Goal: Task Accomplishment & Management: Complete application form

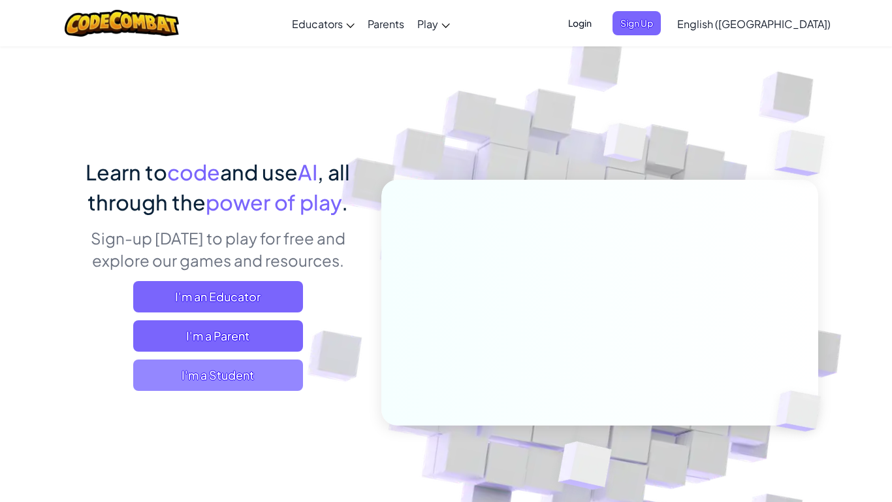
click at [249, 374] on span "I'm a Student" at bounding box center [218, 374] width 170 height 31
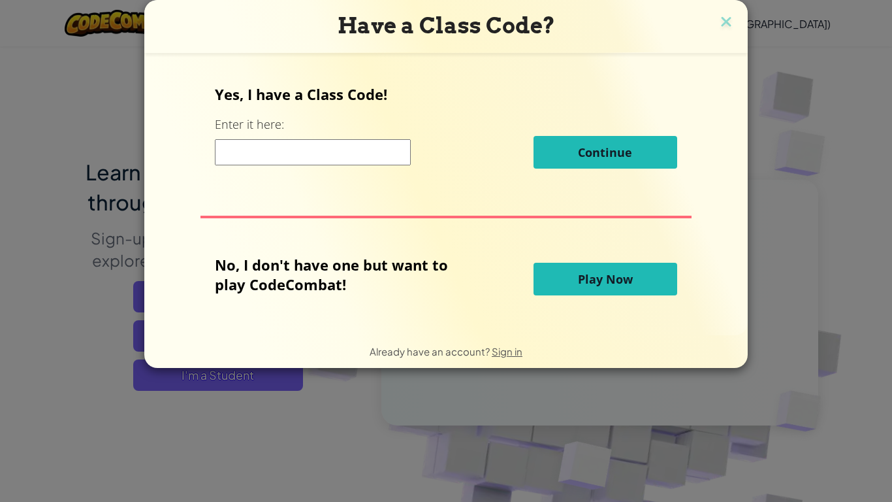
click at [292, 157] on input at bounding box center [313, 152] width 196 height 26
click at [726, 10] on div "Have a Class Code?" at bounding box center [445, 26] width 603 height 53
click at [724, 14] on img at bounding box center [726, 23] width 17 height 20
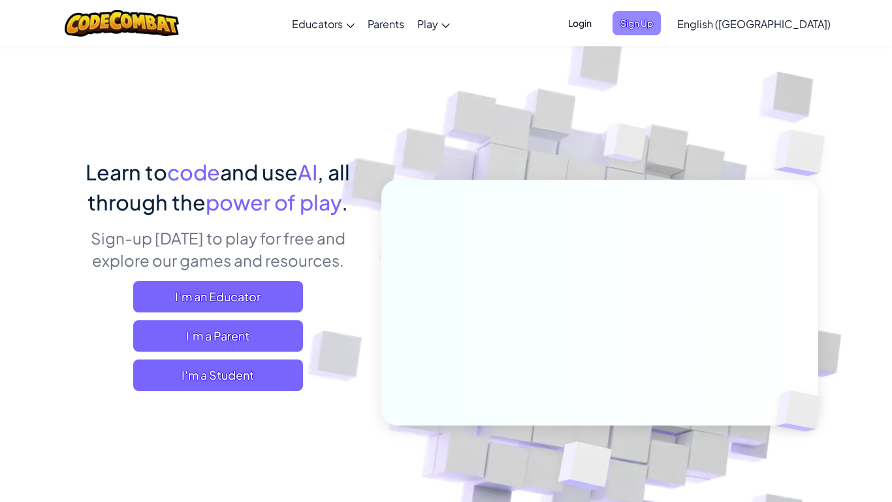
click at [661, 24] on span "Sign Up" at bounding box center [637, 23] width 48 height 24
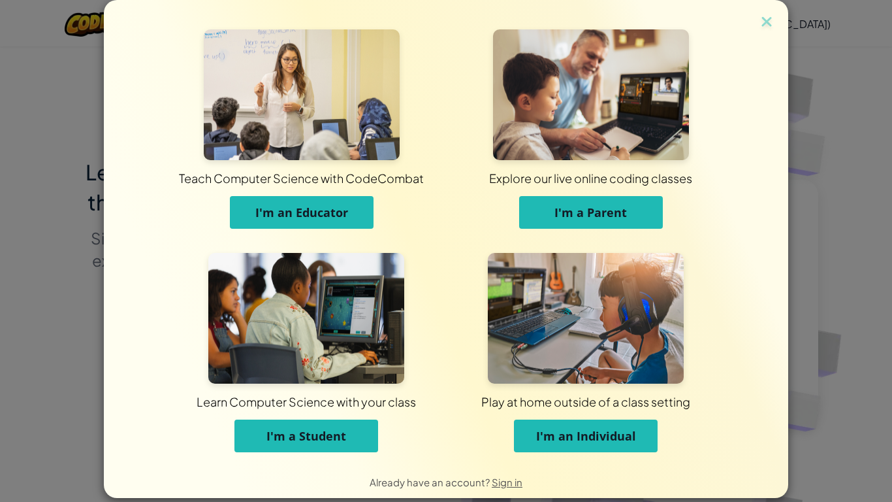
click at [353, 430] on button "I'm a Student" at bounding box center [306, 435] width 144 height 33
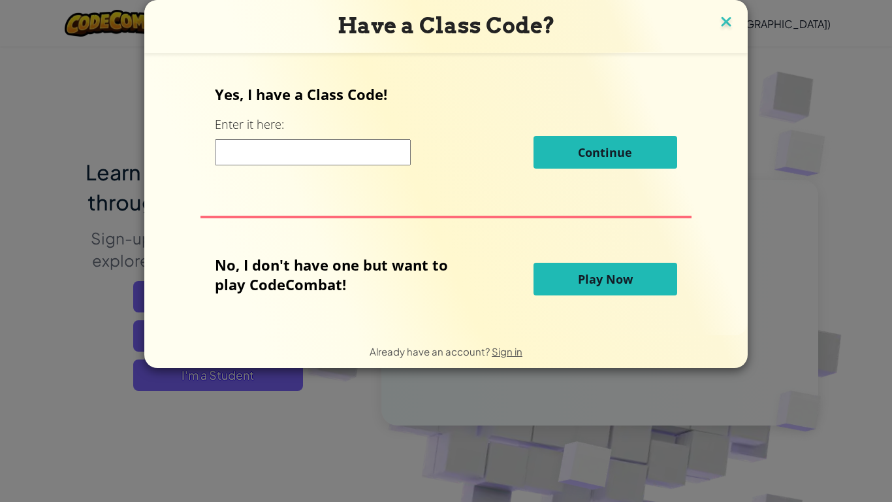
click at [725, 15] on img at bounding box center [726, 23] width 17 height 20
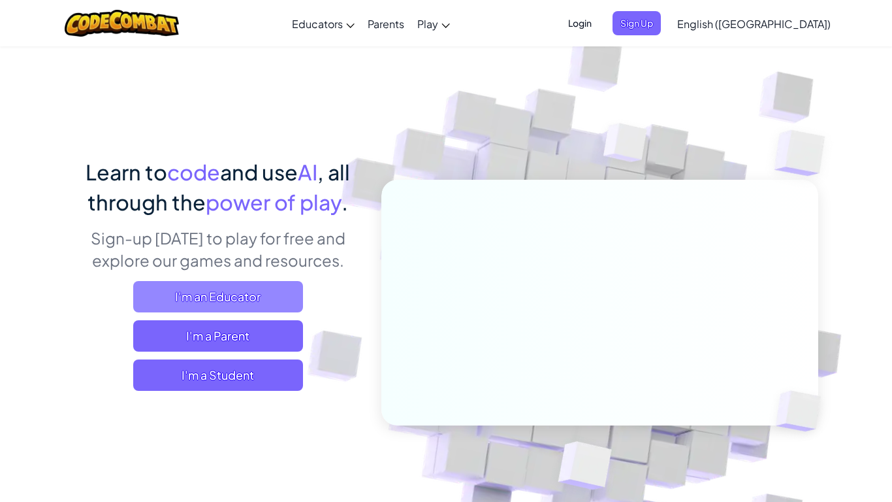
click at [281, 292] on span "I'm an Educator" at bounding box center [218, 296] width 170 height 31
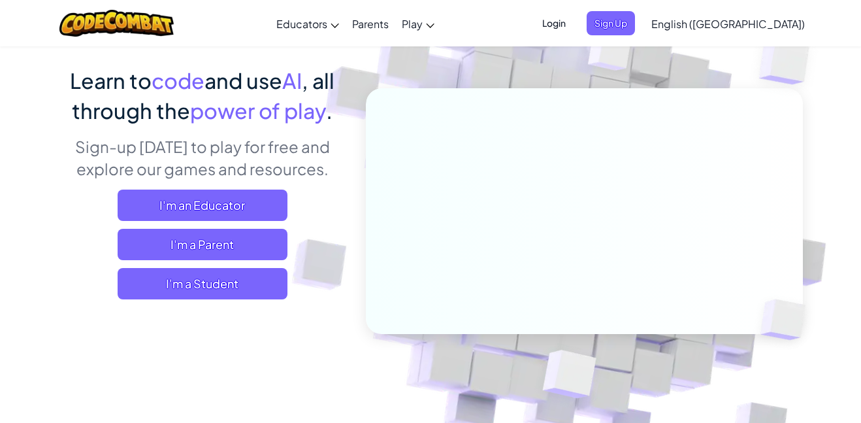
scroll to position [91, 0]
click at [573, 27] on span "Login" at bounding box center [553, 23] width 39 height 24
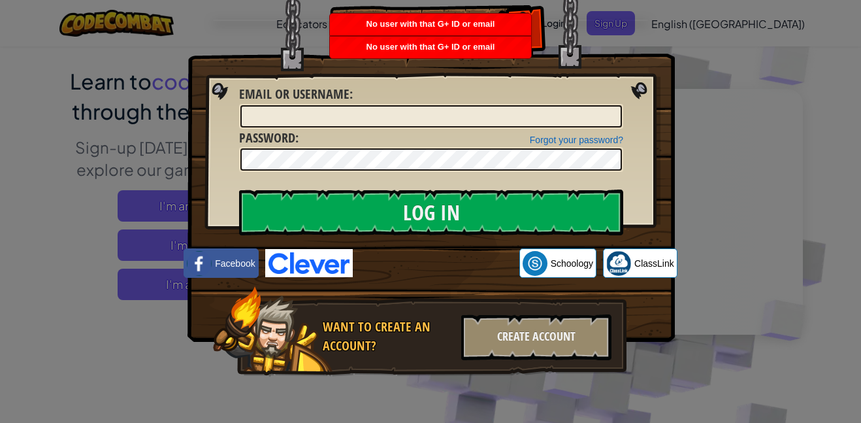
click at [807, 73] on div "Log In Unknown Error Email or Username : Forgot your password? Password : Log I…" at bounding box center [430, 211] width 861 height 423
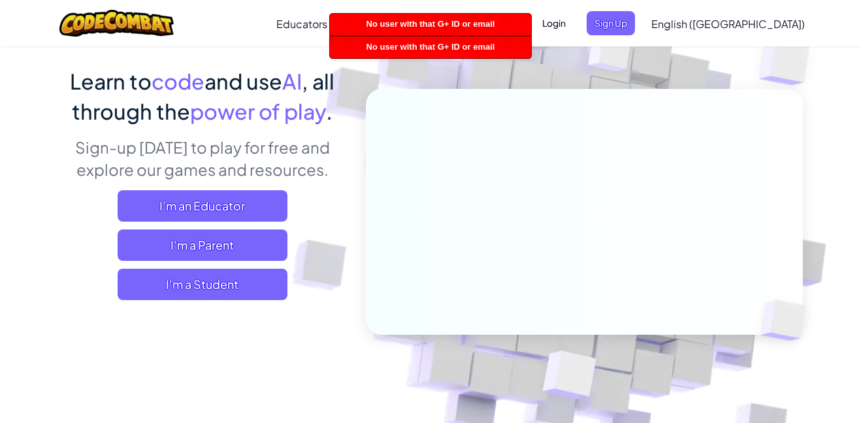
click at [801, 45] on div at bounding box center [430, 211] width 861 height 423
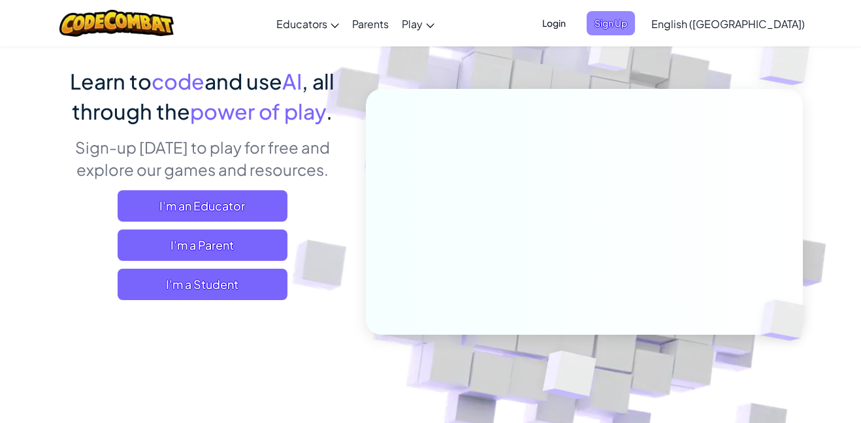
click at [635, 24] on span "Sign Up" at bounding box center [610, 23] width 48 height 24
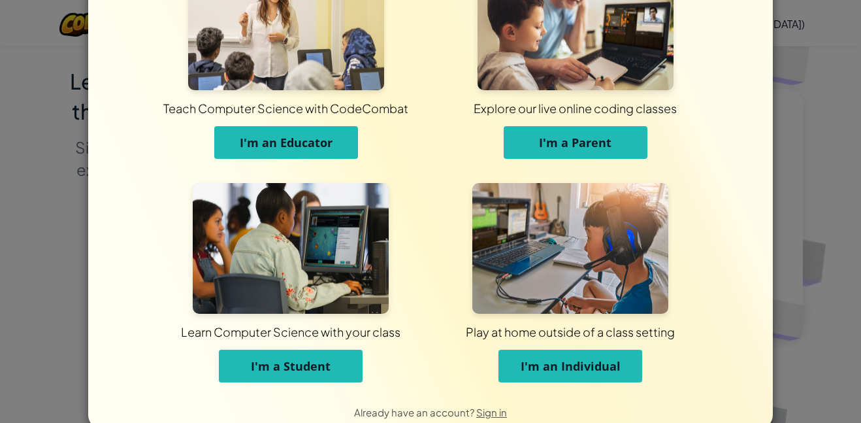
scroll to position [95, 0]
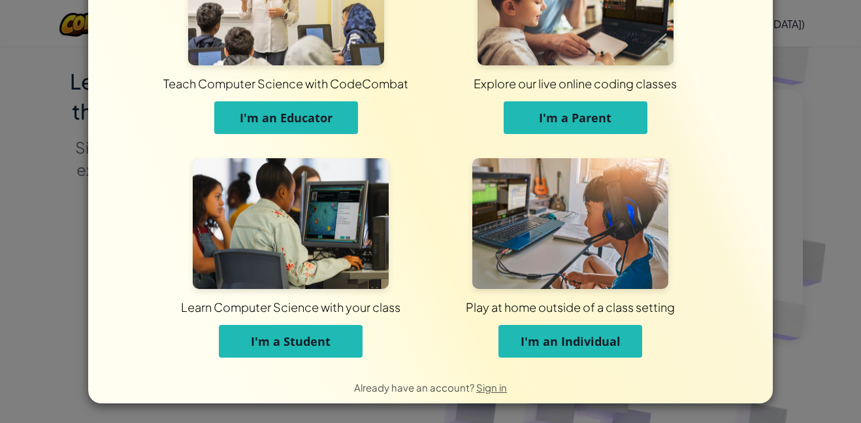
click at [337, 366] on div "Learn Computer Science with your class I'm a Student" at bounding box center [291, 264] width 280 height 212
click at [313, 357] on button "I'm a Student" at bounding box center [291, 341] width 144 height 33
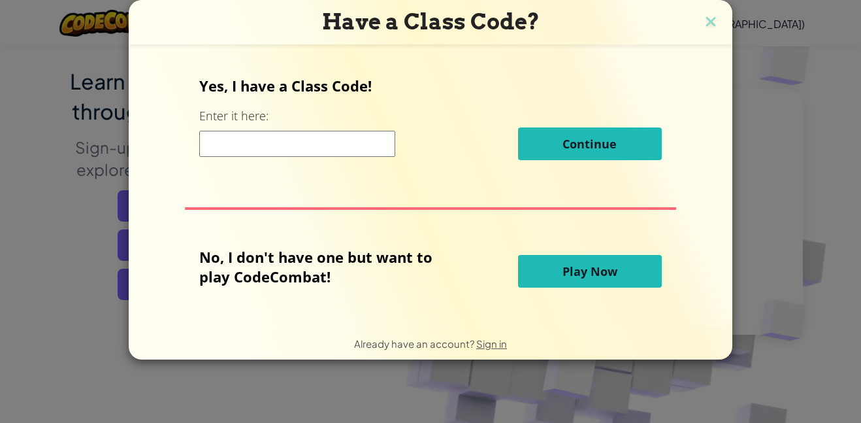
click at [319, 353] on div "Already have an account? Sign in" at bounding box center [430, 343] width 603 height 33
click at [633, 273] on button "Play Now" at bounding box center [590, 271] width 144 height 33
click at [632, 271] on button "Play Now" at bounding box center [590, 271] width 144 height 33
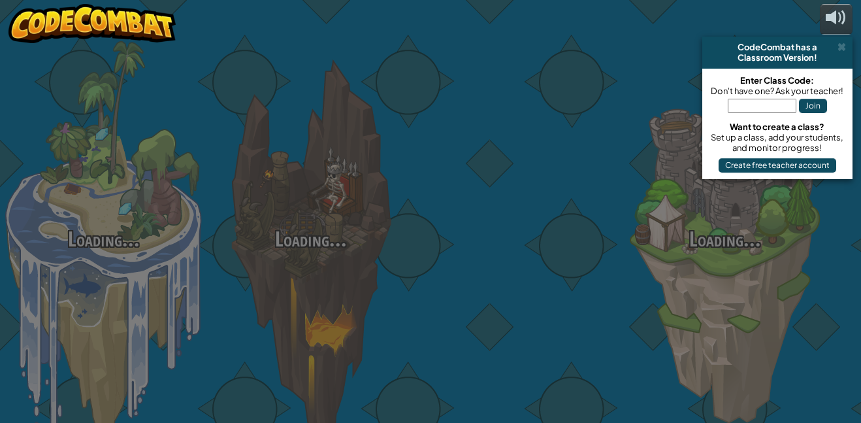
click at [632, 268] on div "Loading... Loading... Loading... Loading... Loading... Loading... Loading..." at bounding box center [430, 211] width 861 height 423
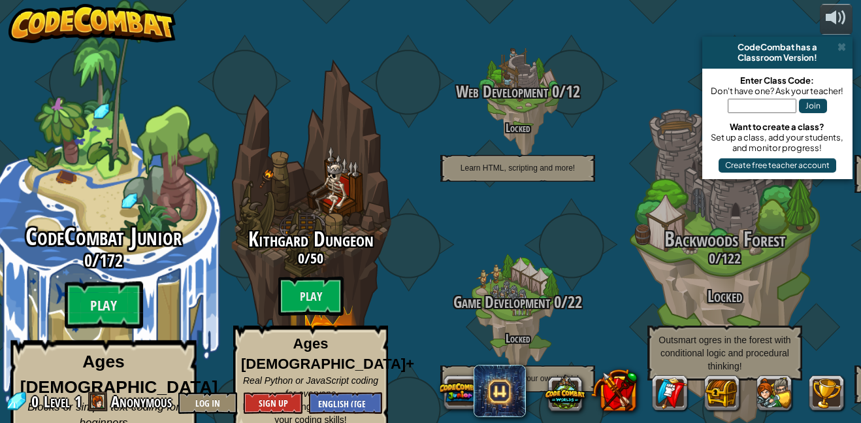
click at [84, 219] on span "CodeCombat Junior" at bounding box center [103, 236] width 156 height 34
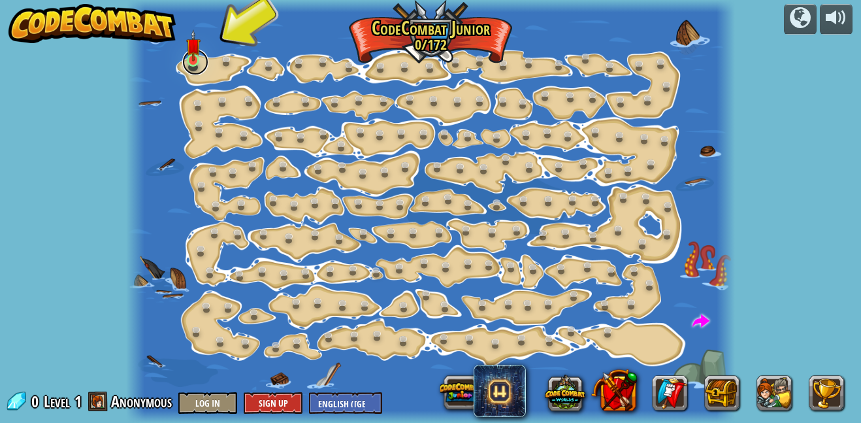
click at [192, 71] on link at bounding box center [195, 62] width 26 height 26
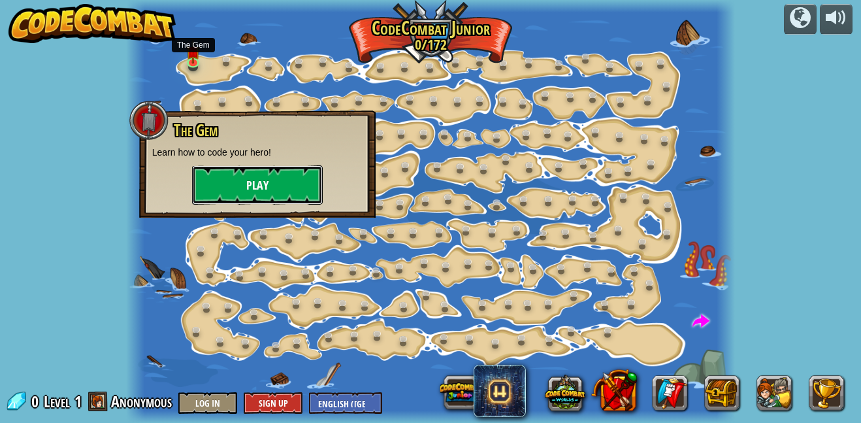
click at [246, 176] on button "Play" at bounding box center [257, 184] width 131 height 39
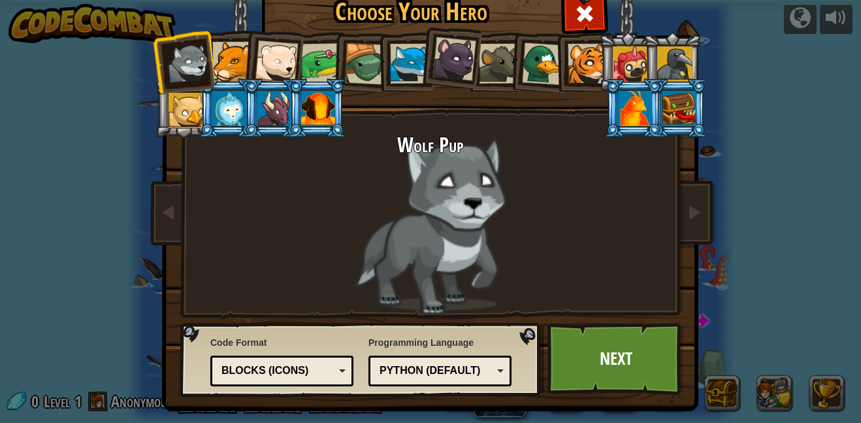
click at [305, 108] on div at bounding box center [318, 108] width 34 height 35
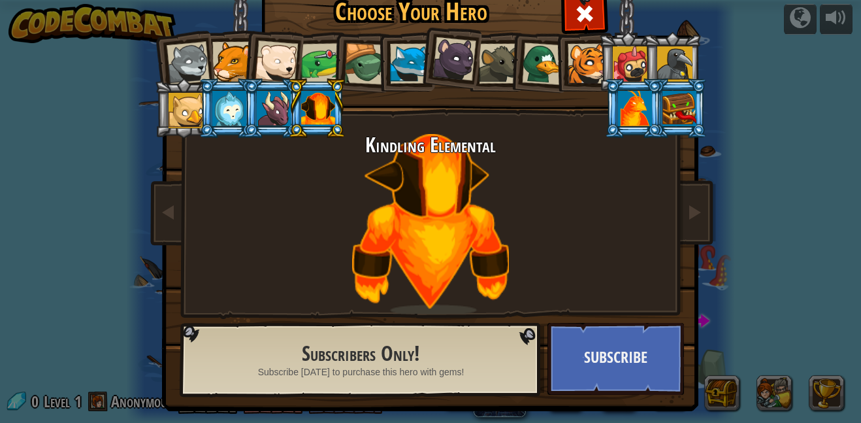
click at [183, 50] on div at bounding box center [188, 63] width 43 height 43
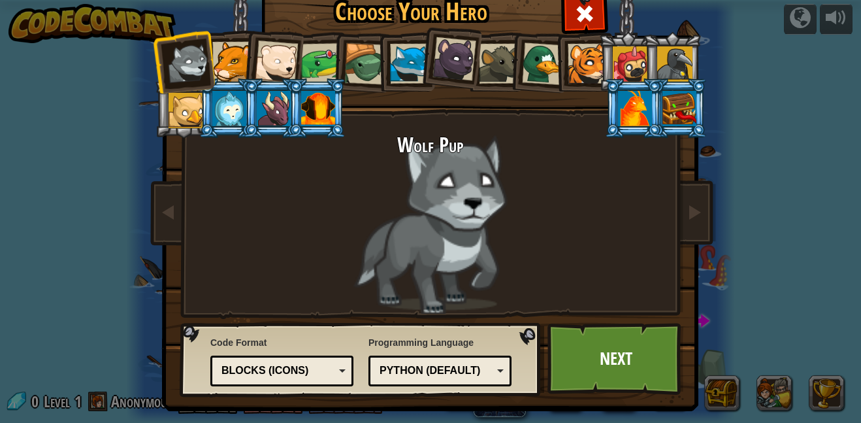
click at [321, 64] on div at bounding box center [321, 63] width 40 height 40
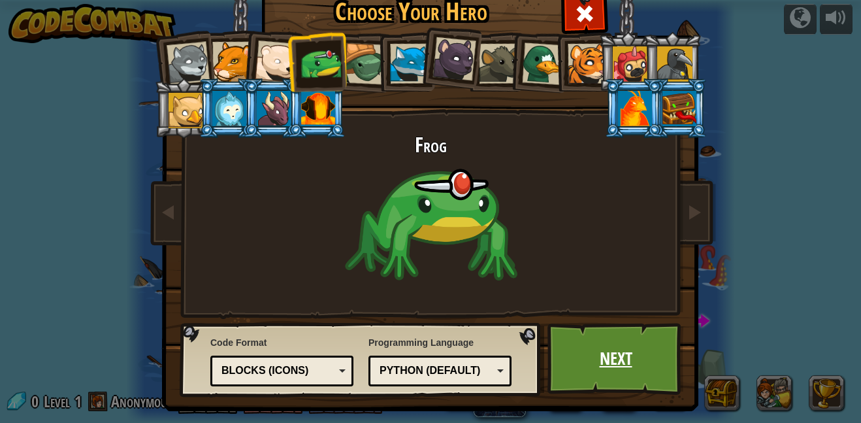
click at [580, 364] on link "Next" at bounding box center [615, 359] width 136 height 72
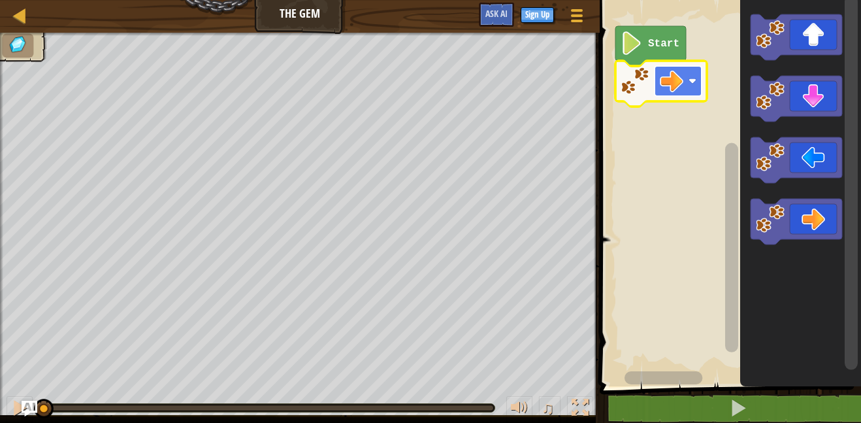
click at [664, 72] on image "Blockly Workspace" at bounding box center [672, 81] width 24 height 24
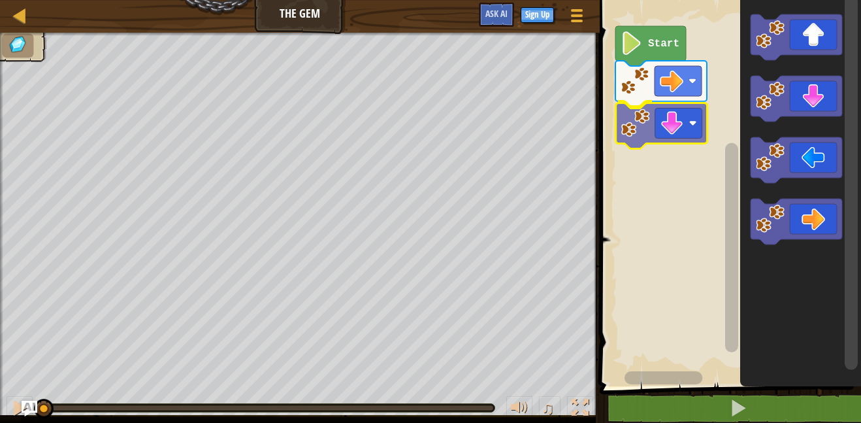
click at [686, 118] on div "Start" at bounding box center [728, 189] width 265 height 392
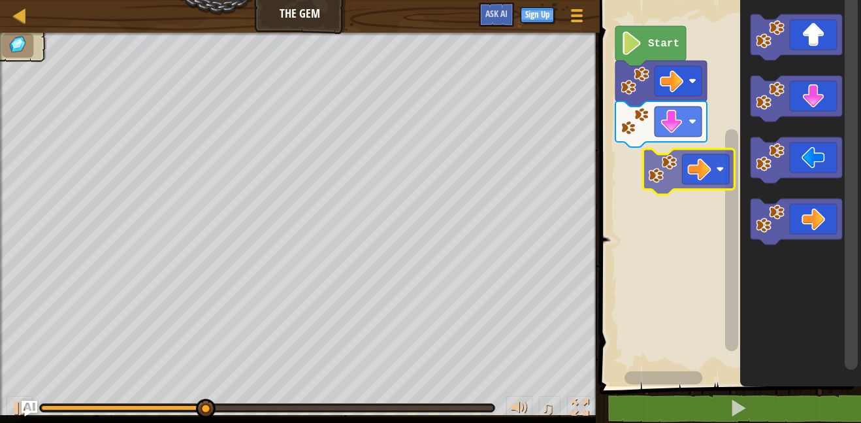
click at [690, 159] on div "Start" at bounding box center [728, 189] width 265 height 392
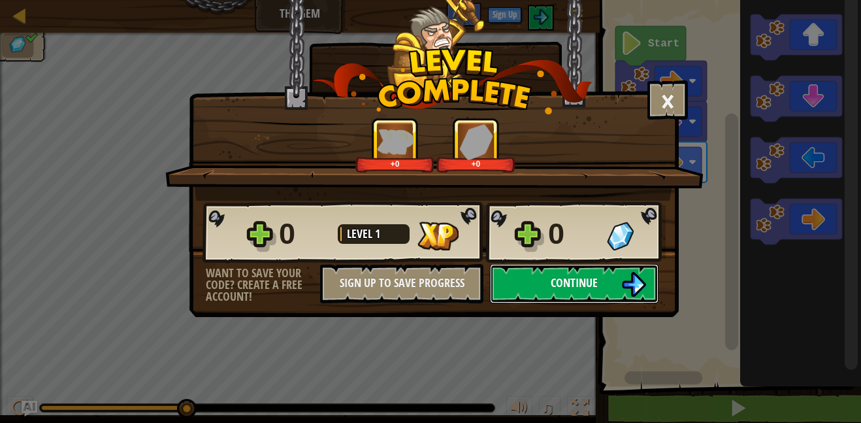
click at [594, 282] on span "Continue" at bounding box center [574, 282] width 47 height 16
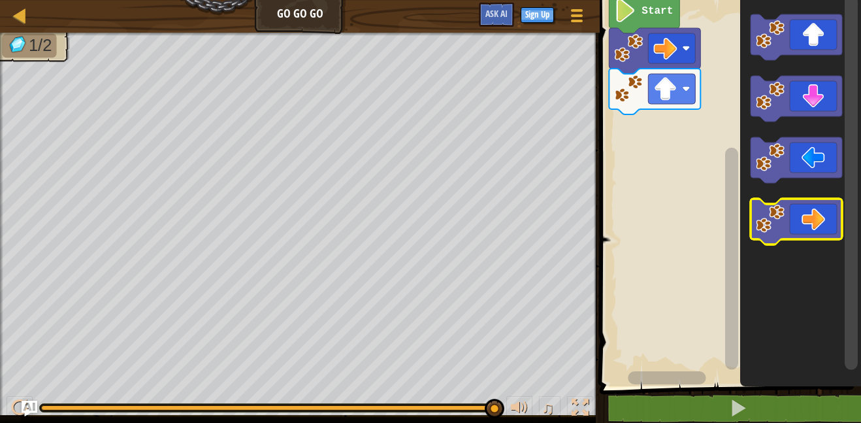
click at [800, 199] on icon "Blockly Workspace" at bounding box center [795, 222] width 91 height 46
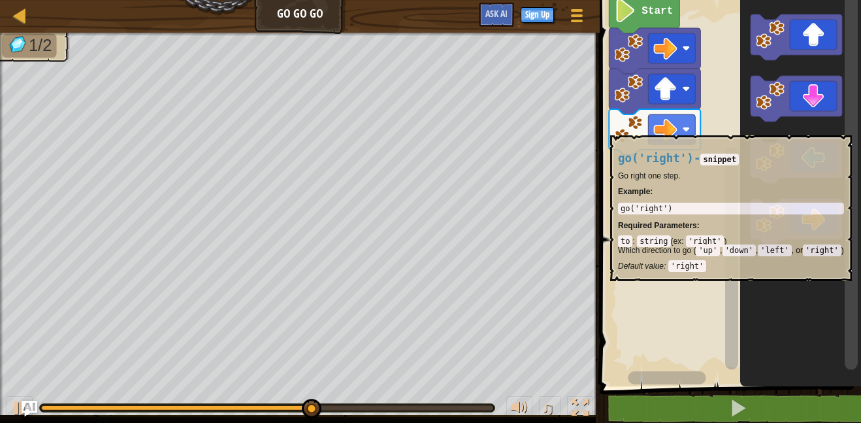
click at [769, 169] on div "go('right') - snippet Go right one step. Example : go('right') Required Paramet…" at bounding box center [731, 211] width 226 height 118
click at [777, 218] on div "go('right') - snippet Go right one step. Example : go('right') Required Paramet…" at bounding box center [731, 211] width 226 height 118
click at [805, 230] on p "Required Parameters :" at bounding box center [731, 225] width 226 height 9
click at [802, 233] on div "go('right') - snippet Go right one step. Example : go('right') Required Paramet…" at bounding box center [731, 211] width 226 height 118
click at [764, 220] on div "go('right') - snippet Go right one step. Example : go('right') Required Paramet…" at bounding box center [731, 211] width 226 height 118
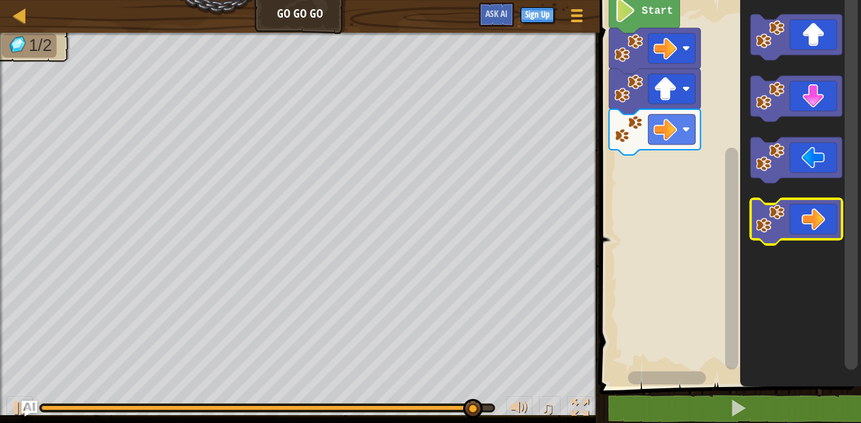
click at [789, 223] on icon "Blockly Workspace" at bounding box center [795, 222] width 91 height 46
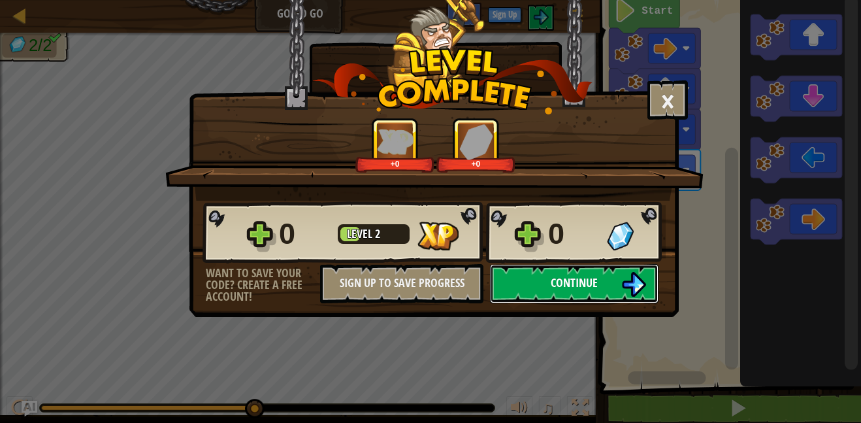
click at [558, 274] on span "Continue" at bounding box center [574, 282] width 47 height 16
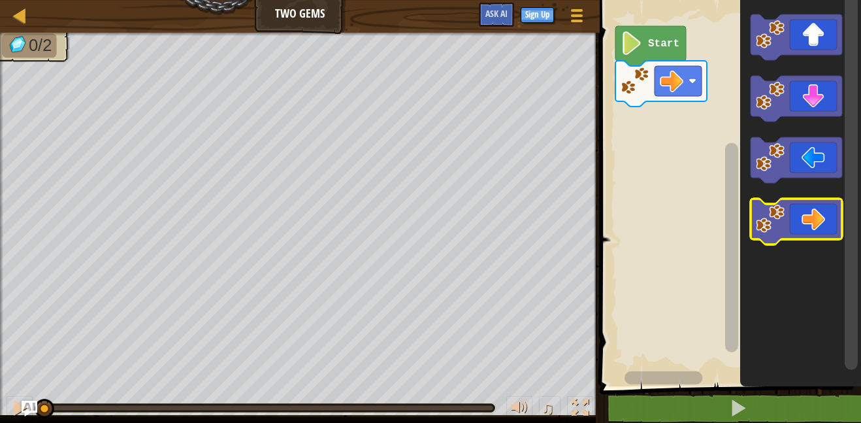
click at [807, 225] on icon "Blockly Workspace" at bounding box center [795, 222] width 91 height 46
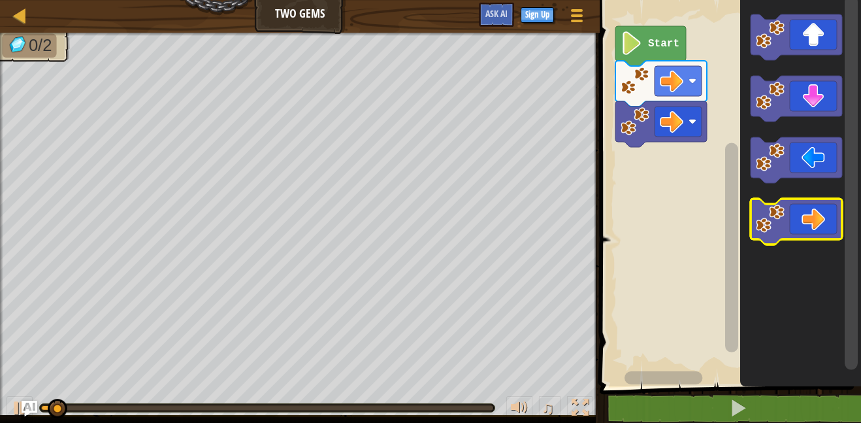
click at [807, 225] on icon "Blockly Workspace" at bounding box center [795, 222] width 91 height 46
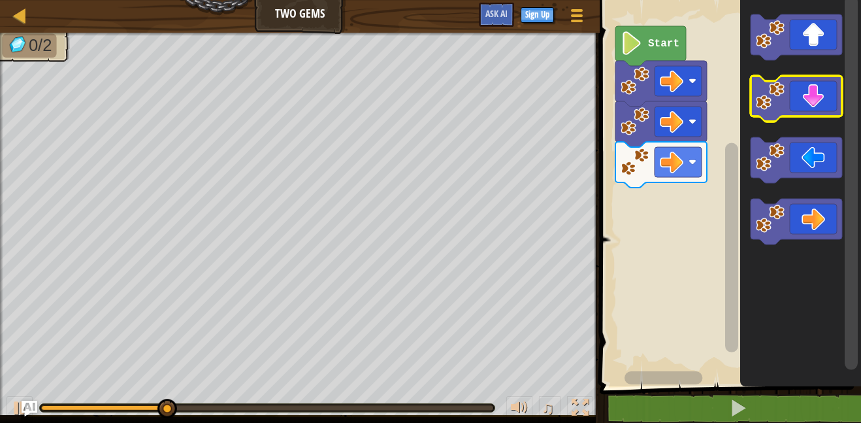
click at [795, 110] on icon "Blockly Workspace" at bounding box center [795, 99] width 91 height 46
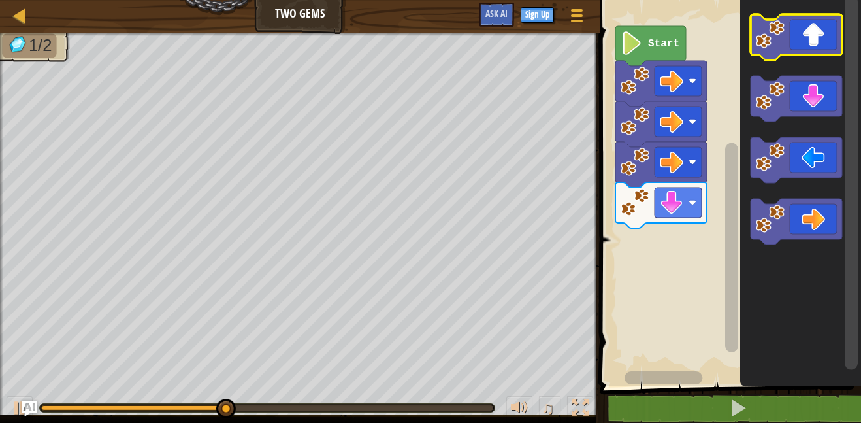
click at [783, 27] on image "Blockly Workspace" at bounding box center [770, 34] width 29 height 29
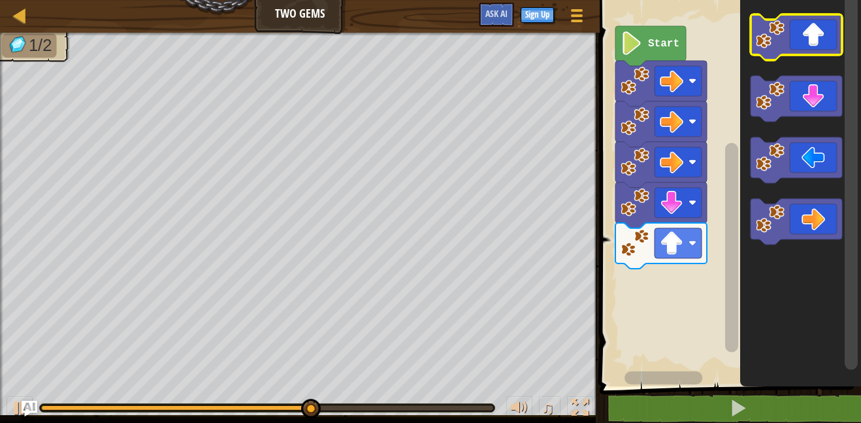
click at [783, 27] on image "Blockly Workspace" at bounding box center [770, 34] width 29 height 29
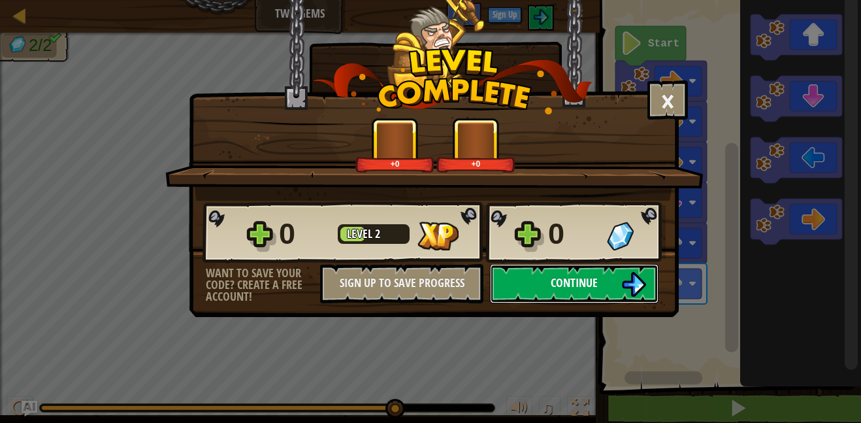
click at [596, 294] on button "Continue" at bounding box center [574, 283] width 168 height 39
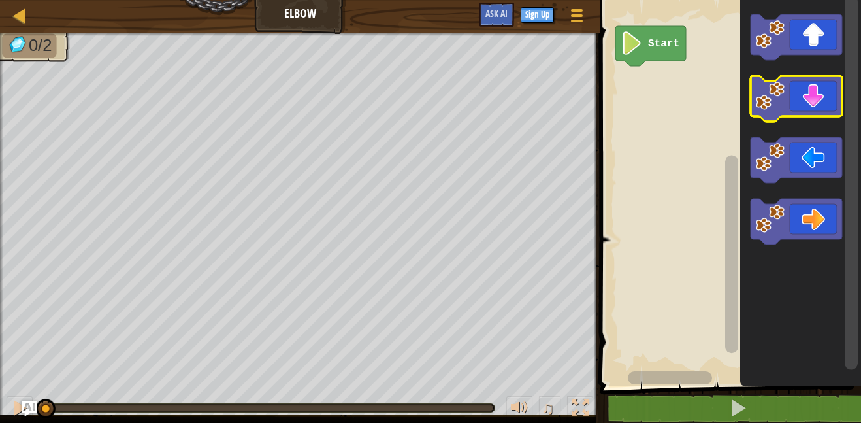
click at [790, 92] on icon "Blockly Workspace" at bounding box center [795, 99] width 91 height 46
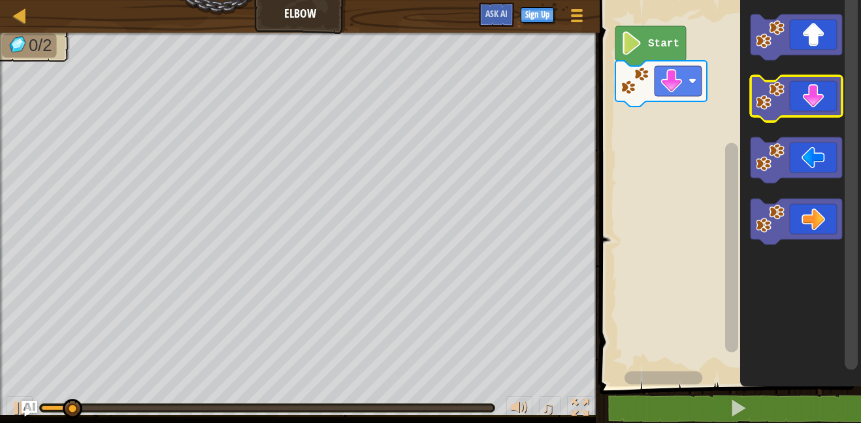
click at [790, 92] on icon "Blockly Workspace" at bounding box center [795, 99] width 91 height 46
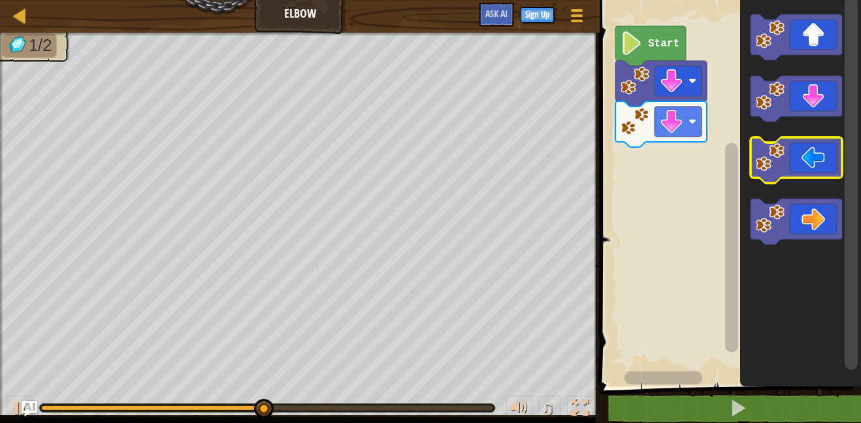
click at [803, 148] on icon "Blockly Workspace" at bounding box center [795, 160] width 91 height 46
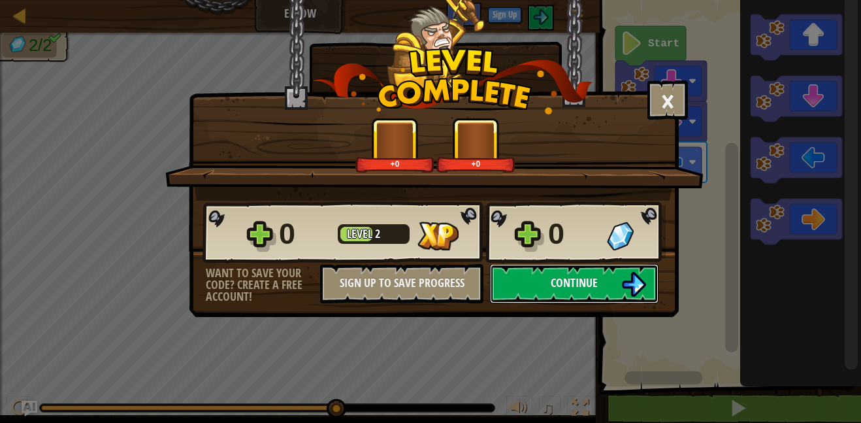
click at [552, 285] on span "Continue" at bounding box center [574, 282] width 47 height 16
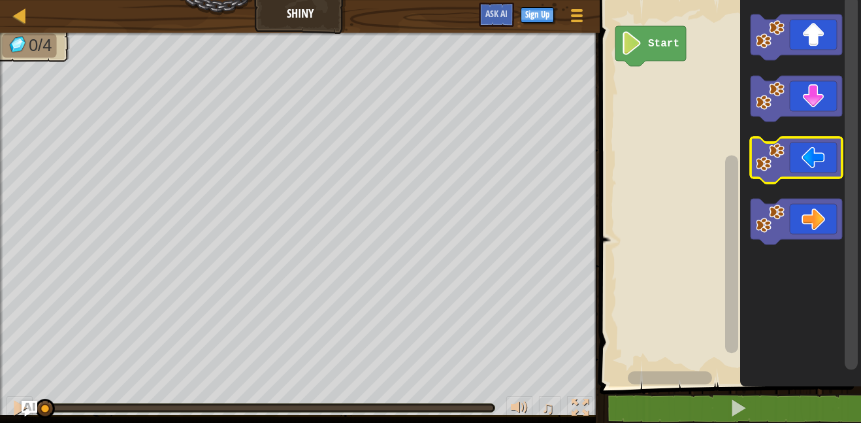
click at [786, 171] on icon "Blockly Workspace" at bounding box center [795, 160] width 91 height 46
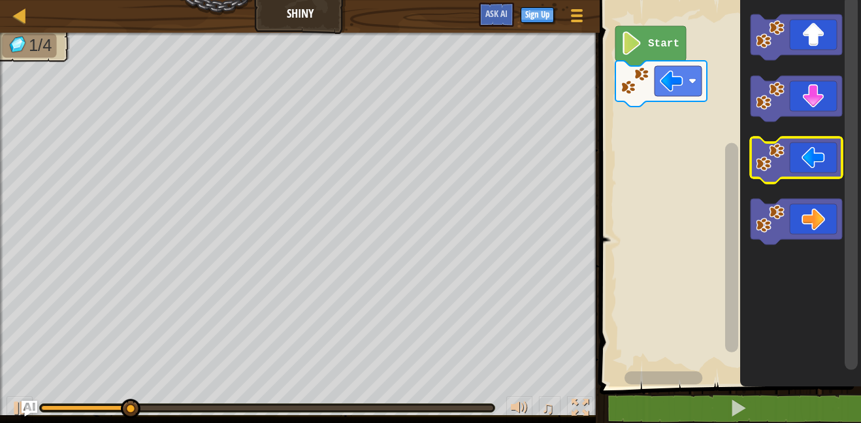
click at [771, 154] on image "Blockly Workspace" at bounding box center [770, 157] width 29 height 29
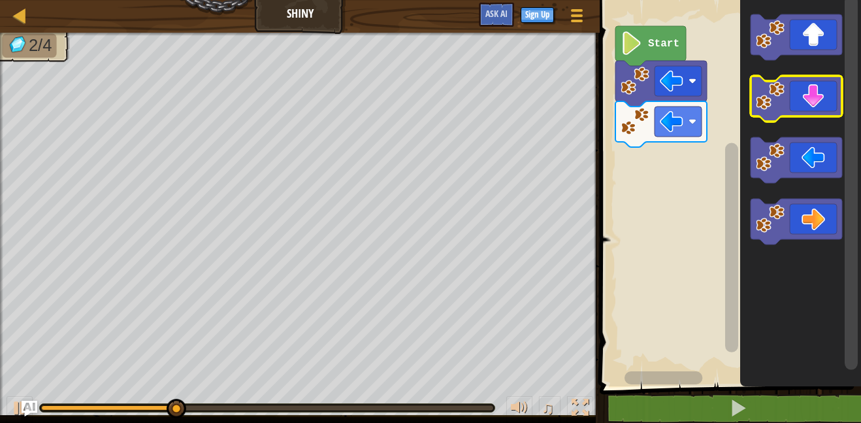
click at [769, 118] on icon "Blockly Workspace" at bounding box center [795, 99] width 91 height 46
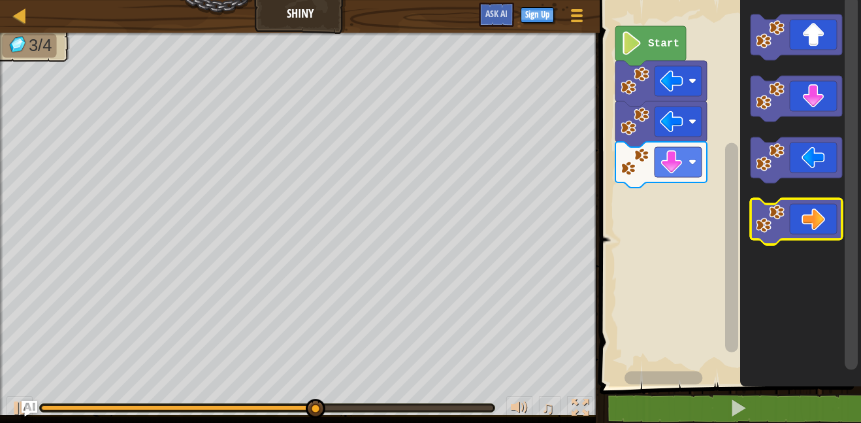
click at [812, 223] on icon "Blockly Workspace" at bounding box center [795, 222] width 91 height 46
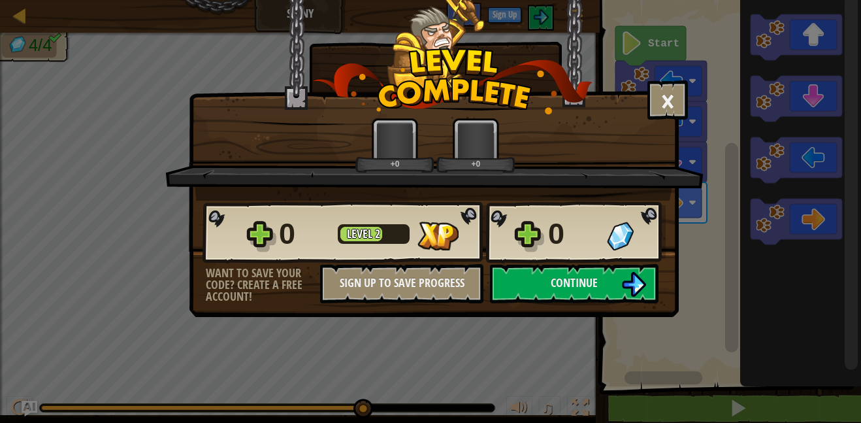
click at [812, 223] on div "× How fun was this level? +0 +0 Reticulating Splines... 0 Level 2 0 Want to sav…" at bounding box center [430, 211] width 861 height 423
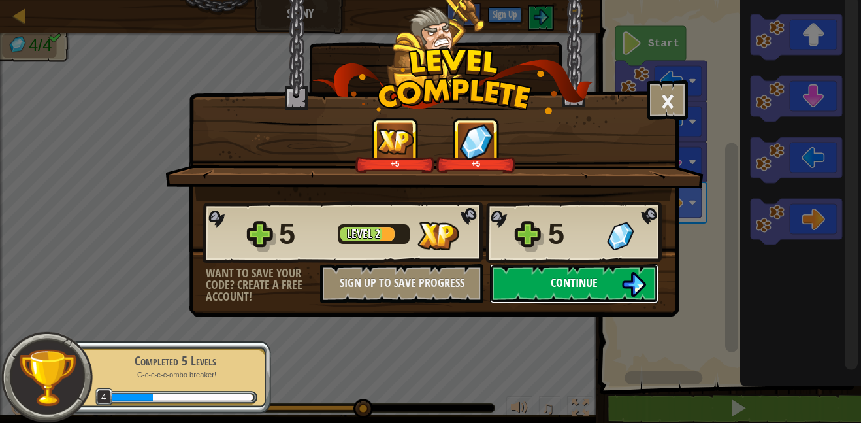
click at [638, 288] on img at bounding box center [633, 284] width 25 height 25
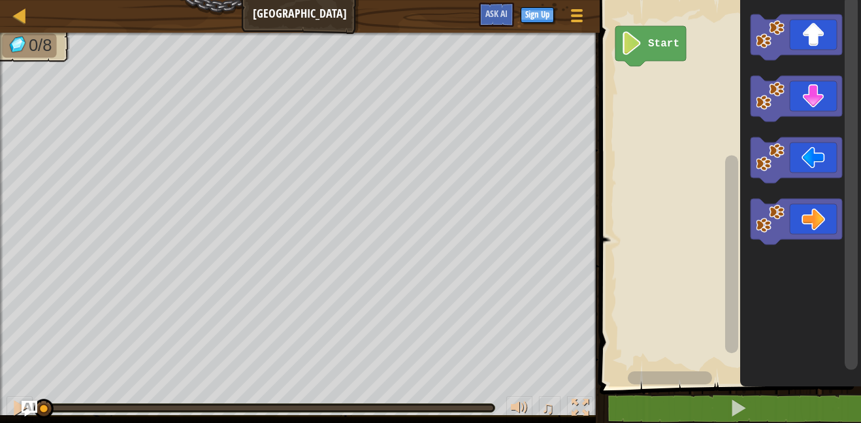
click at [813, 35] on icon "Blockly Workspace" at bounding box center [795, 37] width 91 height 46
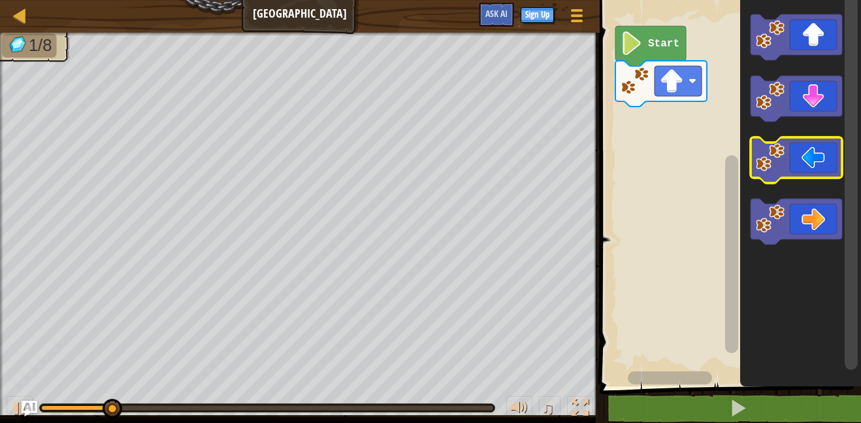
click at [801, 142] on icon "Blockly Workspace" at bounding box center [795, 160] width 91 height 46
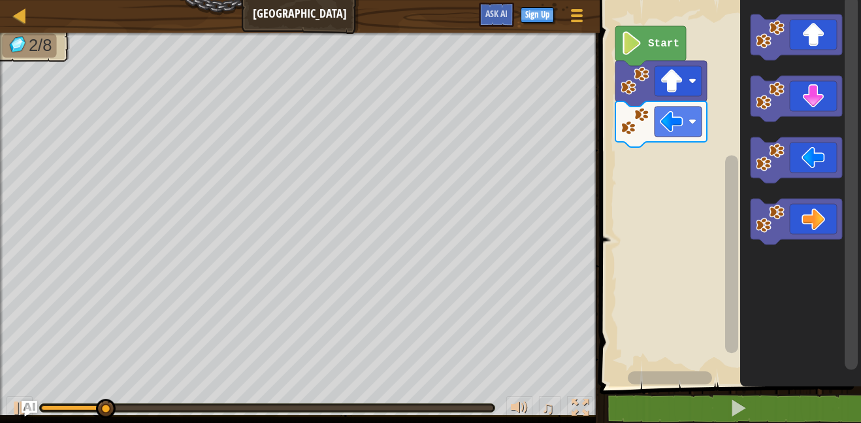
click at [801, 159] on icon "Blockly Workspace" at bounding box center [795, 160] width 91 height 46
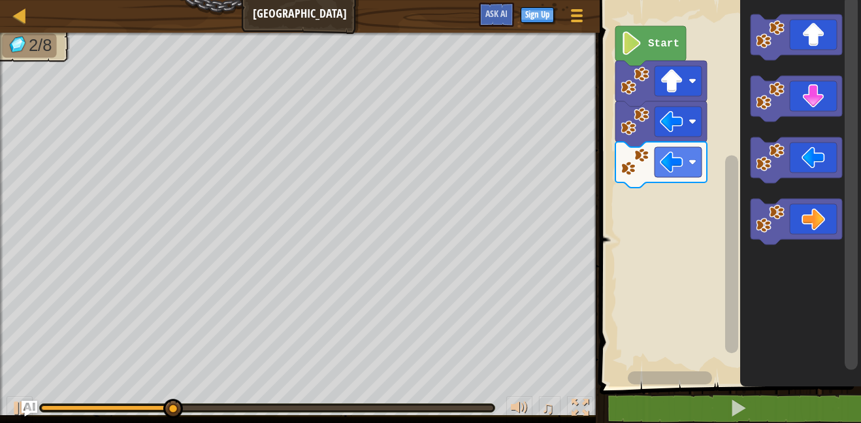
click at [815, 224] on icon "Blockly Workspace" at bounding box center [795, 222] width 91 height 46
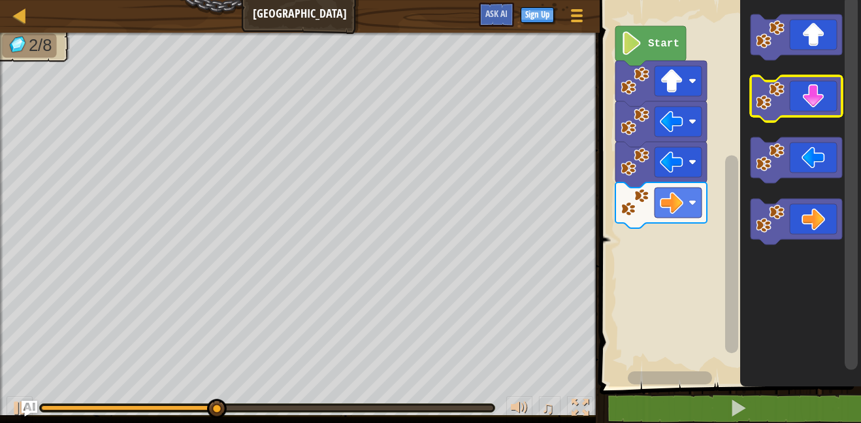
click at [808, 102] on icon "Blockly Workspace" at bounding box center [795, 99] width 91 height 46
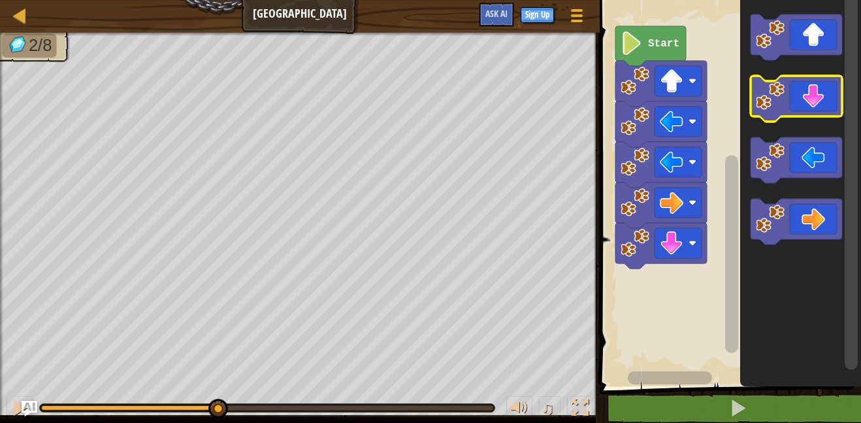
click at [804, 110] on icon "Blockly Workspace" at bounding box center [795, 99] width 91 height 46
click at [805, 110] on icon "Blockly Workspace" at bounding box center [795, 99] width 91 height 46
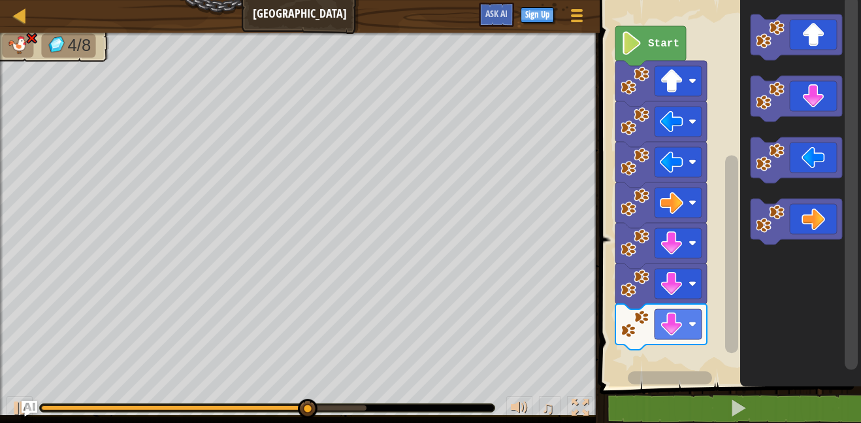
click at [810, 219] on icon "Blockly Workspace" at bounding box center [795, 222] width 91 height 46
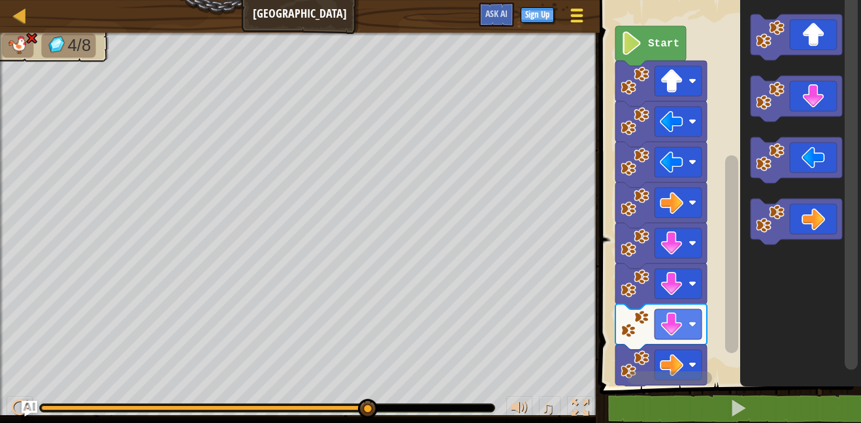
click at [564, 17] on button "Game Menu" at bounding box center [577, 18] width 35 height 32
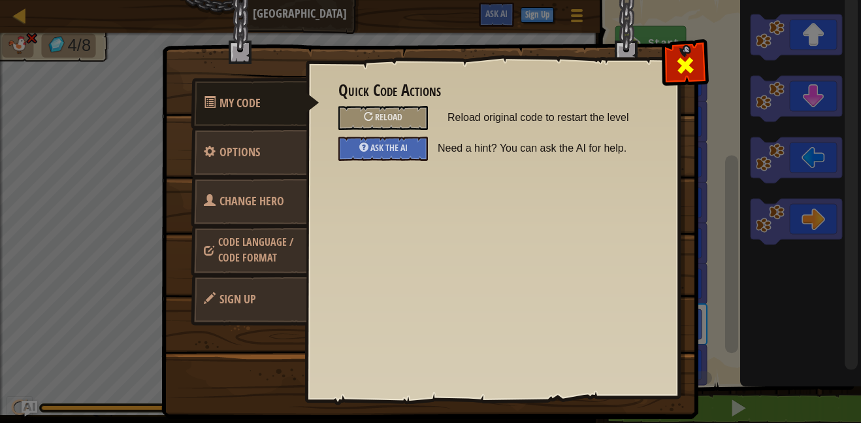
click at [677, 71] on span at bounding box center [685, 65] width 21 height 21
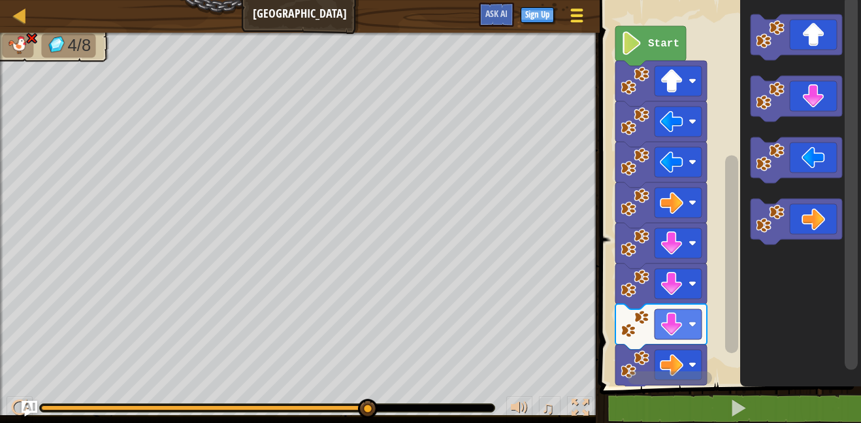
click at [567, 8] on button "Game Menu" at bounding box center [577, 18] width 35 height 32
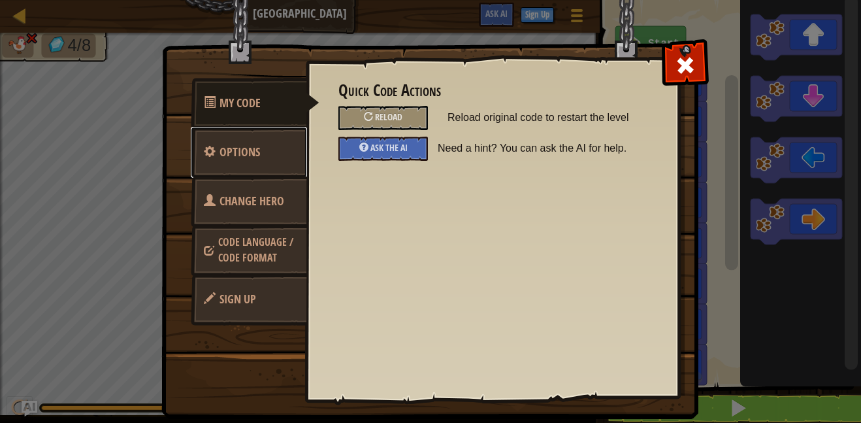
click at [283, 153] on link "Options" at bounding box center [249, 152] width 116 height 51
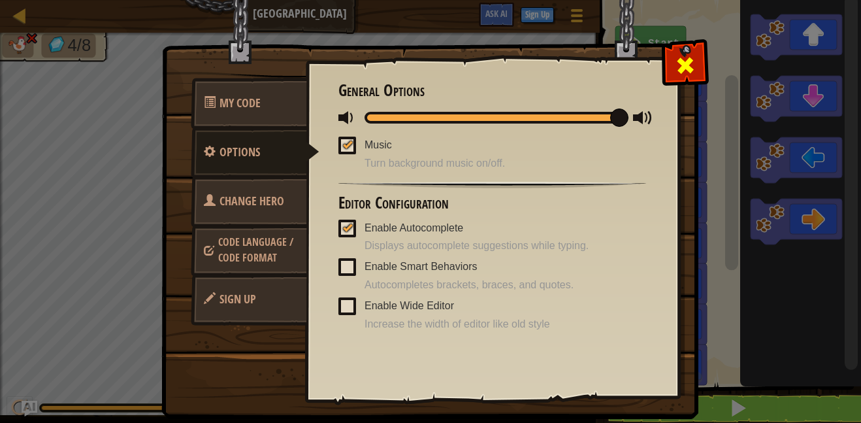
click at [686, 57] on span at bounding box center [685, 65] width 21 height 21
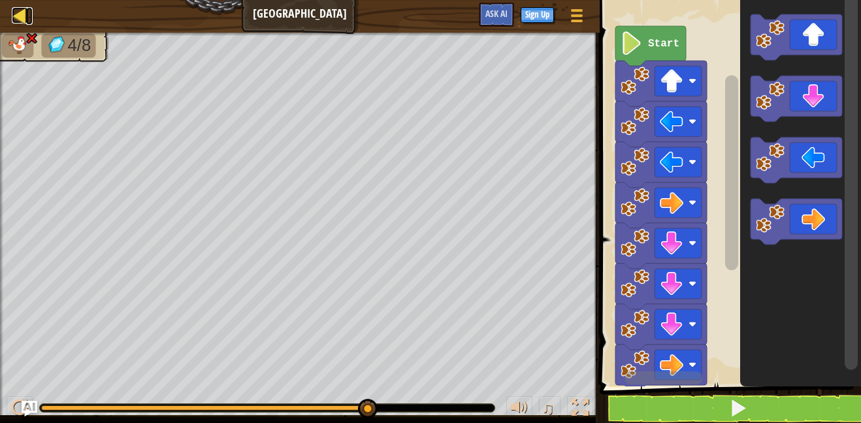
click at [18, 18] on div at bounding box center [20, 15] width 16 height 16
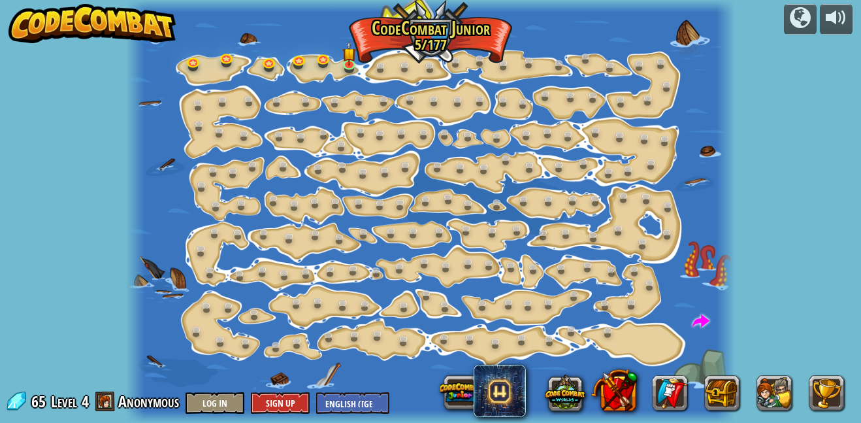
click at [434, 35] on div at bounding box center [430, 211] width 609 height 423
click at [669, 394] on link at bounding box center [669, 392] width 35 height 35
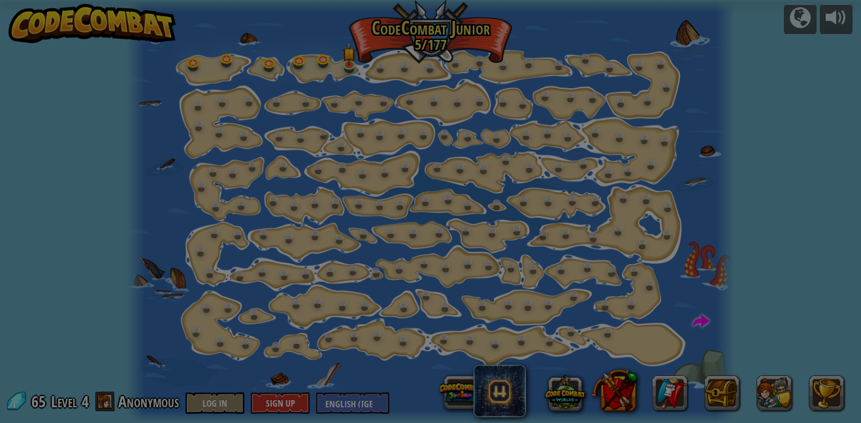
click at [776, 392] on div at bounding box center [430, 211] width 861 height 423
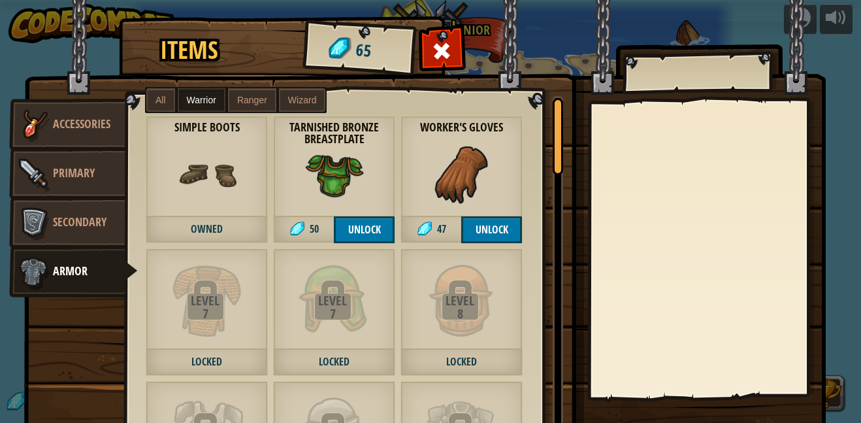
click at [816, 56] on img at bounding box center [424, 212] width 801 height 474
click at [458, 57] on div at bounding box center [441, 54] width 41 height 41
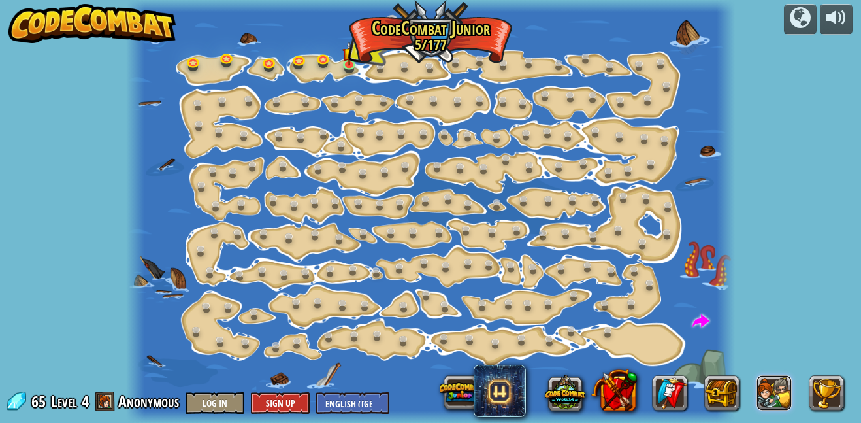
click at [779, 398] on button at bounding box center [773, 392] width 35 height 35
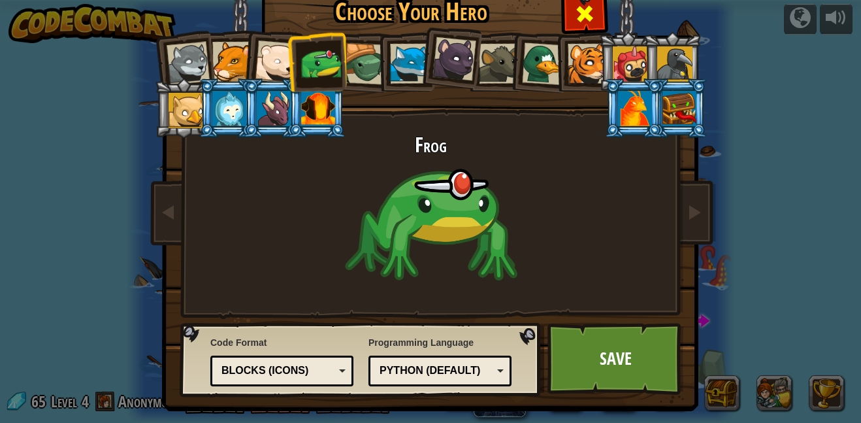
click at [567, 9] on div at bounding box center [584, 12] width 41 height 41
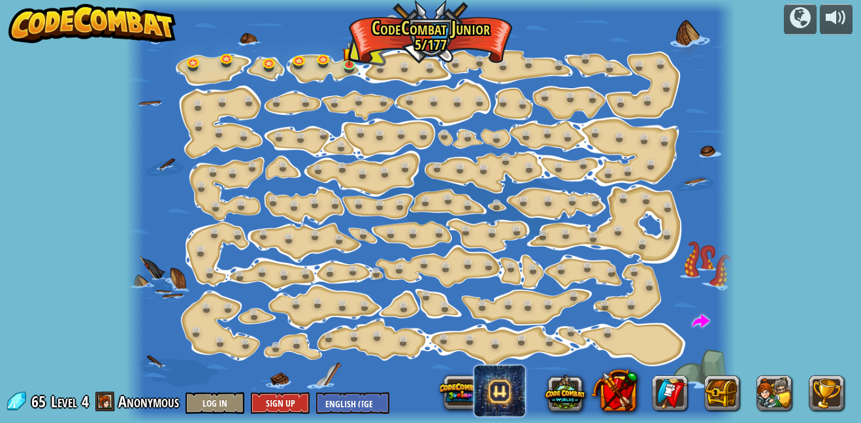
click at [512, 393] on span at bounding box center [499, 390] width 52 height 52
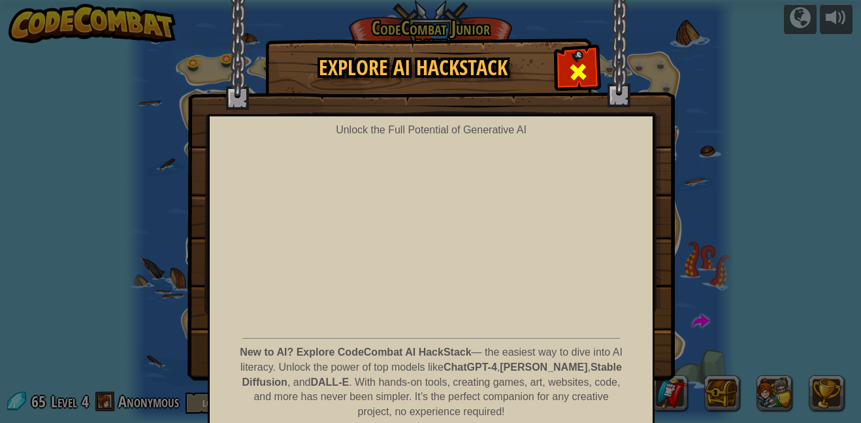
click at [567, 67] on div at bounding box center [577, 70] width 41 height 41
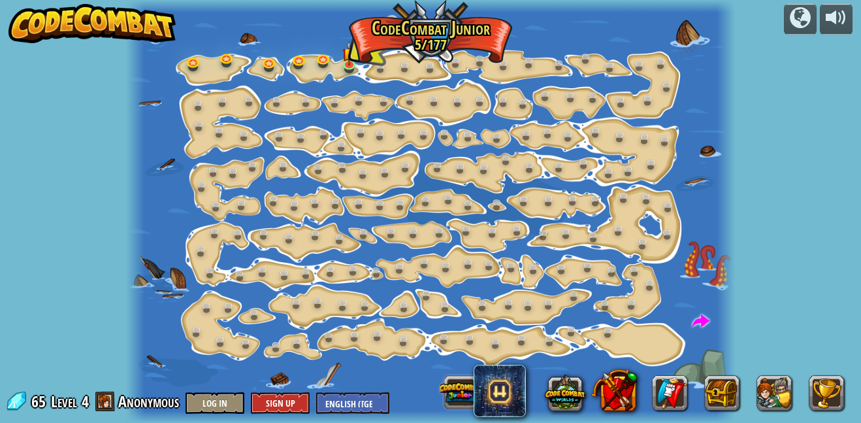
click at [468, 392] on button at bounding box center [460, 392] width 40 height 40
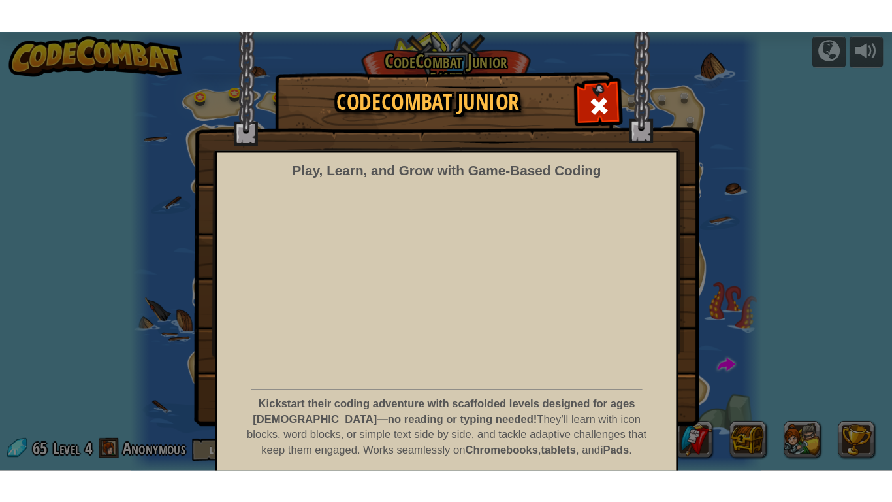
scroll to position [51, 0]
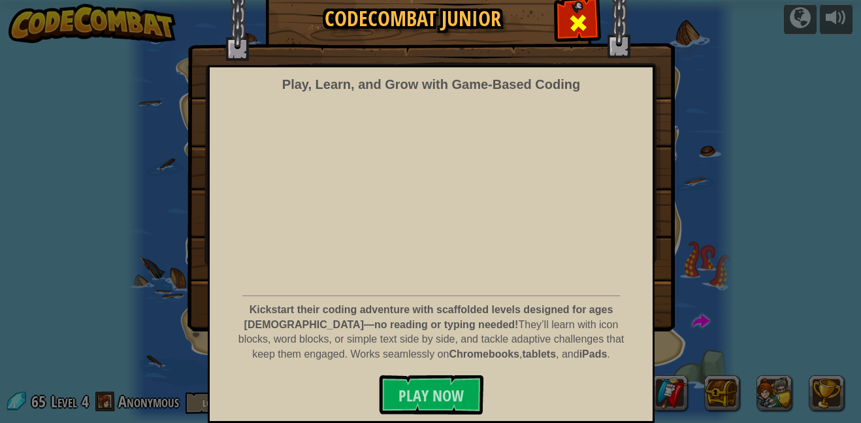
click at [567, 15] on div at bounding box center [577, 21] width 41 height 41
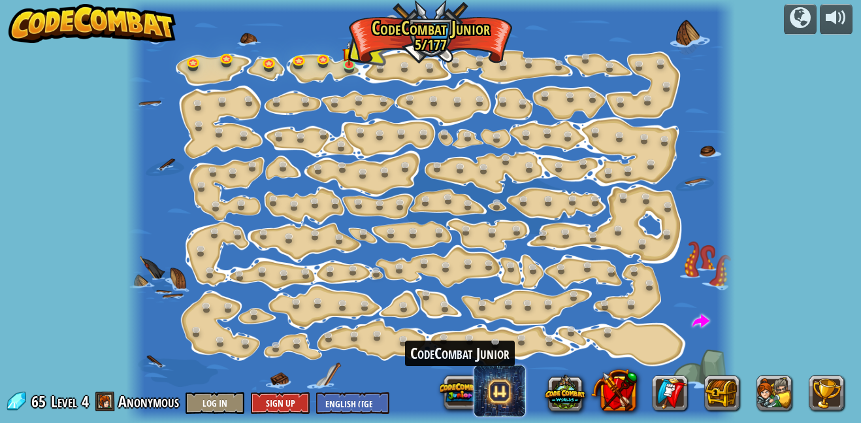
click at [506, 400] on span at bounding box center [499, 390] width 52 height 52
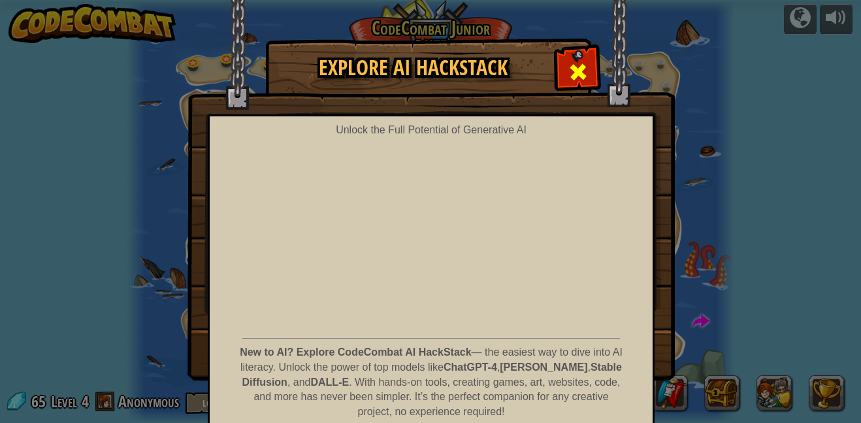
click at [567, 78] on div at bounding box center [577, 70] width 41 height 41
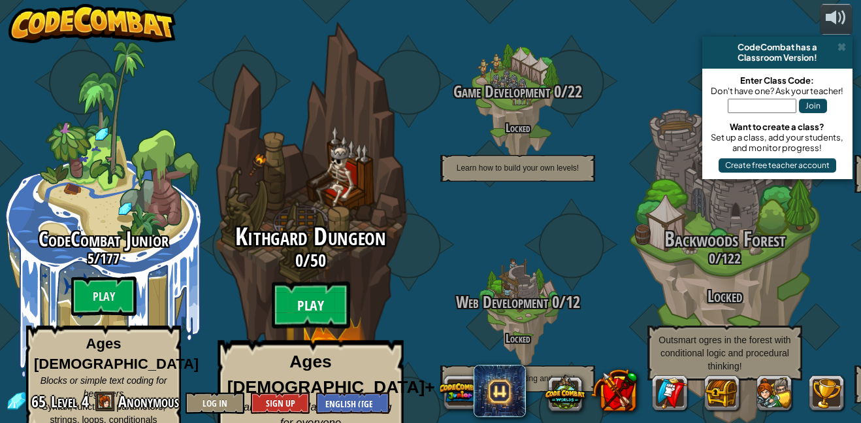
click at [304, 289] on btn "Play" at bounding box center [311, 304] width 78 height 47
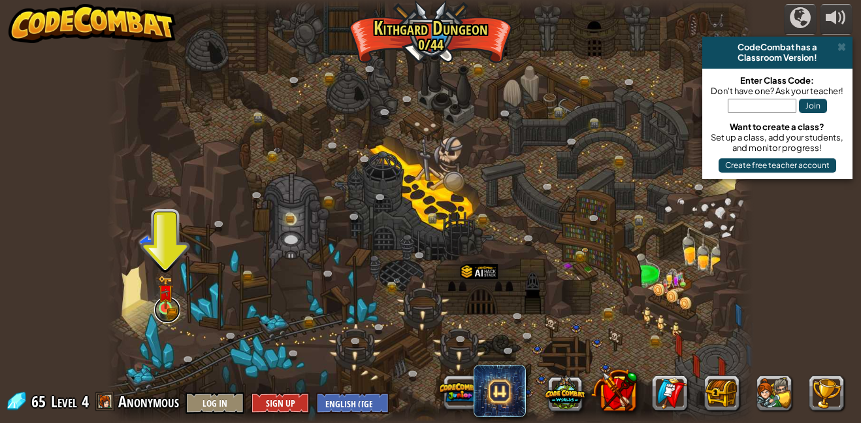
click at [163, 312] on link at bounding box center [167, 309] width 26 height 26
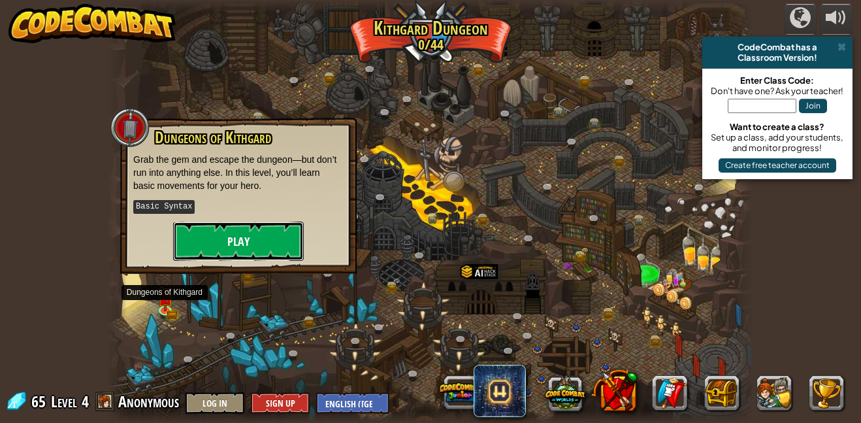
click at [187, 225] on button "Play" at bounding box center [238, 240] width 131 height 39
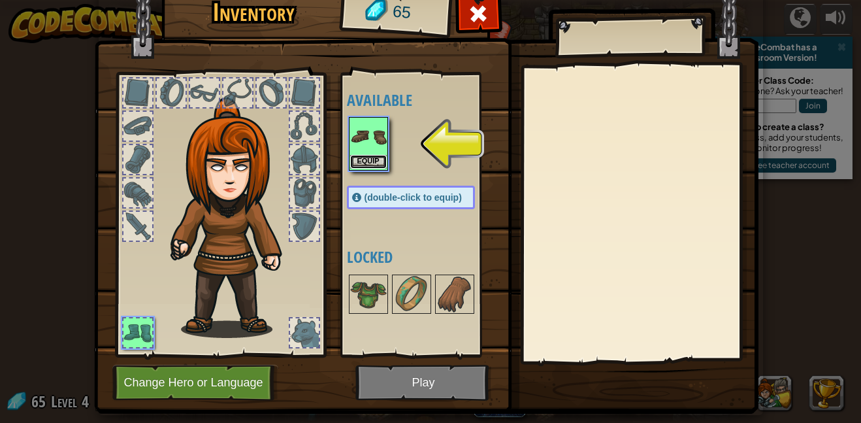
click at [374, 167] on button "Equip" at bounding box center [368, 162] width 37 height 14
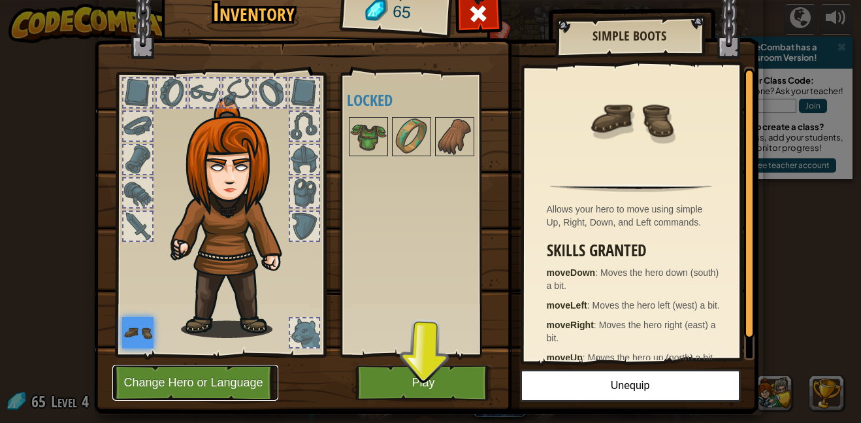
click at [151, 374] on button "Change Hero or Language" at bounding box center [195, 382] width 166 height 36
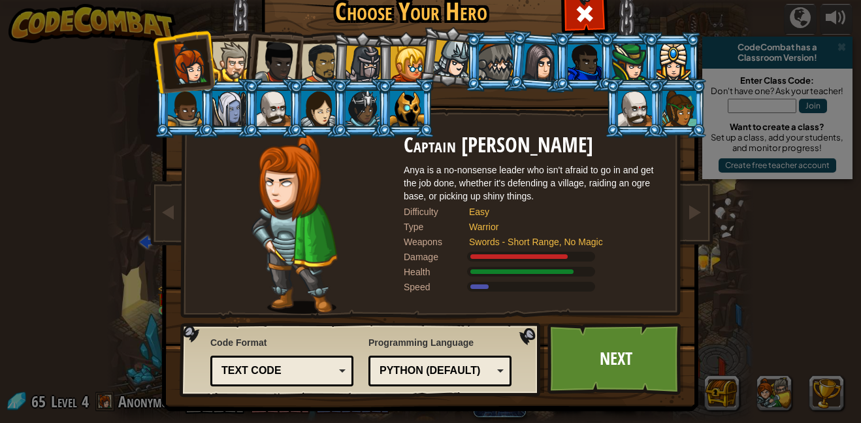
click at [273, 118] on div at bounding box center [274, 108] width 34 height 35
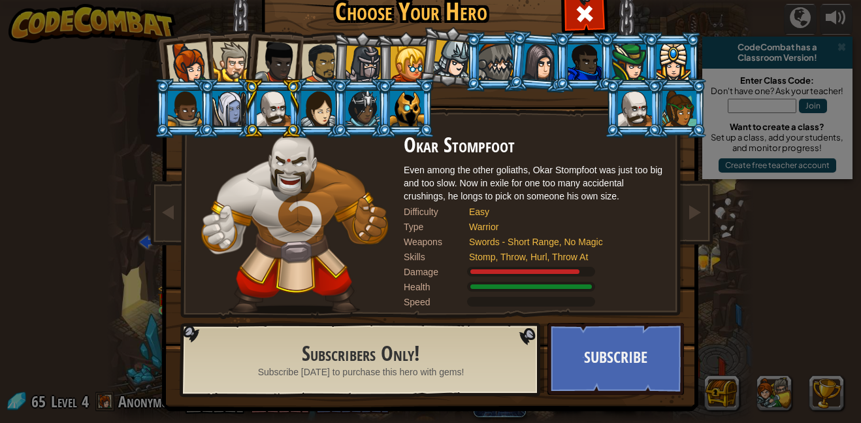
click at [231, 57] on div at bounding box center [232, 62] width 40 height 40
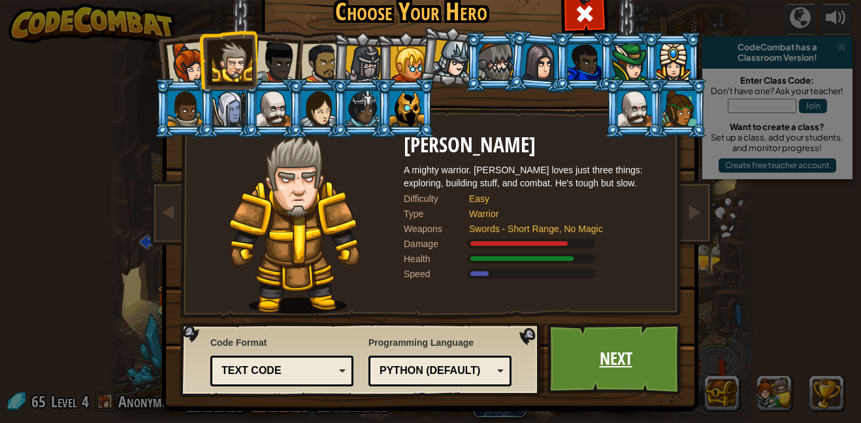
click at [632, 366] on link "Next" at bounding box center [615, 359] width 136 height 72
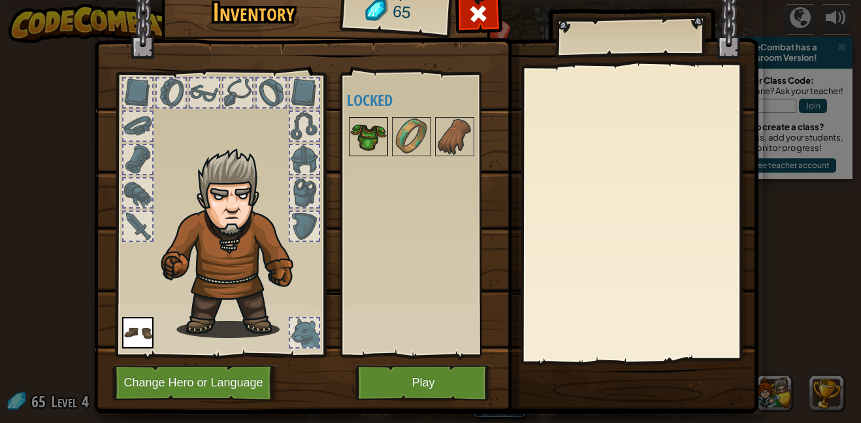
click at [379, 118] on div at bounding box center [368, 136] width 39 height 39
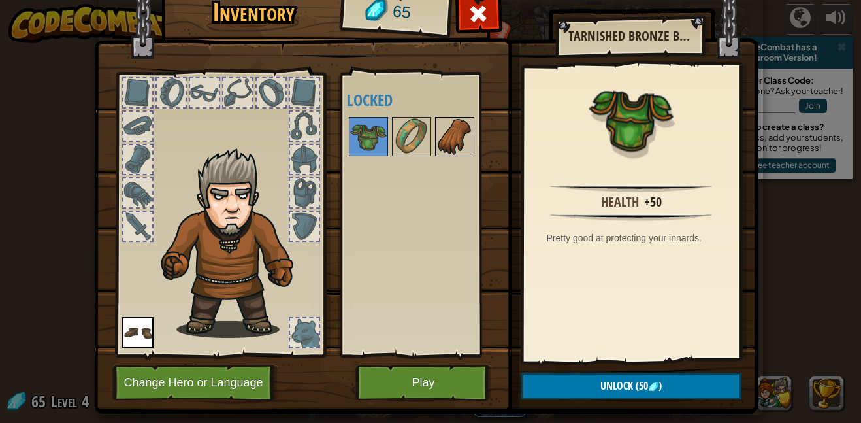
click at [464, 139] on img at bounding box center [454, 136] width 37 height 37
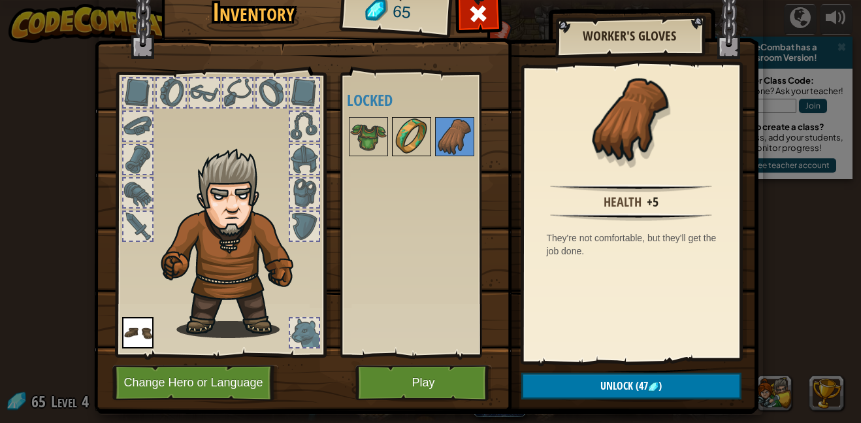
click at [428, 130] on img at bounding box center [411, 136] width 37 height 37
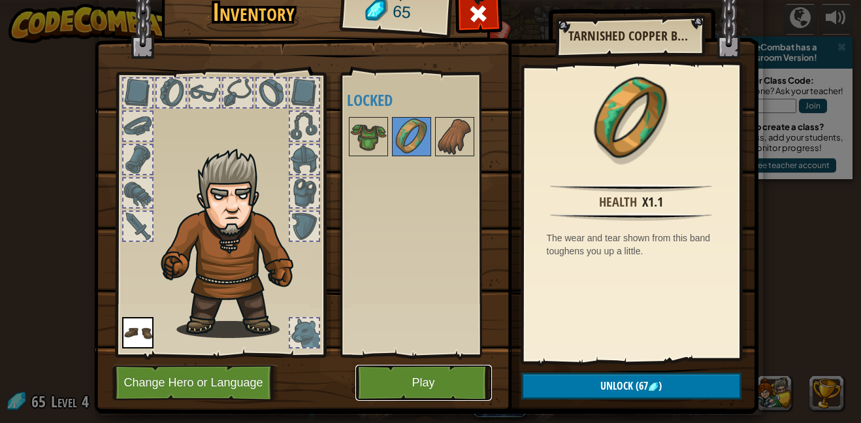
click at [436, 389] on button "Play" at bounding box center [423, 382] width 136 height 36
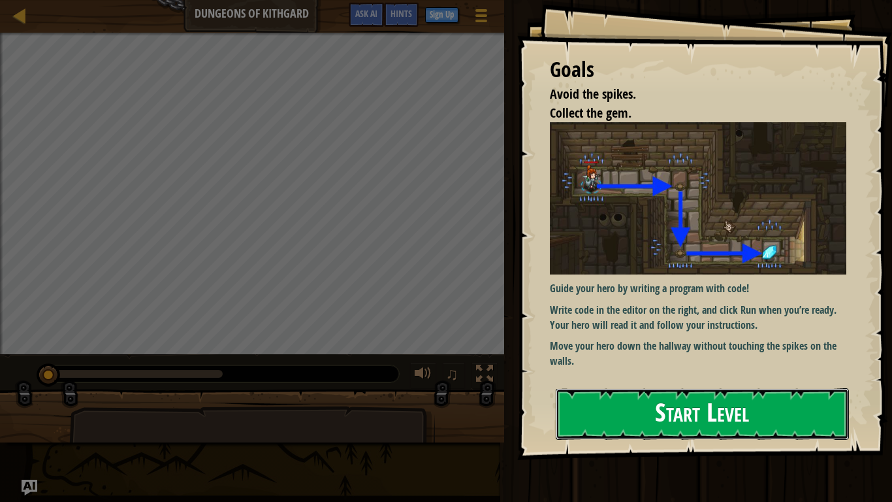
click at [636, 422] on button "Start Level" at bounding box center [702, 414] width 293 height 52
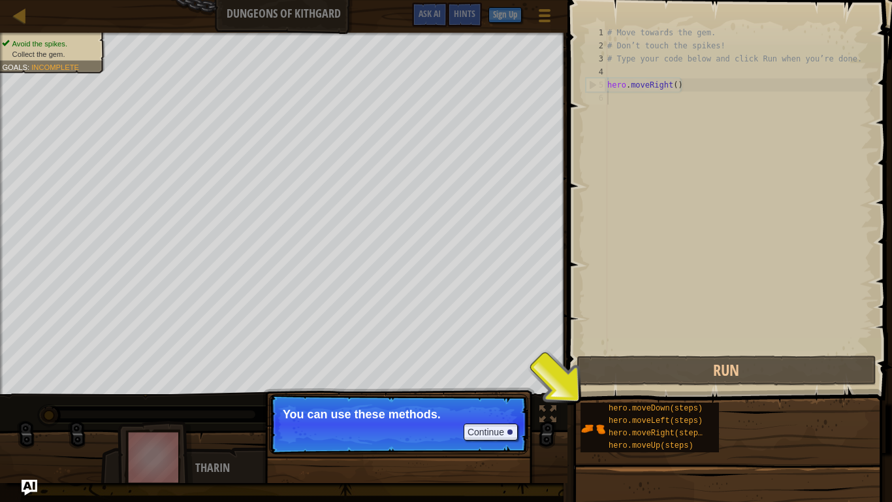
click at [690, 121] on div "# Move towards the gem. # Don’t touch the spikes! # Type your code below and cl…" at bounding box center [739, 202] width 268 height 353
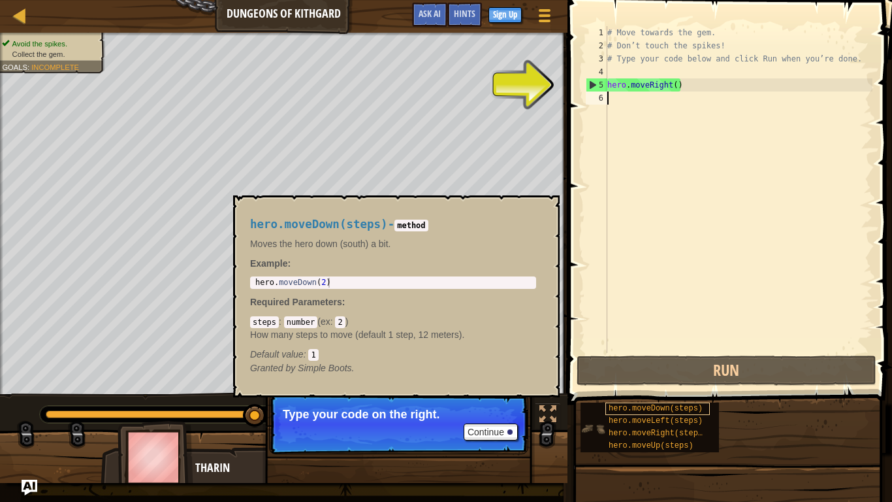
click at [651, 406] on span "hero.moveDown(steps)" at bounding box center [656, 408] width 94 height 9
click at [611, 108] on div "# Move towards the gem. # Don’t touch the spikes! # Type your code below and cl…" at bounding box center [739, 202] width 268 height 353
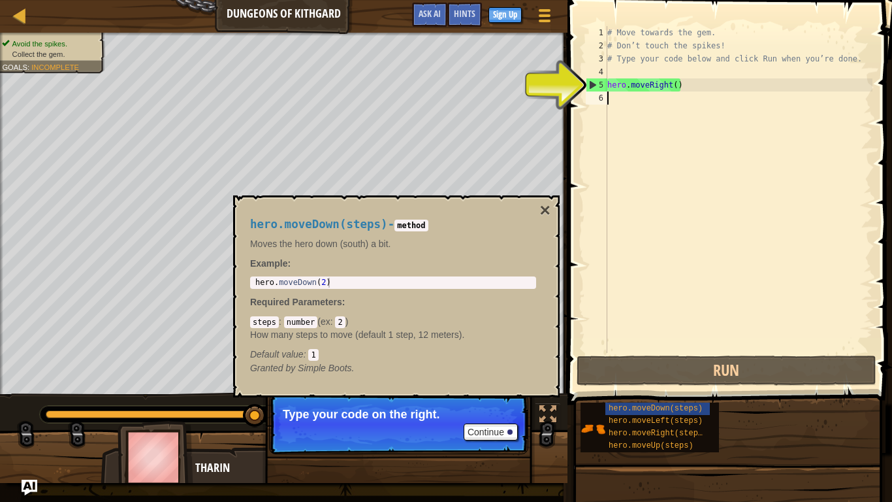
click at [622, 86] on div "# Move towards the gem. # Don’t touch the spikes! # Type your code below and cl…" at bounding box center [739, 202] width 268 height 353
type textarea "hero.moveRight()"
click at [610, 99] on div "# Move towards the gem. # Don’t touch the spikes! # Type your code below and cl…" at bounding box center [739, 202] width 268 height 353
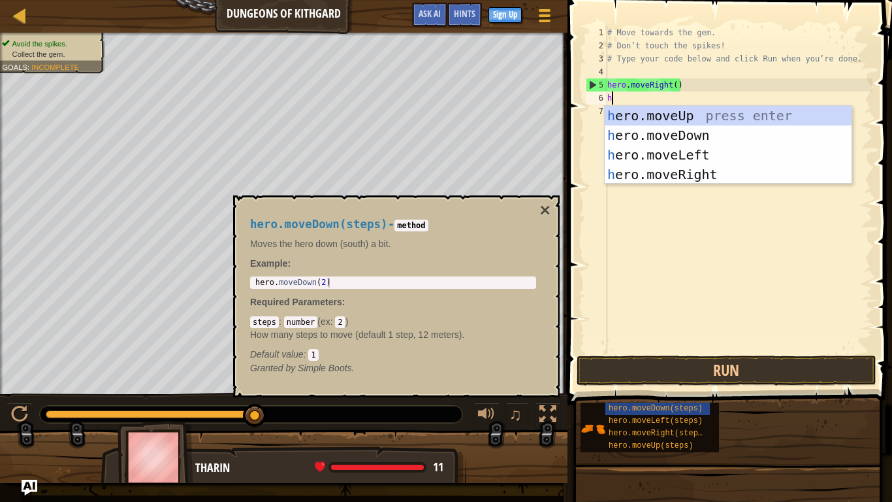
scroll to position [6, 0]
type textarea "her"
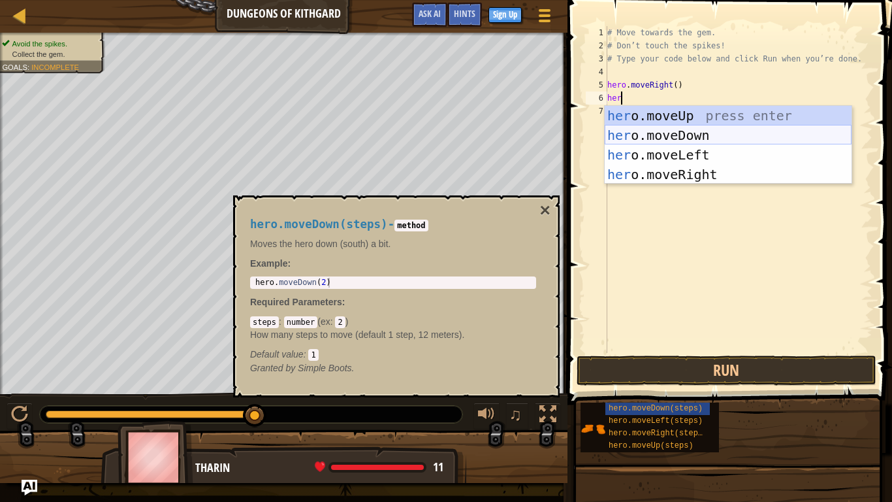
click at [693, 134] on div "her o.moveUp press enter her o.moveDown press enter her o.moveLeft press enter …" at bounding box center [728, 165] width 247 height 118
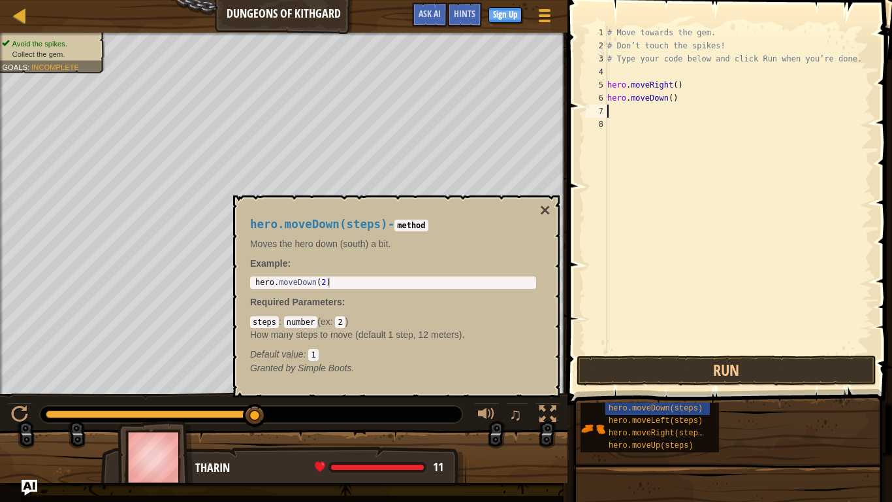
scroll to position [6, 0]
type textarea "h"
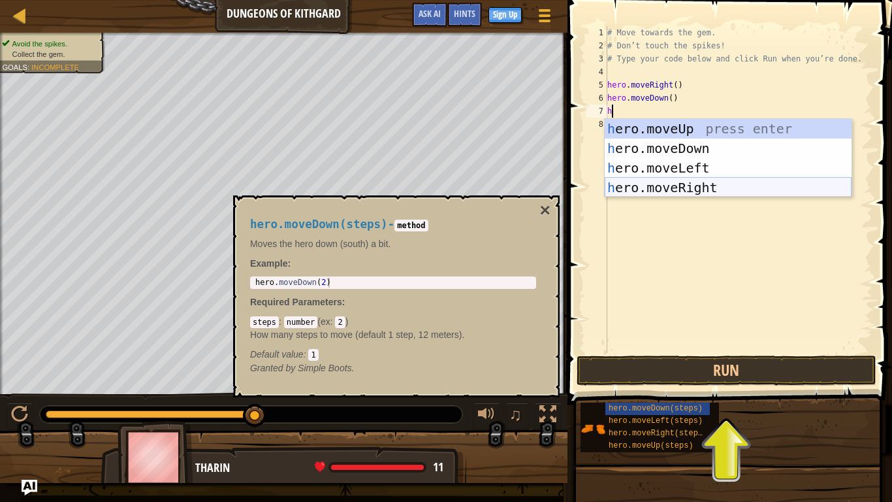
click at [697, 185] on div "h ero.moveUp press enter h ero.moveDown press enter h ero.moveLeft press enter …" at bounding box center [728, 178] width 247 height 118
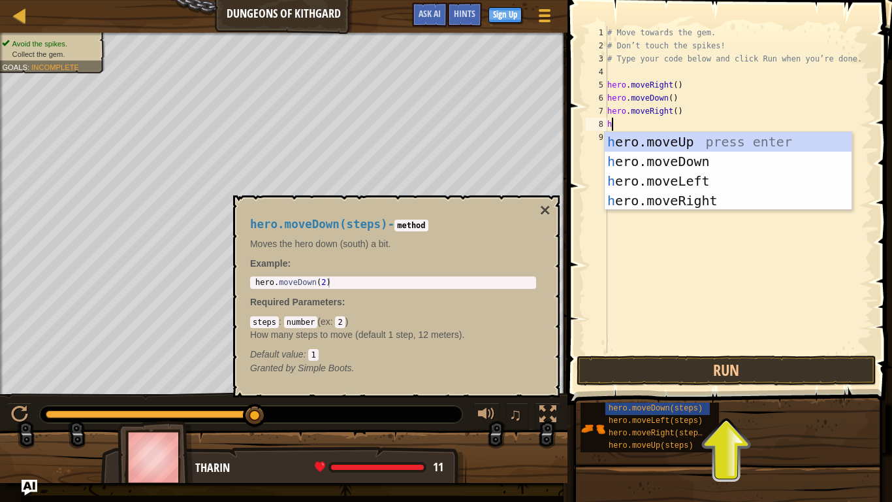
click at [676, 105] on div "# Move towards the gem. # Don’t touch the spikes! # Type your code below and cl…" at bounding box center [739, 202] width 268 height 353
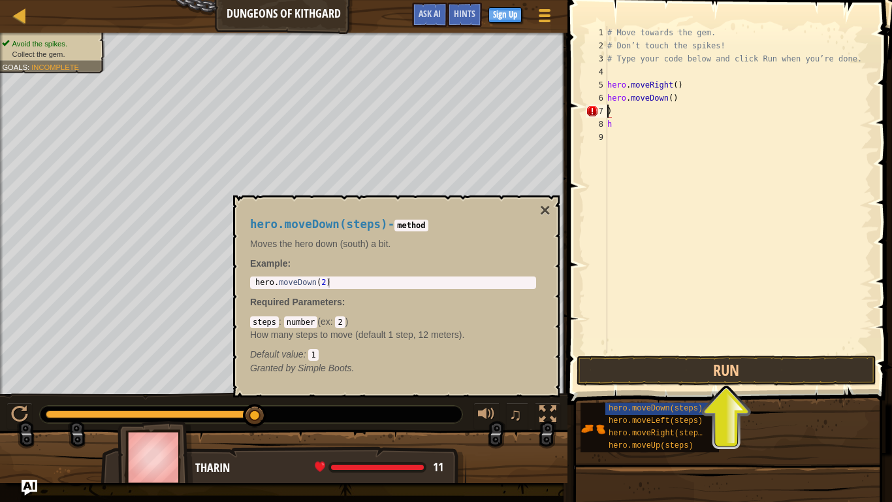
scroll to position [6, 1]
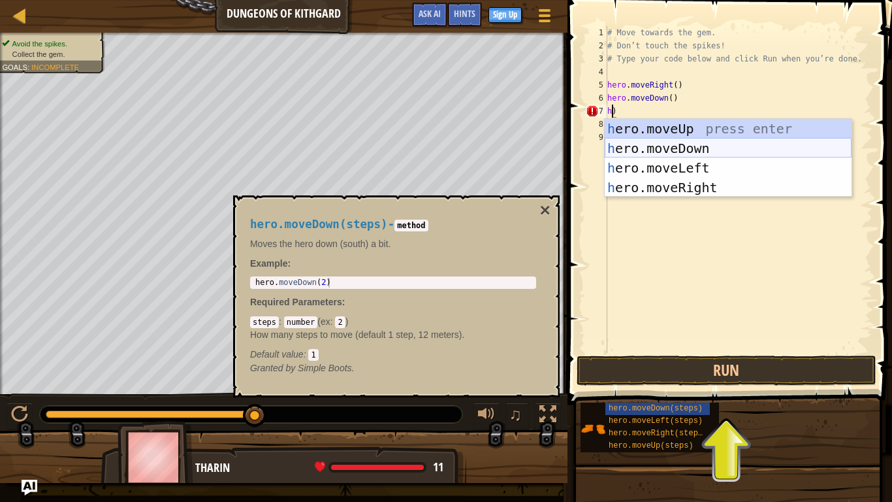
click at [706, 154] on div "h ero.moveUp press enter h ero.moveDown press enter h ero.moveLeft press enter …" at bounding box center [728, 178] width 247 height 118
type textarea "hero.moveDown()"
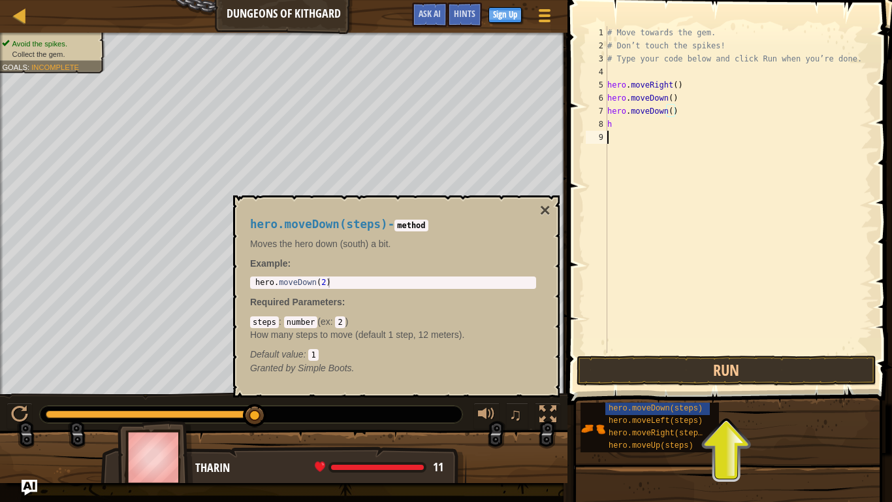
click at [618, 131] on div "# Move towards the gem. # Don’t touch the spikes! # Type your code below and cl…" at bounding box center [739, 202] width 268 height 353
click at [620, 125] on div "# Move towards the gem. # Don’t touch the spikes! # Type your code below and cl…" at bounding box center [739, 202] width 268 height 353
type textarea "h"
click at [540, 206] on button "×" at bounding box center [545, 210] width 10 height 18
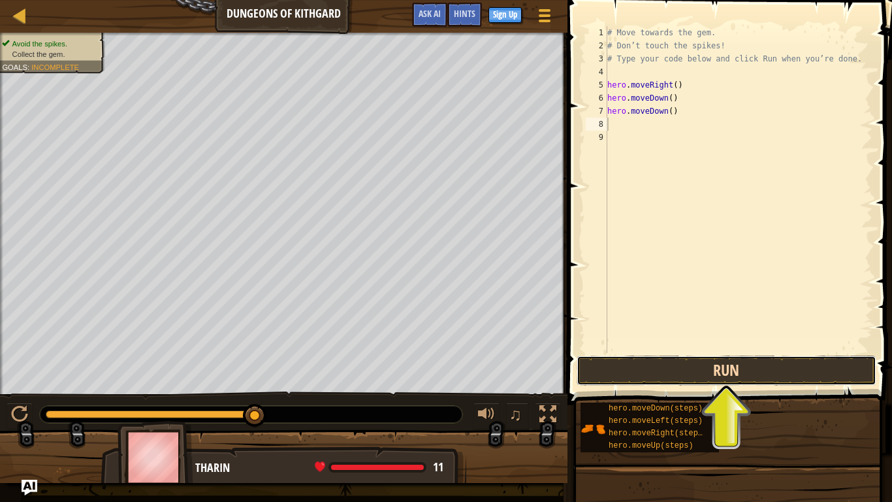
click at [733, 361] on button "Run" at bounding box center [727, 370] width 300 height 30
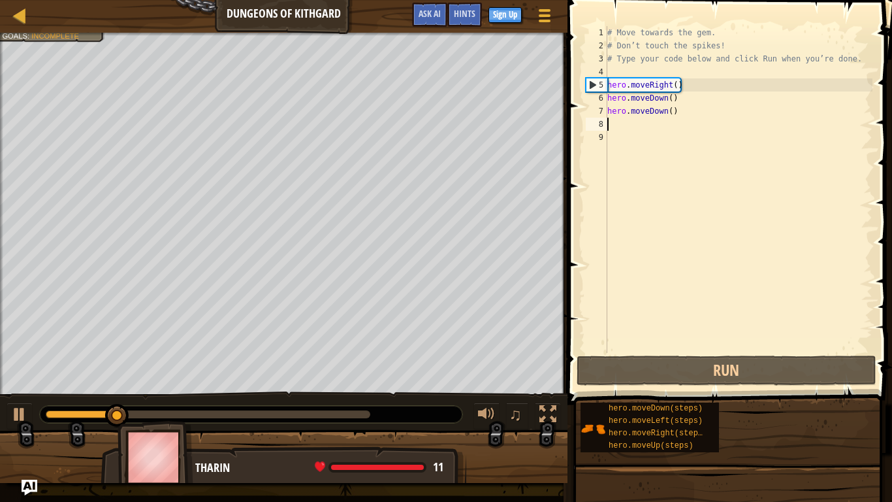
click at [635, 123] on div "# Move towards the gem. # Don’t touch the spikes! # Type your code below and cl…" at bounding box center [739, 202] width 268 height 353
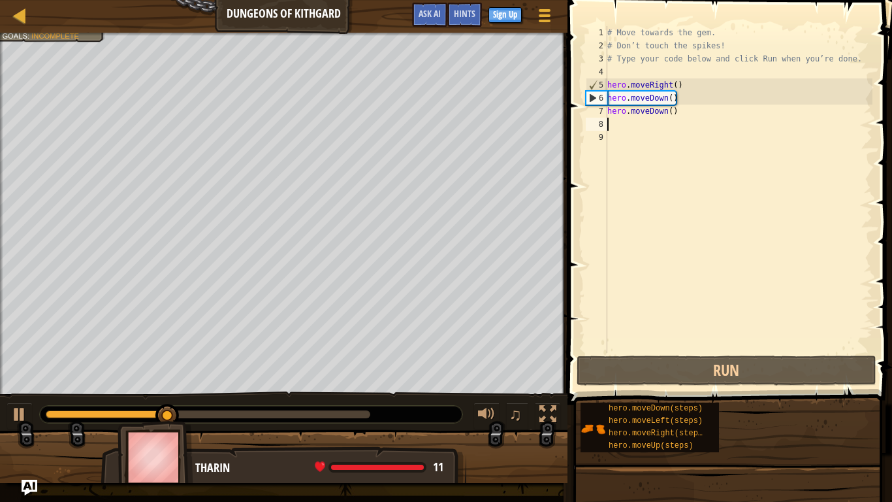
click at [635, 123] on div "# Move towards the gem. # Don’t touch the spikes! # Type your code below and cl…" at bounding box center [739, 202] width 268 height 353
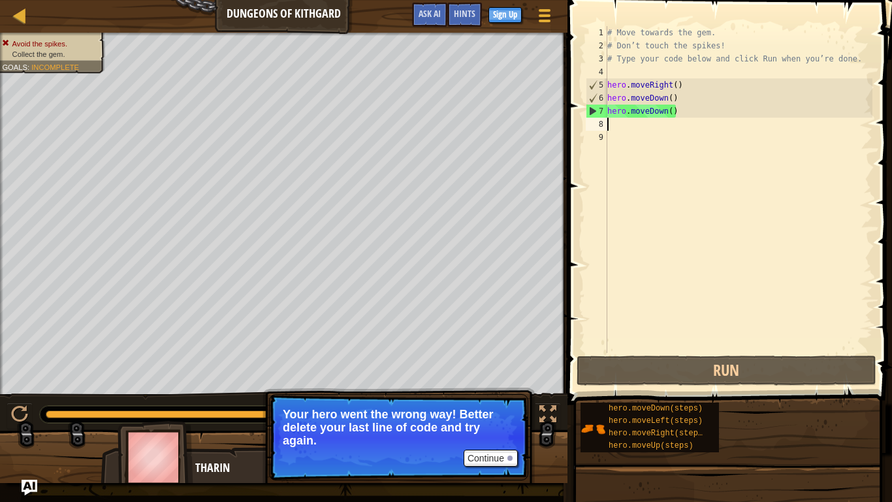
click at [663, 108] on div "# Move towards the gem. # Don’t touch the spikes! # Type your code below and cl…" at bounding box center [739, 202] width 268 height 353
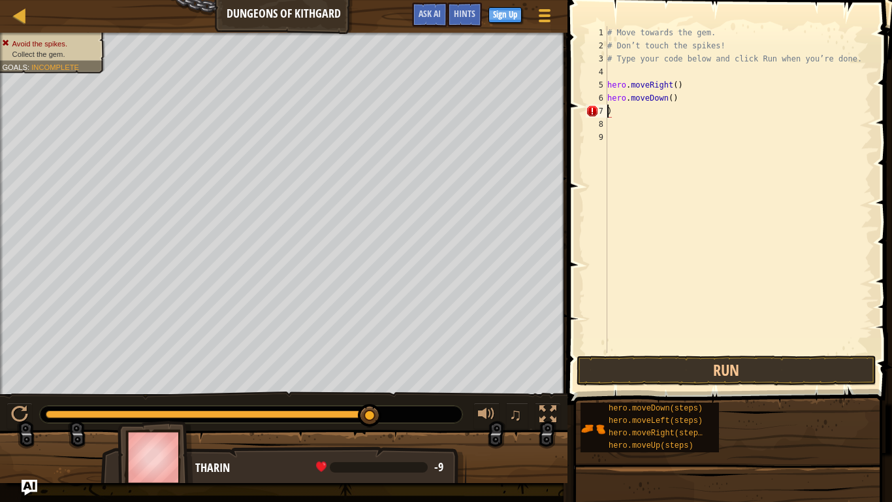
type textarea "hero.moveDown())"
type textarea "h"
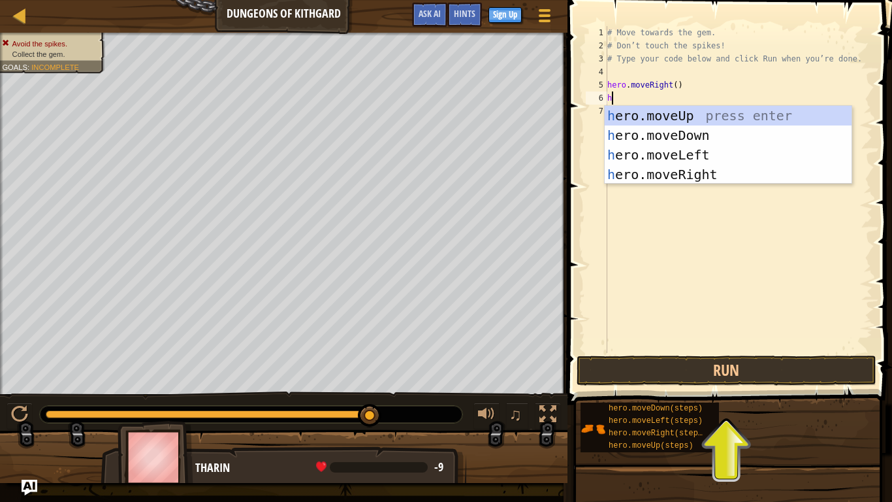
type textarea "he"
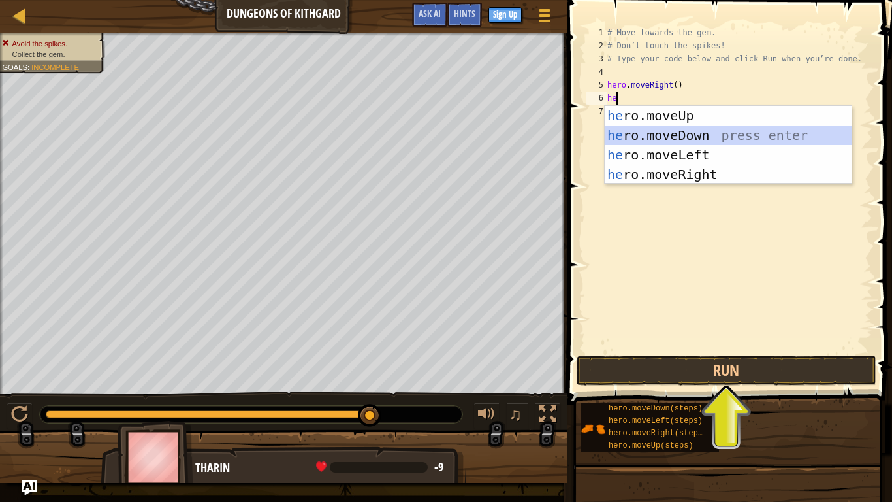
click at [634, 133] on div "he ro.moveUp press enter he ro.moveDown press enter he ro.moveLeft press enter …" at bounding box center [728, 165] width 247 height 118
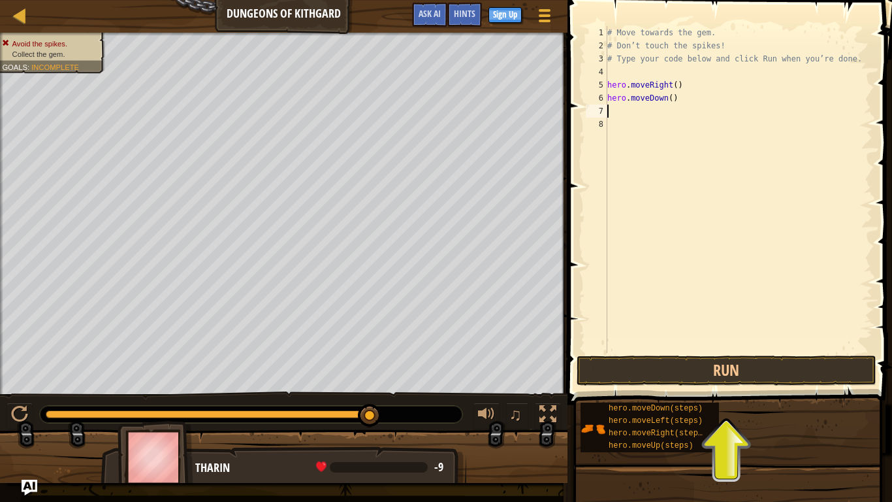
type textarea "h"
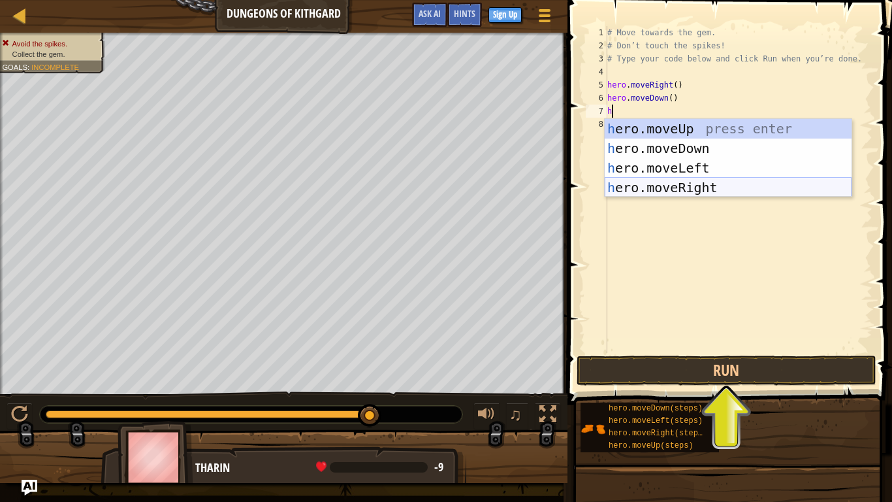
click at [680, 184] on div "h ero.moveUp press enter h ero.moveDown press enter h ero.moveLeft press enter …" at bounding box center [728, 178] width 247 height 118
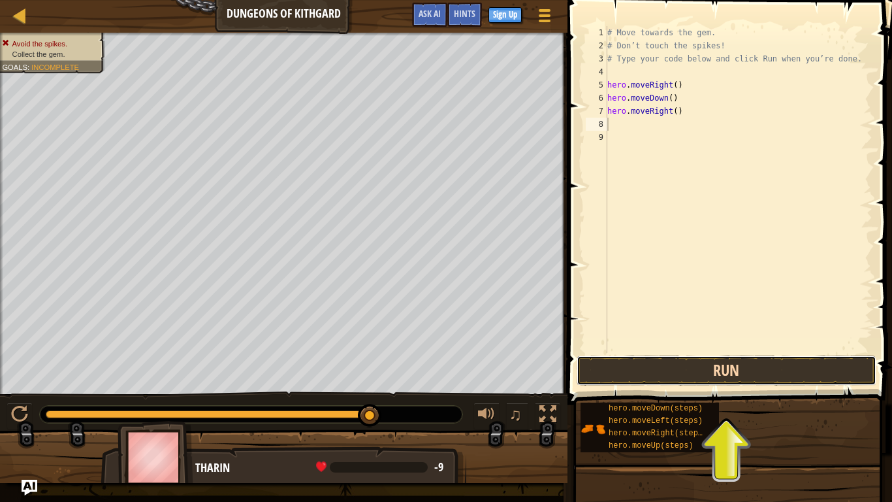
click at [726, 364] on button "Run" at bounding box center [727, 370] width 300 height 30
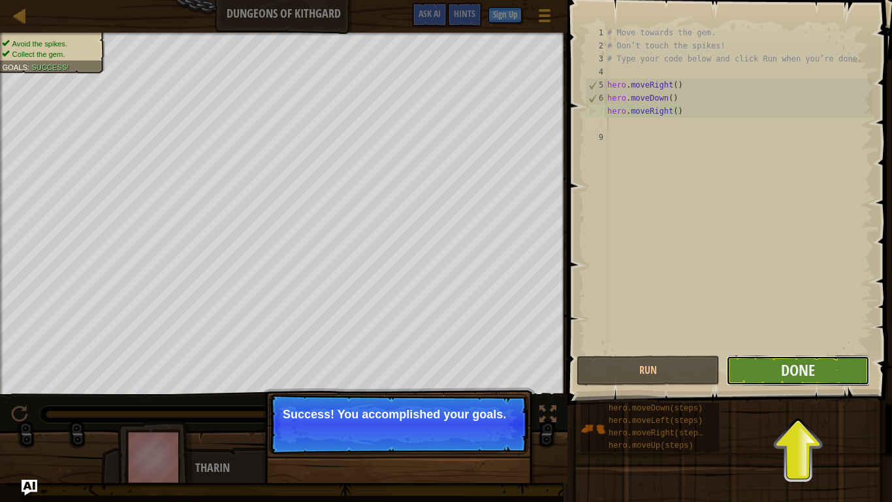
click at [752, 378] on button "Done" at bounding box center [797, 370] width 143 height 30
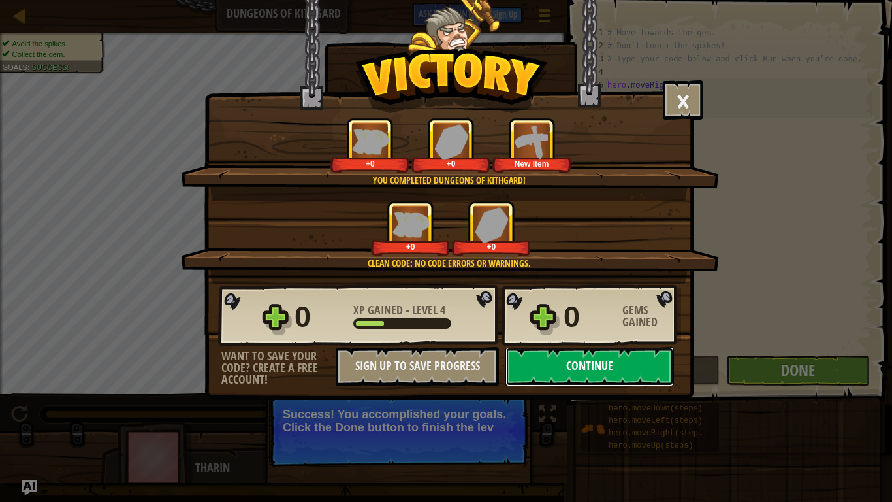
click at [599, 372] on button "Continue" at bounding box center [589, 366] width 168 height 39
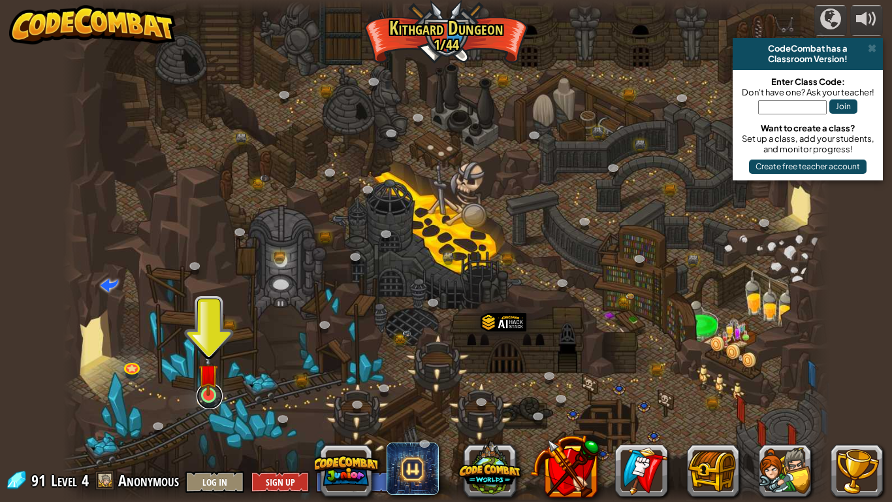
click at [212, 404] on link at bounding box center [210, 396] width 26 height 26
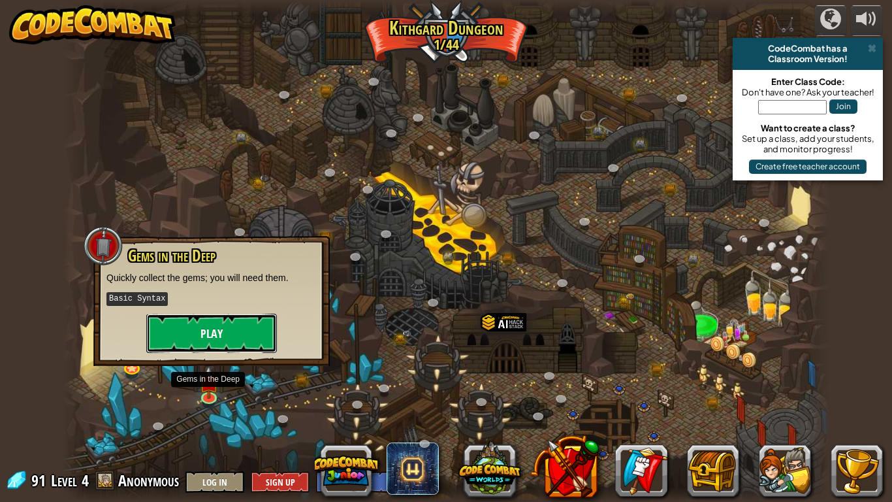
click at [194, 349] on button "Play" at bounding box center [211, 332] width 131 height 39
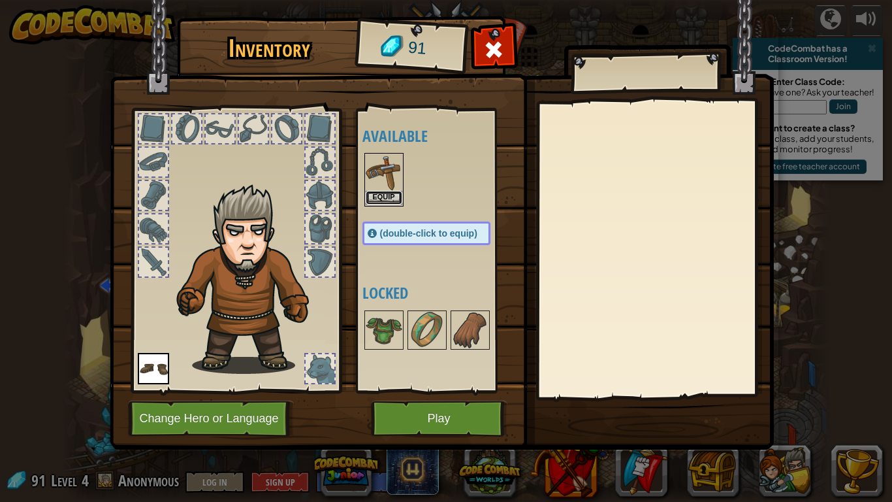
click at [400, 191] on button "Equip" at bounding box center [384, 198] width 37 height 14
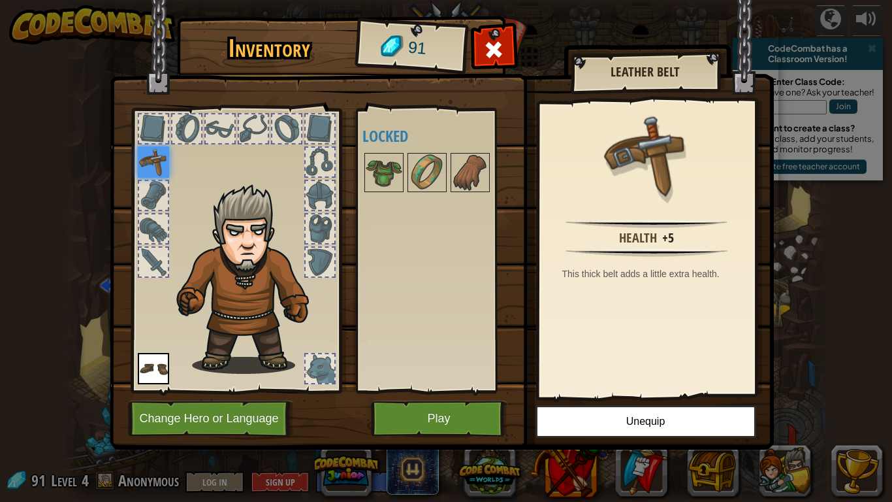
click at [152, 167] on img at bounding box center [153, 161] width 31 height 31
click at [165, 368] on img at bounding box center [153, 368] width 31 height 31
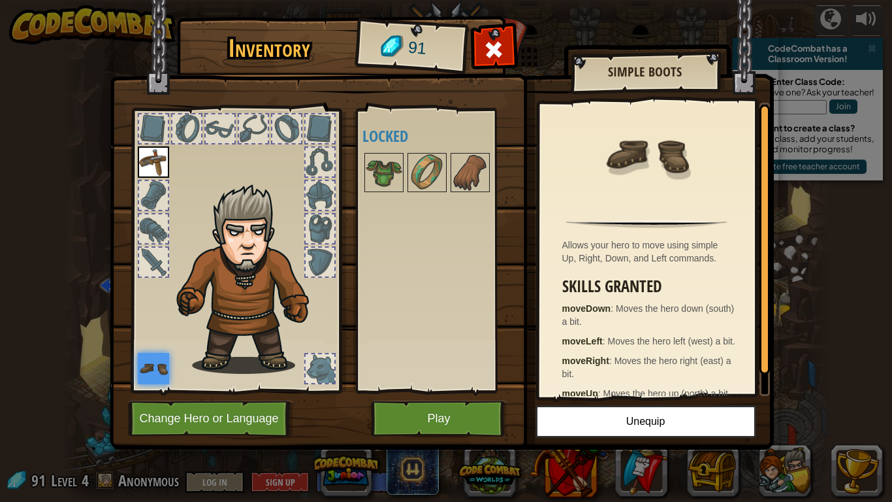
click at [164, 165] on img at bounding box center [153, 161] width 31 height 31
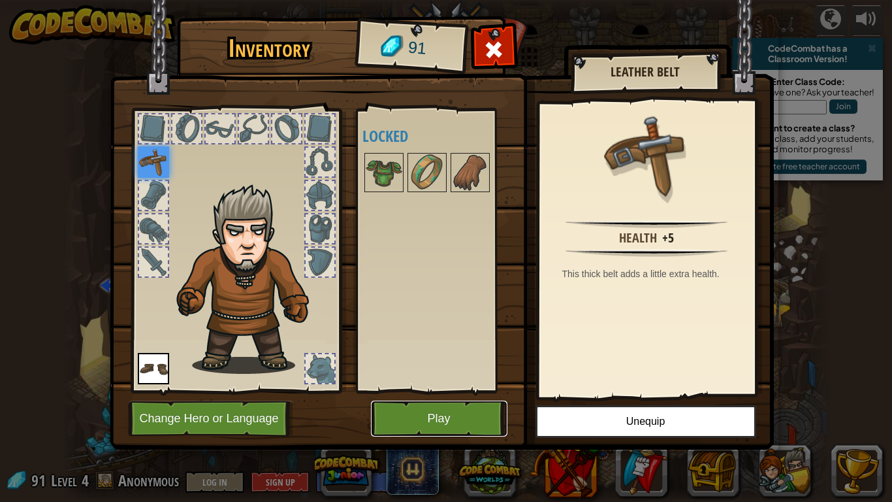
click at [435, 422] on button "Play" at bounding box center [439, 418] width 136 height 36
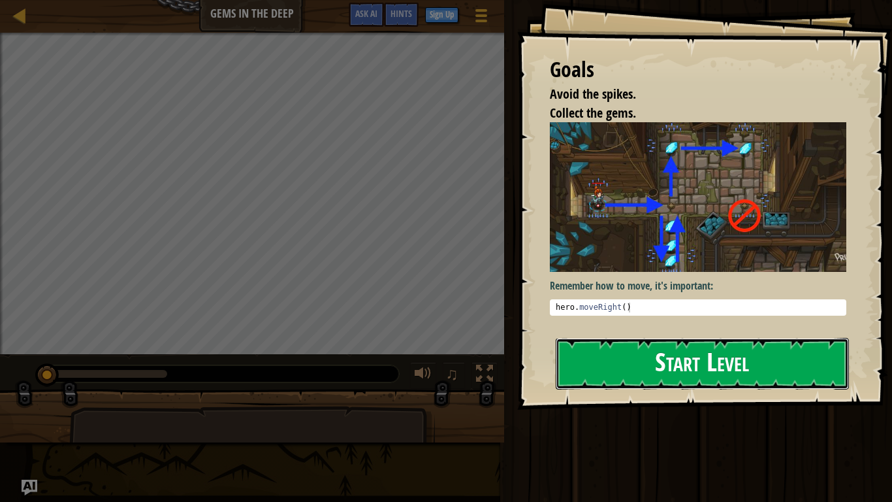
click at [650, 355] on button "Start Level" at bounding box center [702, 364] width 293 height 52
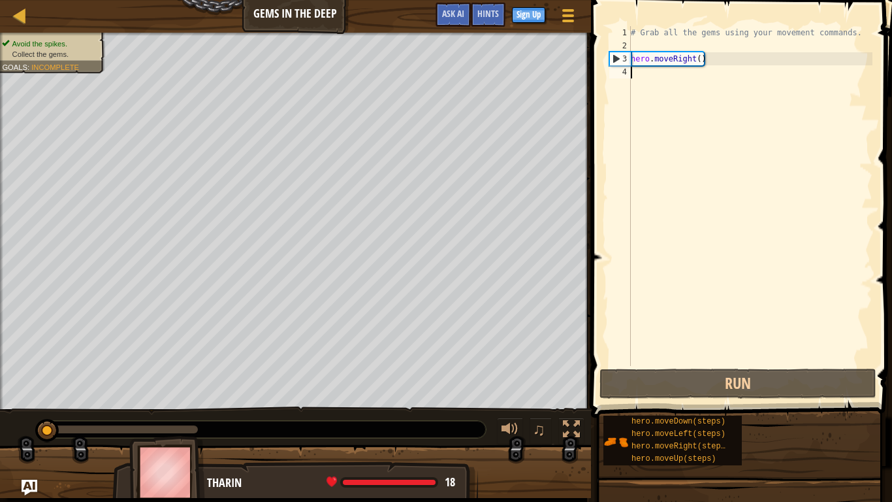
click at [648, 82] on div "# Grab all the gems using your movement commands. hero . moveRight ( )" at bounding box center [750, 209] width 244 height 366
type textarea "m"
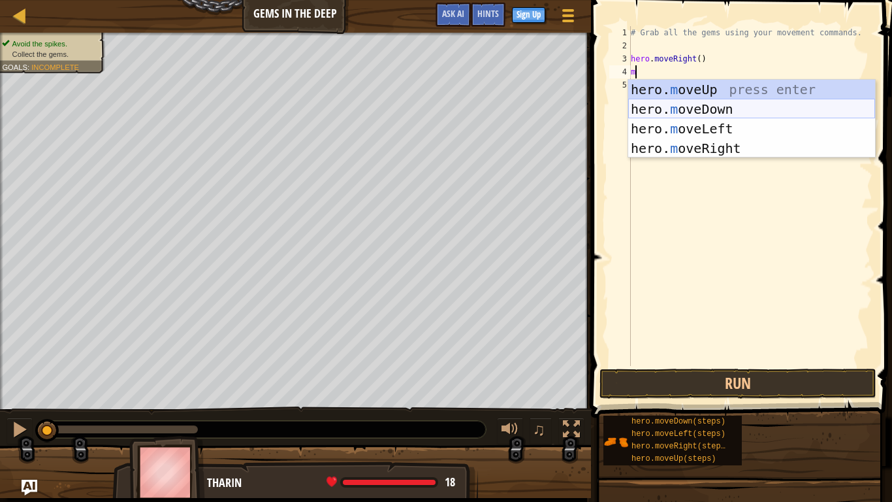
click at [682, 104] on div "hero. m oveUp press enter hero. m oveDown press enter hero. m oveLeft press ent…" at bounding box center [751, 139] width 247 height 118
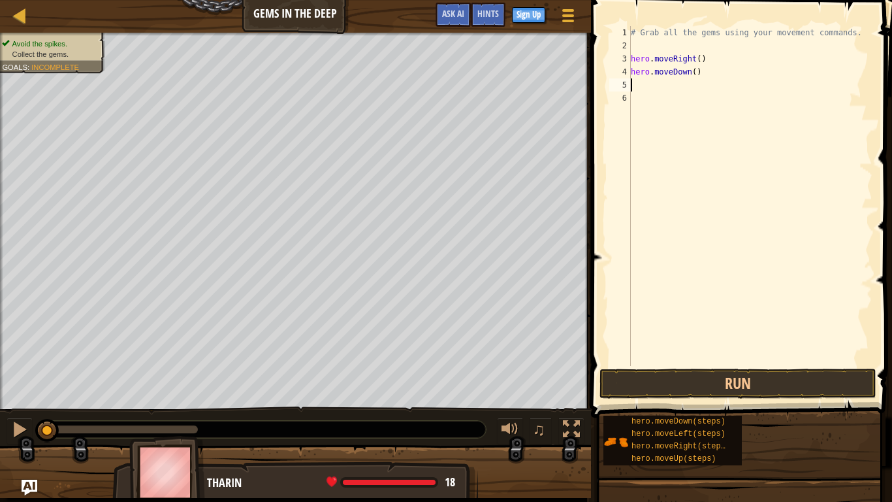
type textarea "h"
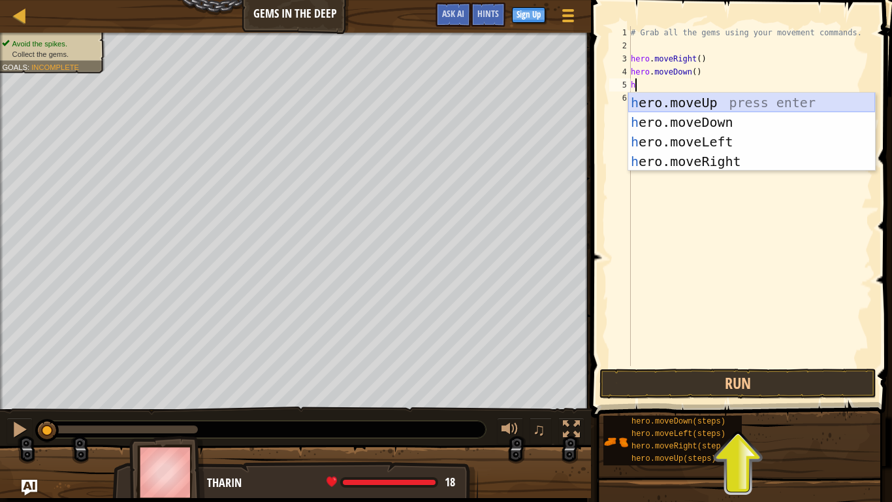
click at [711, 104] on div "h ero.moveUp press enter h ero.moveDown press enter h ero.moveLeft press enter …" at bounding box center [751, 152] width 247 height 118
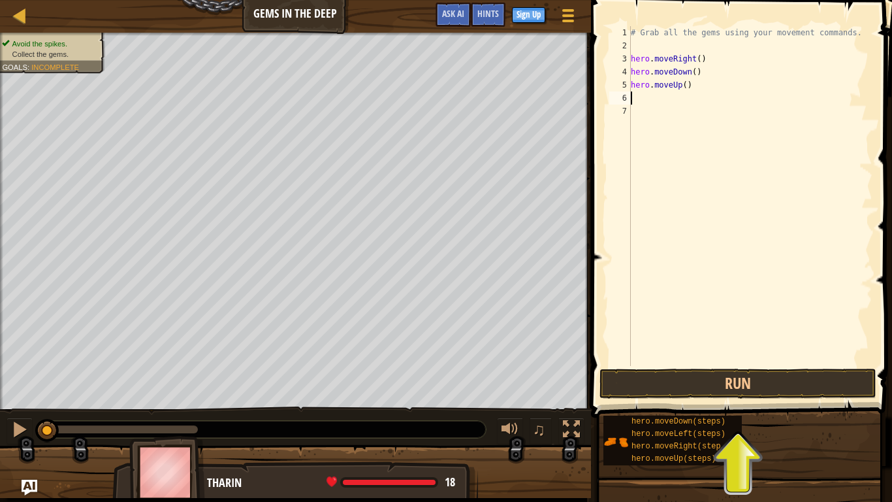
type textarea "h"
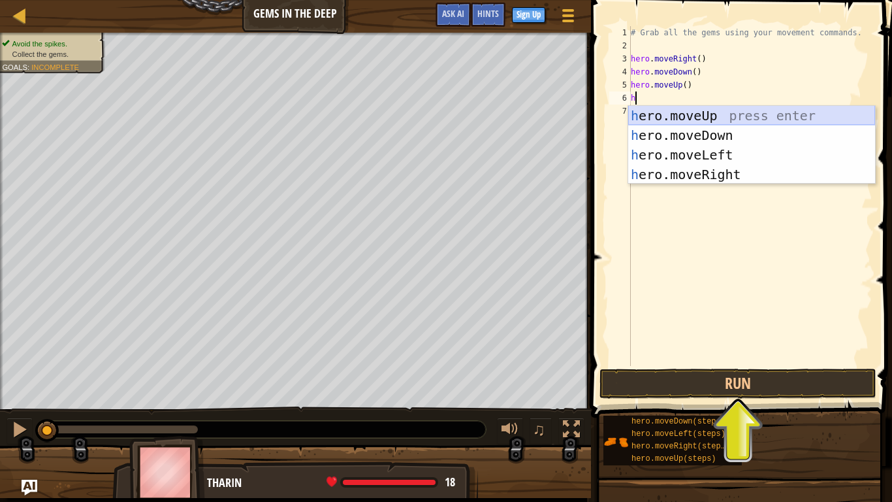
click at [677, 119] on div "h ero.moveUp press enter h ero.moveDown press enter h ero.moveLeft press enter …" at bounding box center [751, 165] width 247 height 118
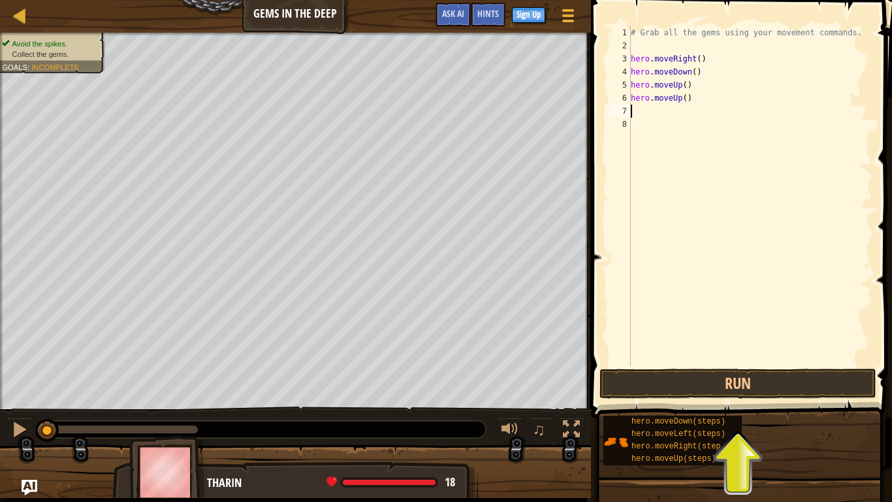
click at [682, 59] on div "# Grab all the gems using your movement commands. hero . moveRight ( ) hero . m…" at bounding box center [750, 209] width 244 height 366
type textarea "hero.moveRight()"
click at [636, 116] on div "# Grab all the gems using your movement commands. hero . moveRight ( ) hero . m…" at bounding box center [750, 209] width 244 height 366
type textarea "h"
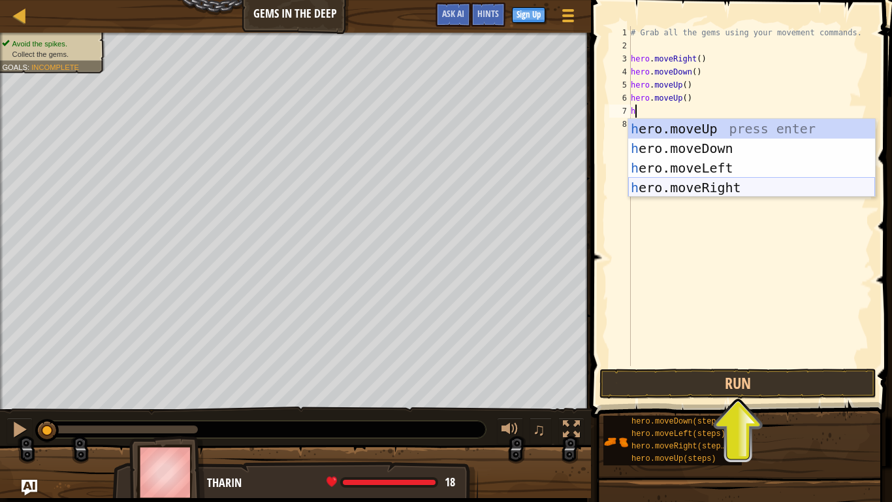
click at [708, 184] on div "h ero.moveUp press enter h ero.moveDown press enter h ero.moveLeft press enter …" at bounding box center [751, 178] width 247 height 118
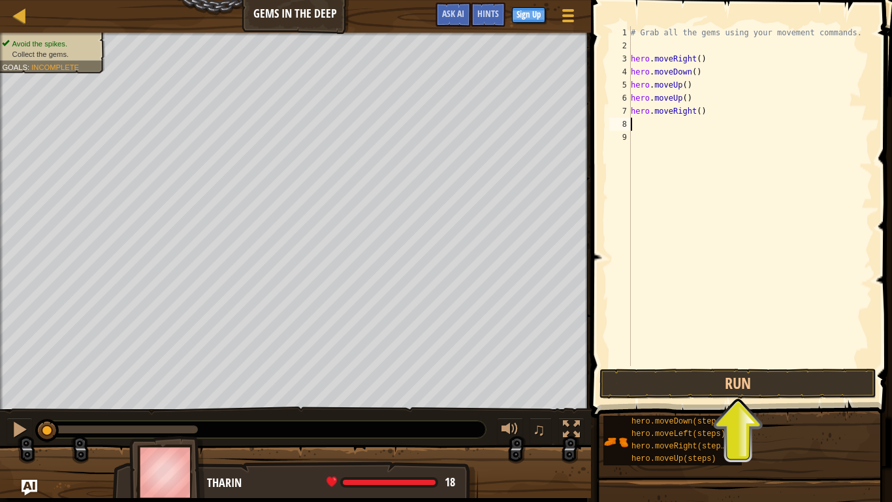
type textarea "h"
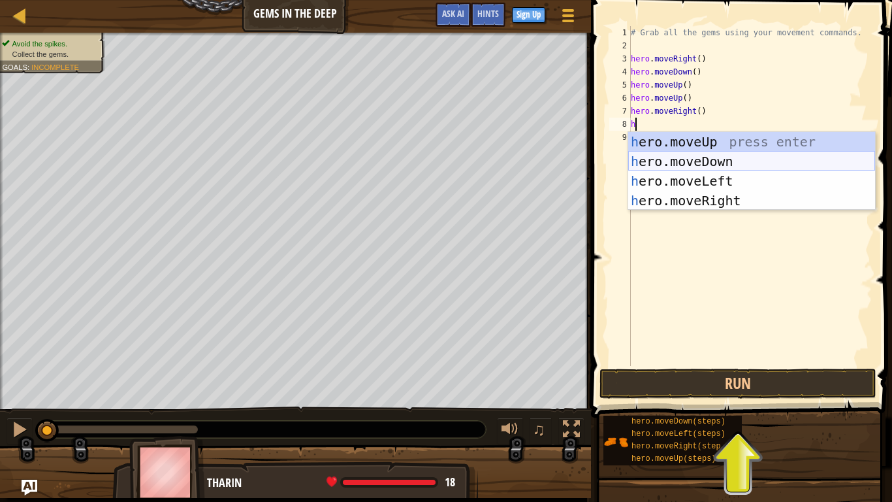
click at [719, 158] on div "h ero.moveUp press enter h ero.moveDown press enter h ero.moveLeft press enter …" at bounding box center [751, 191] width 247 height 118
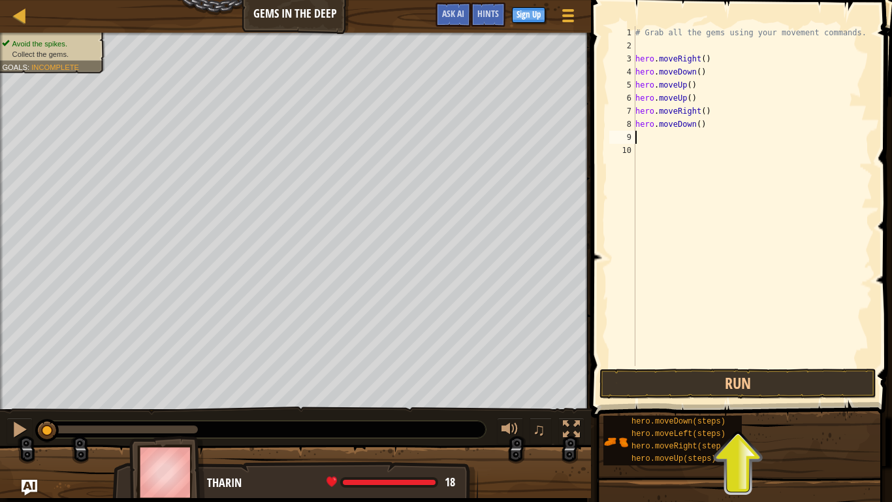
click at [699, 120] on div "# Grab all the gems using your movement commands. hero . moveRight ( ) hero . m…" at bounding box center [753, 209] width 240 height 366
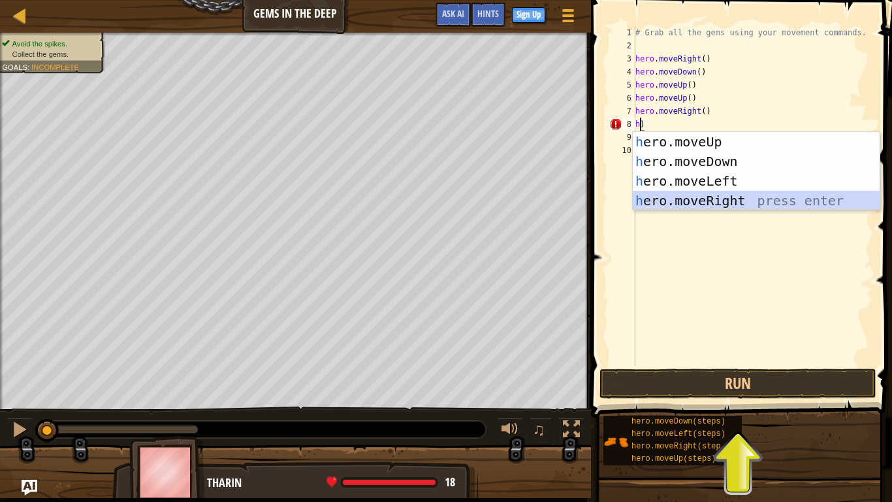
click at [731, 197] on div "h ero.moveUp press enter h ero.moveDown press enter h ero.moveLeft press enter …" at bounding box center [756, 191] width 247 height 118
type textarea "hero.moveRight()"
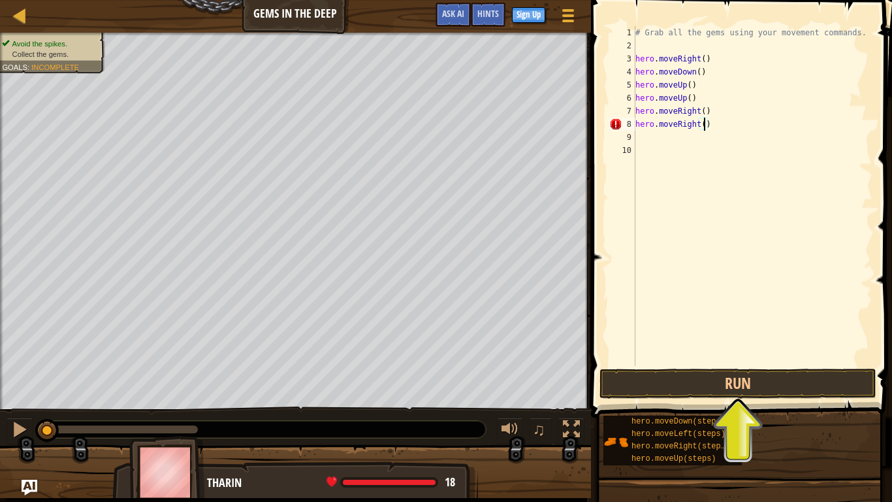
click at [731, 197] on div "# Grab all the gems using your movement commands. hero . moveRight ( ) hero . m…" at bounding box center [753, 209] width 240 height 366
click at [695, 387] on button "Run" at bounding box center [738, 383] width 277 height 30
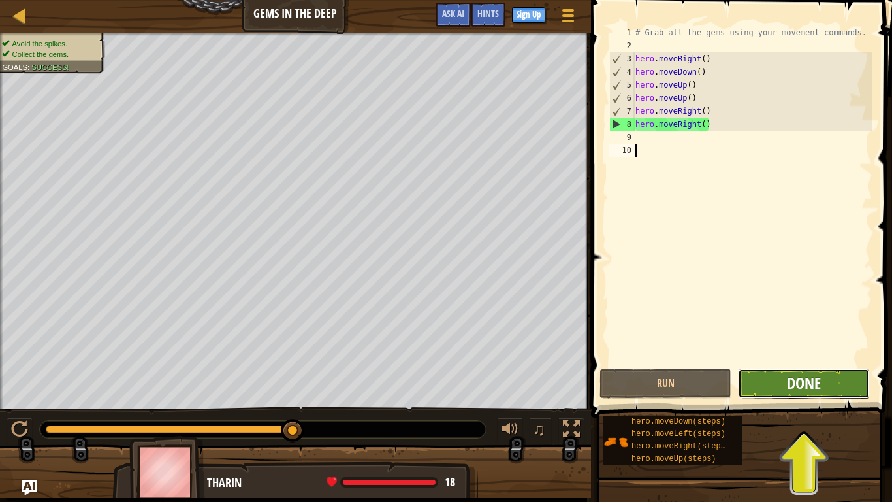
click at [803, 382] on span "Done" at bounding box center [804, 382] width 34 height 21
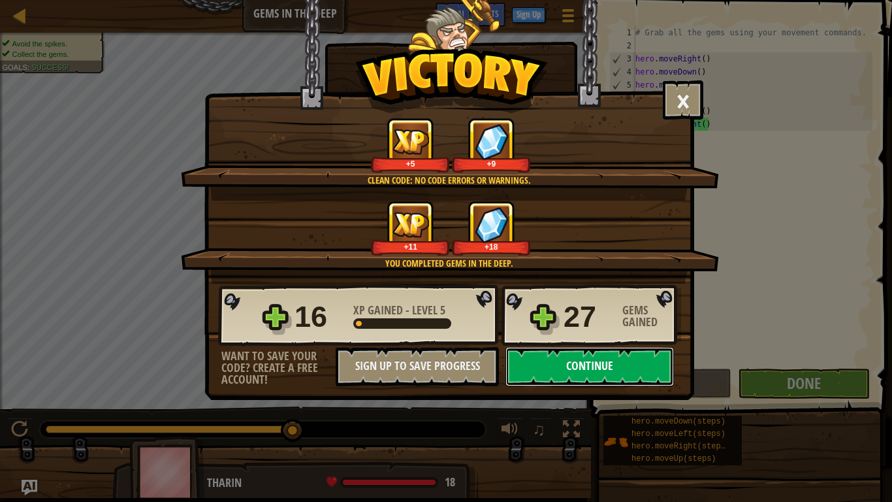
click at [638, 372] on button "Continue" at bounding box center [589, 366] width 168 height 39
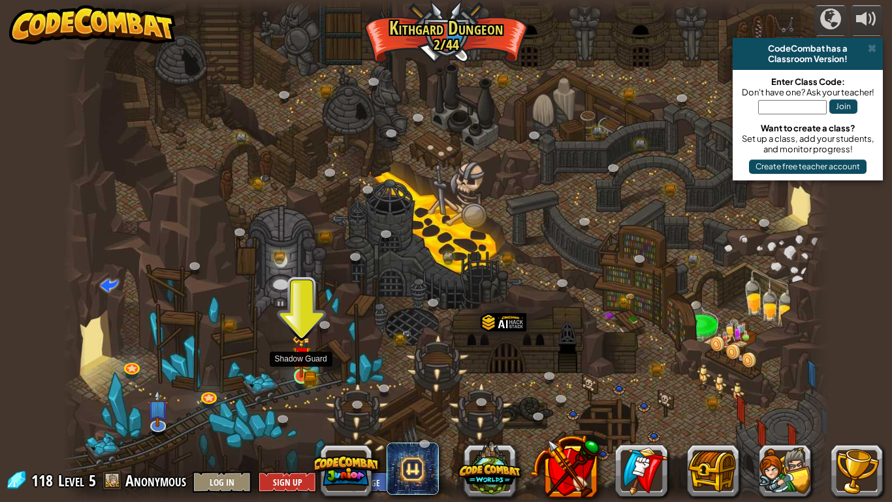
click at [292, 373] on img at bounding box center [302, 355] width 20 height 42
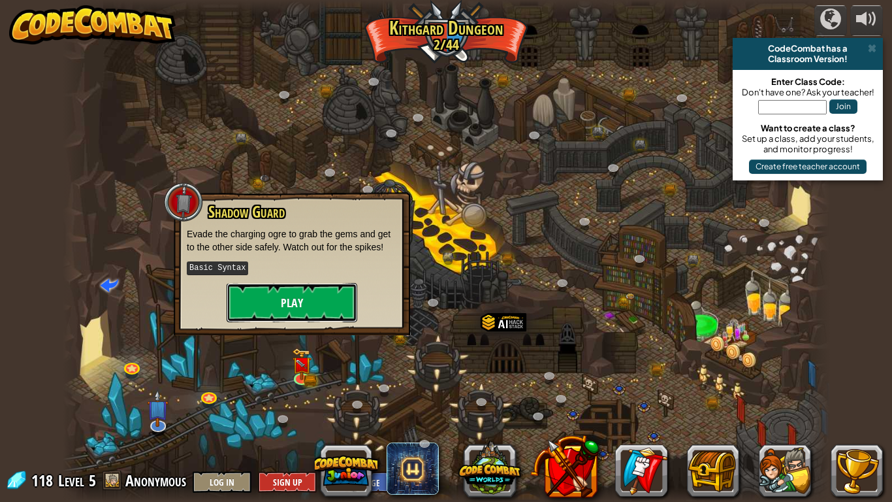
click at [256, 283] on button "Play" at bounding box center [292, 302] width 131 height 39
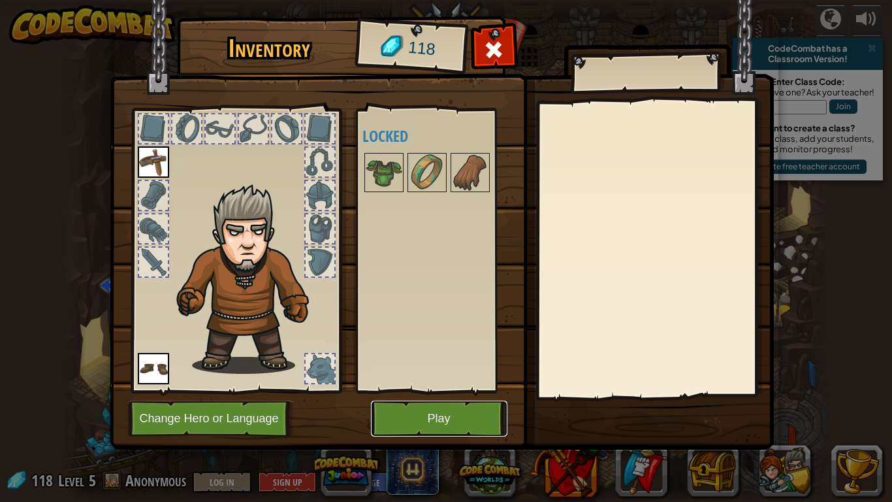
click at [456, 421] on button "Play" at bounding box center [439, 418] width 136 height 36
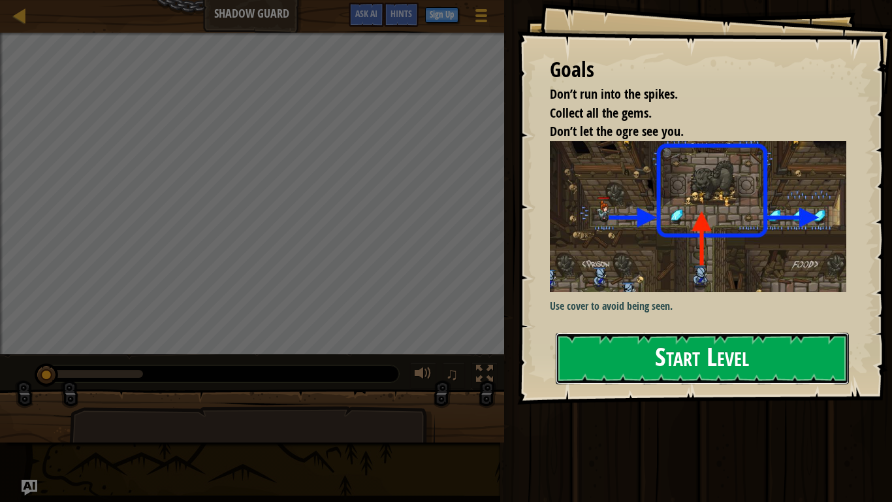
click at [765, 351] on button "Start Level" at bounding box center [702, 358] width 293 height 52
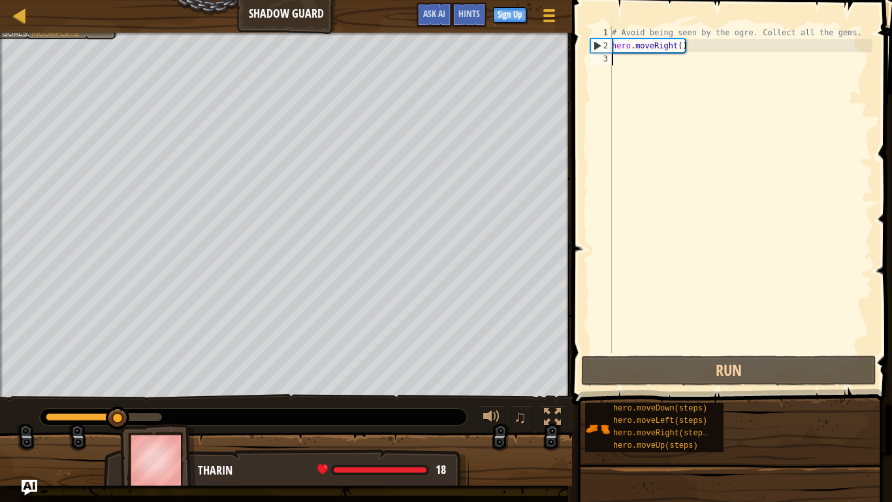
click at [640, 76] on div "# Avoid being seen by the ogre. Collect all the gems. hero . moveRight ( )" at bounding box center [740, 202] width 263 height 353
type textarea "h"
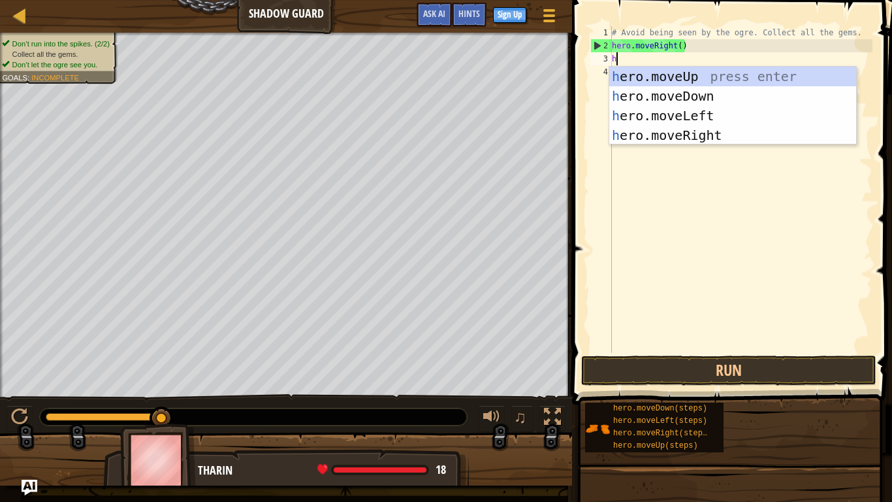
click at [672, 74] on div "h ero.moveUp press enter h ero.moveDown press enter h ero.moveLeft press enter …" at bounding box center [732, 126] width 247 height 118
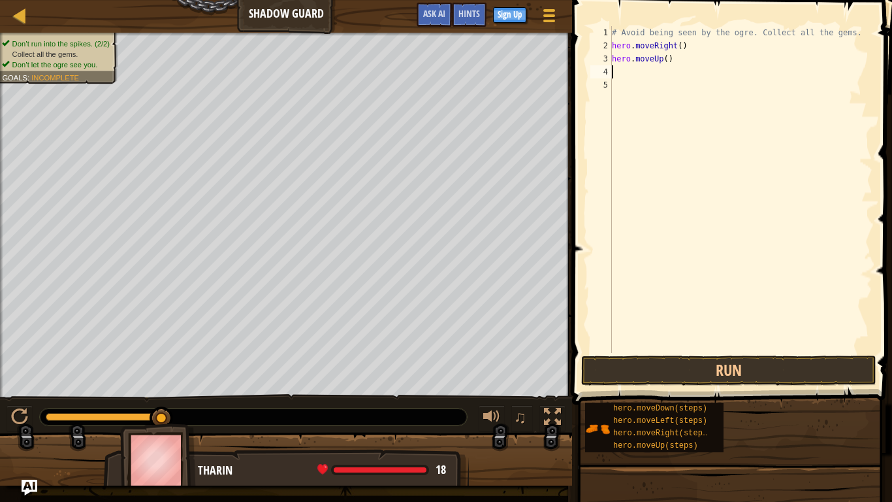
click at [633, 73] on div "# Avoid being seen by the ogre. Collect all the gems. hero . moveRight ( ) hero…" at bounding box center [740, 202] width 263 height 353
type textarea "h"
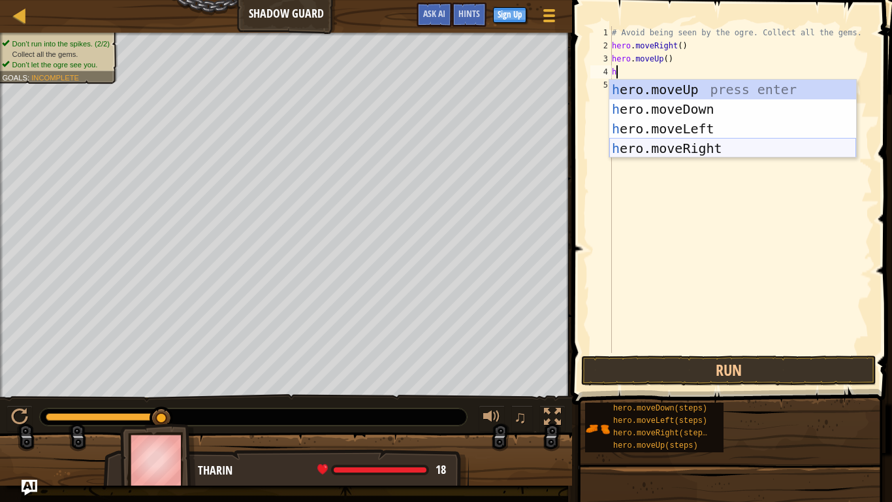
click at [633, 152] on div "h ero.moveUp press enter h ero.moveDown press enter h ero.moveLeft press enter …" at bounding box center [732, 139] width 247 height 118
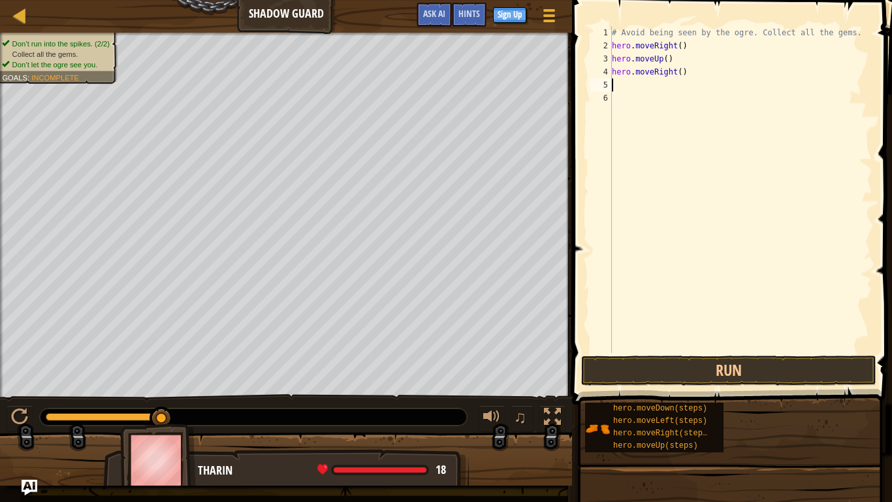
click at [648, 96] on div "# Avoid being seen by the ogre. Collect all the gems. hero . moveRight ( ) hero…" at bounding box center [740, 202] width 263 height 353
click at [632, 74] on div "# Avoid being seen by the ogre. Collect all the gems. hero . moveRight ( ) hero…" at bounding box center [740, 202] width 263 height 353
type textarea "hero.moveRight()"
click at [632, 81] on div "# Avoid being seen by the ogre. Collect all the gems. hero . moveRight ( ) hero…" at bounding box center [740, 202] width 263 height 353
type textarea "h"
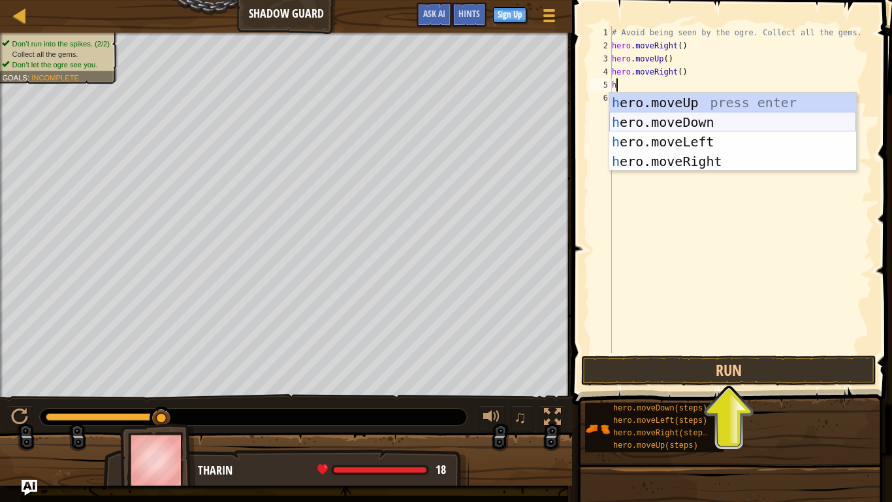
click at [665, 120] on div "h ero.moveUp press enter h ero.moveDown press enter h ero.moveLeft press enter …" at bounding box center [732, 152] width 247 height 118
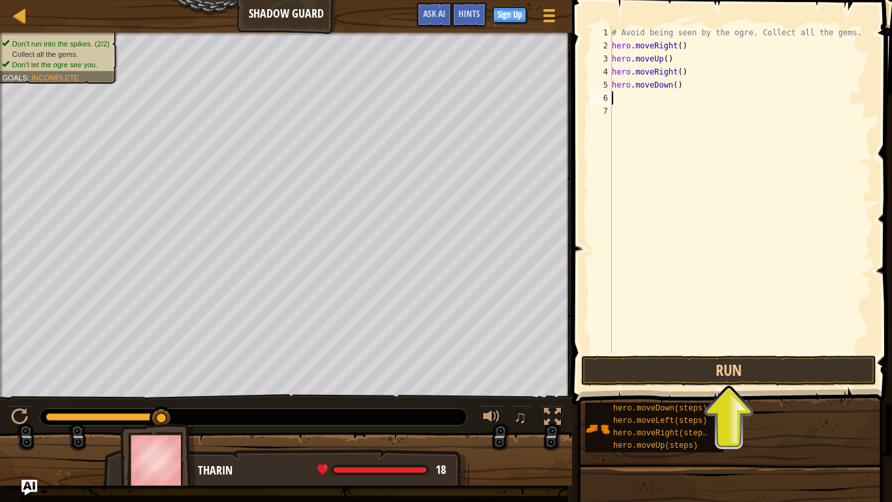
type textarea "h"
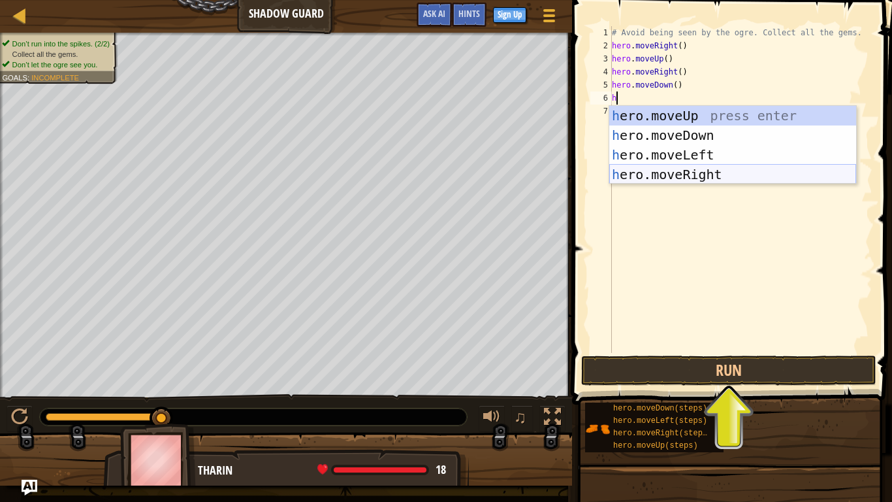
click at [716, 173] on div "h ero.moveUp press enter h ero.moveDown press enter h ero.moveLeft press enter …" at bounding box center [732, 165] width 247 height 118
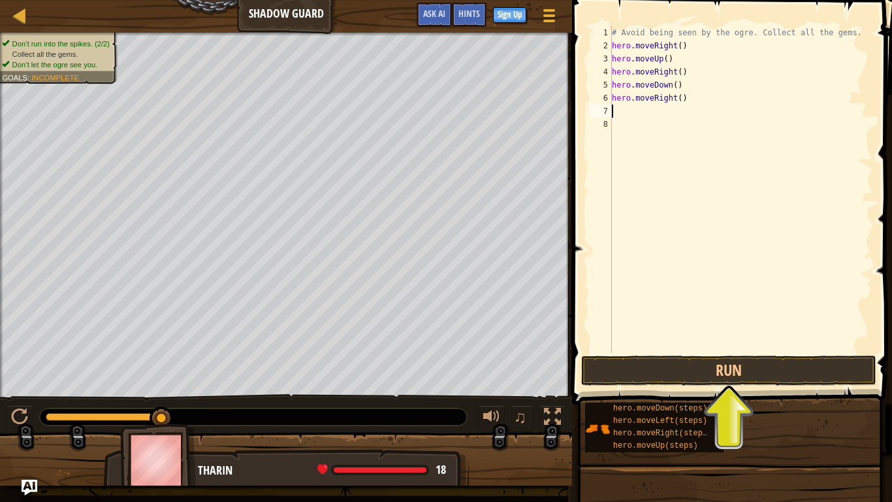
click at [637, 155] on div "# Avoid being seen by the ogre. Collect all the gems. hero . moveRight ( ) hero…" at bounding box center [740, 202] width 263 height 353
click at [687, 361] on button "Run" at bounding box center [728, 370] width 295 height 30
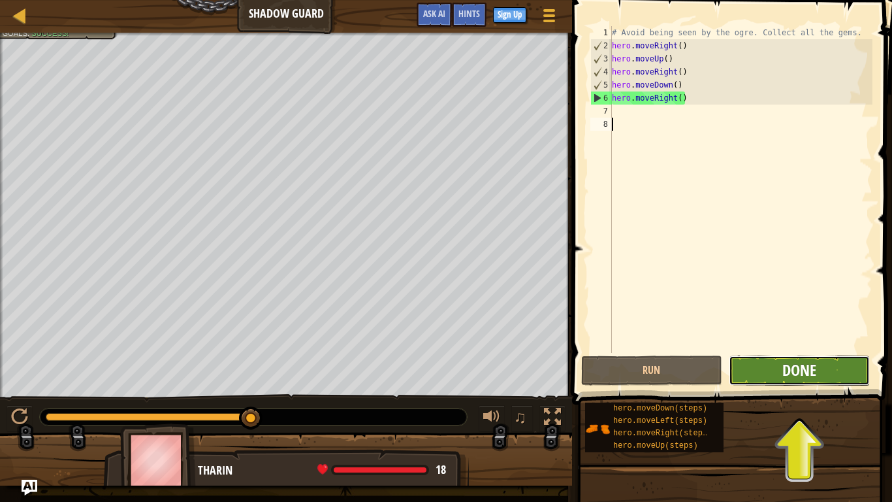
click at [806, 376] on span "Done" at bounding box center [799, 369] width 34 height 21
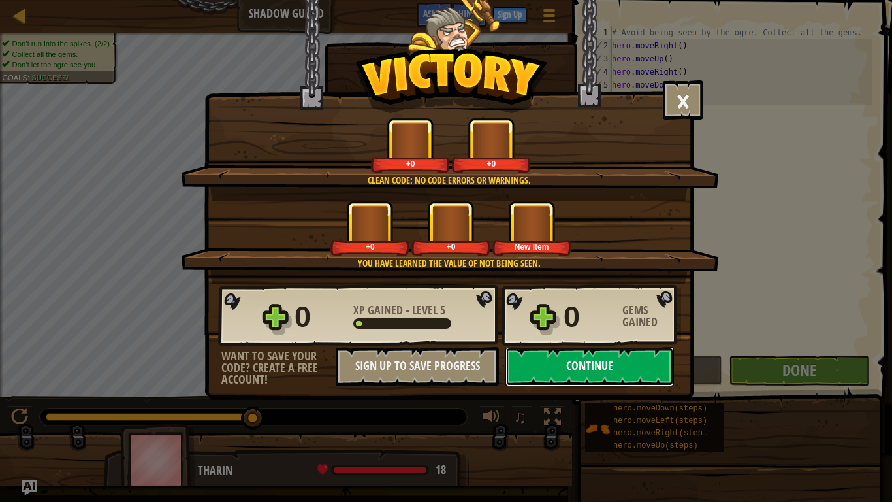
click at [645, 372] on button "Continue" at bounding box center [589, 366] width 168 height 39
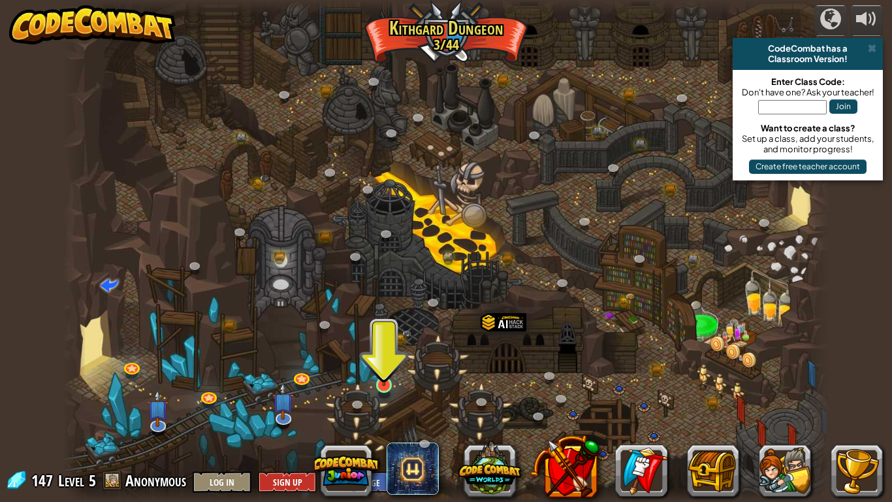
click at [377, 379] on img at bounding box center [384, 364] width 20 height 44
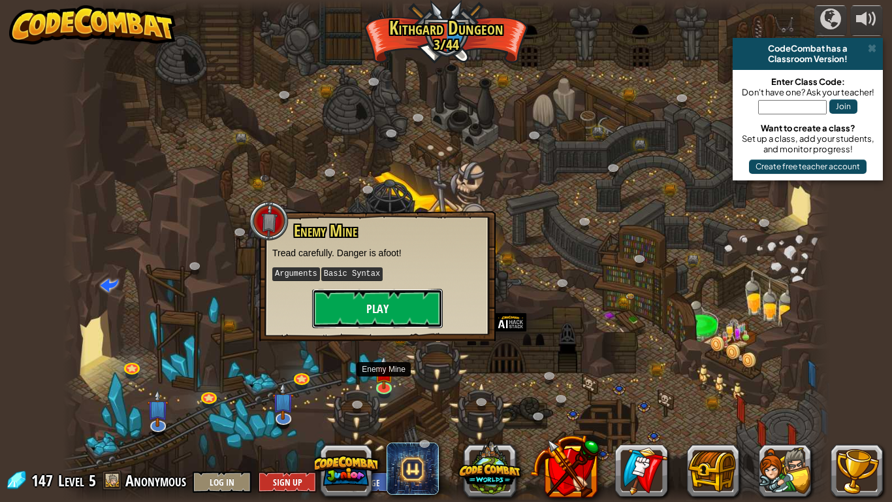
click at [400, 304] on button "Play" at bounding box center [377, 308] width 131 height 39
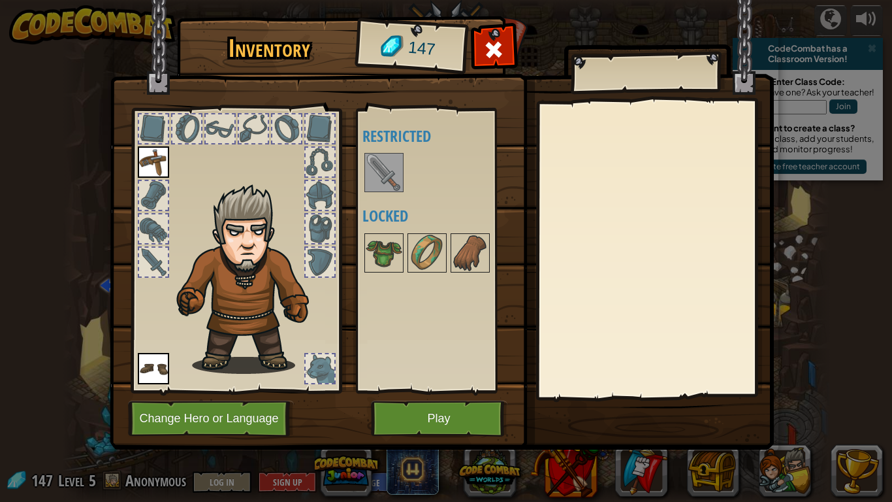
click at [389, 185] on img at bounding box center [384, 172] width 37 height 37
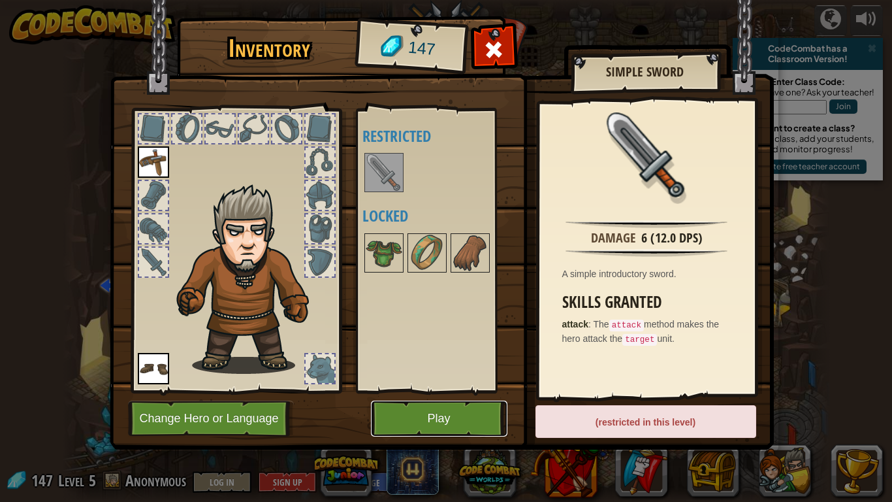
click at [477, 422] on button "Play" at bounding box center [439, 418] width 136 height 36
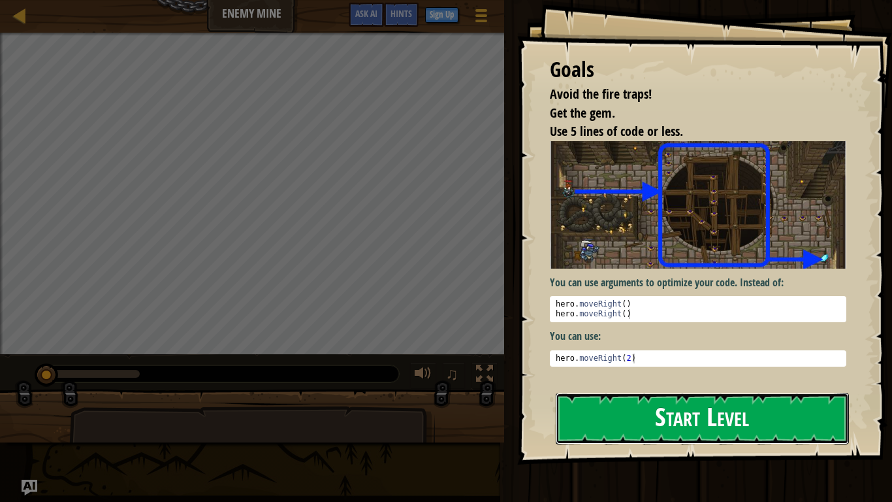
click at [652, 421] on button "Start Level" at bounding box center [702, 418] width 293 height 52
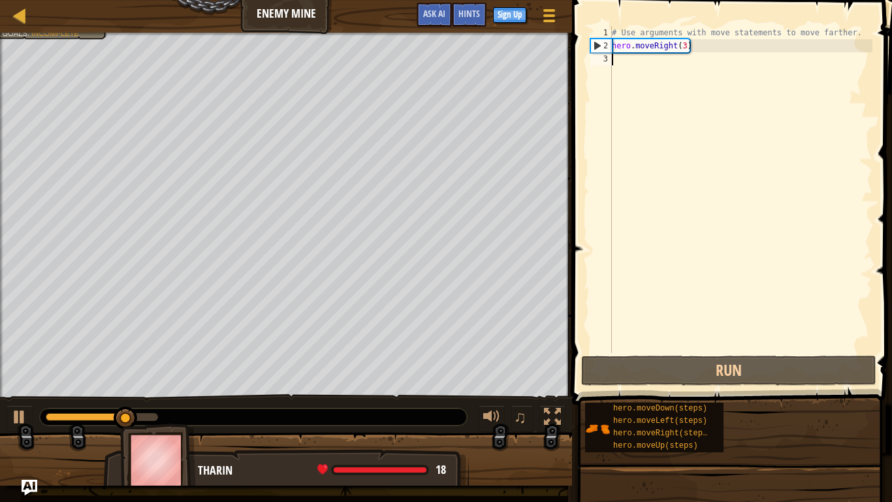
click at [632, 63] on div "# Use arguments with move statements to move farther. hero . moveRight ( 3 )" at bounding box center [740, 202] width 263 height 353
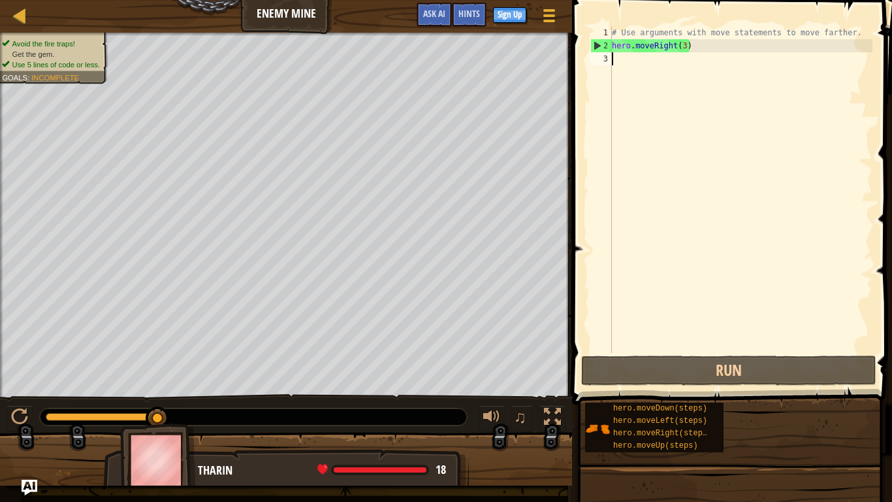
type textarea "h"
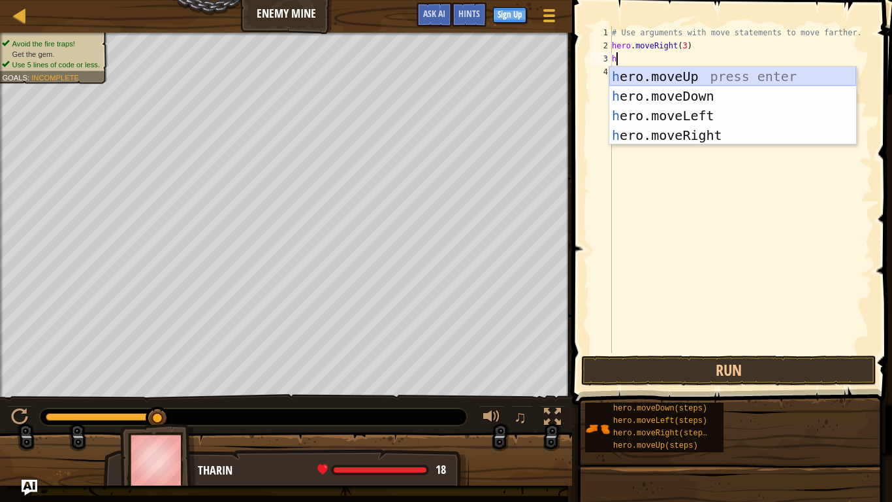
click at [649, 72] on div "h ero.moveUp press enter h ero.moveDown press enter h ero.moveLeft press enter …" at bounding box center [732, 126] width 247 height 118
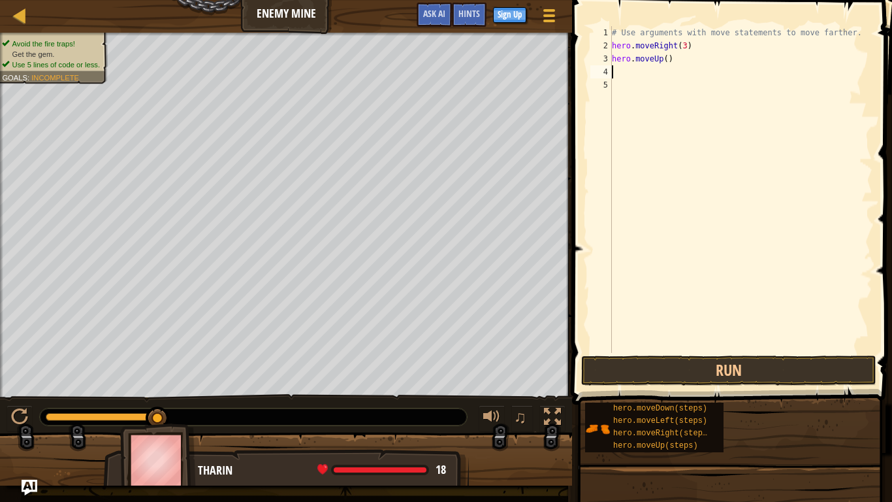
click at [649, 72] on div "# Use arguments with move statements to move farther. hero . moveRight ( 3 ) he…" at bounding box center [740, 202] width 263 height 353
type textarea "h"
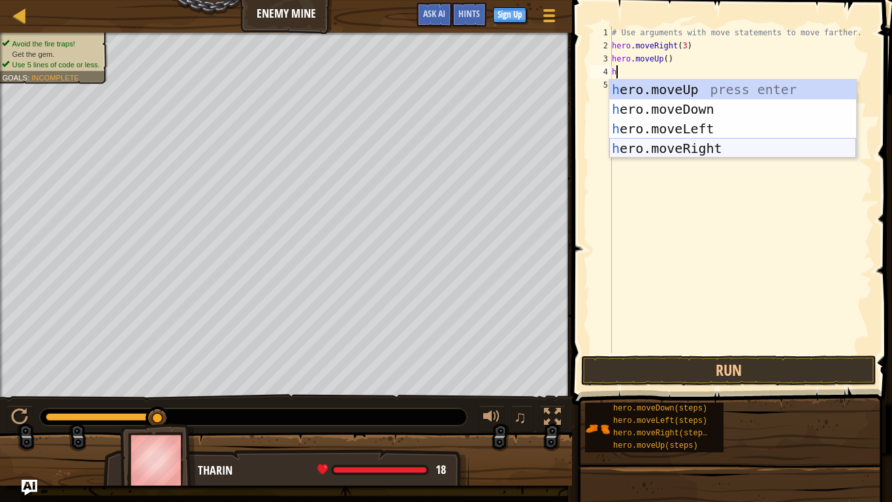
click at [712, 153] on div "h ero.moveUp press enter h ero.moveDown press enter h ero.moveLeft press enter …" at bounding box center [732, 139] width 247 height 118
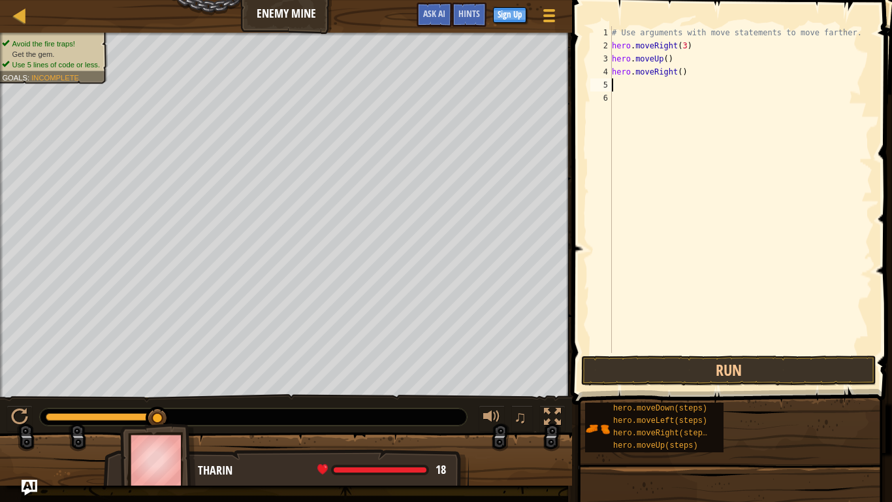
type textarea "h"
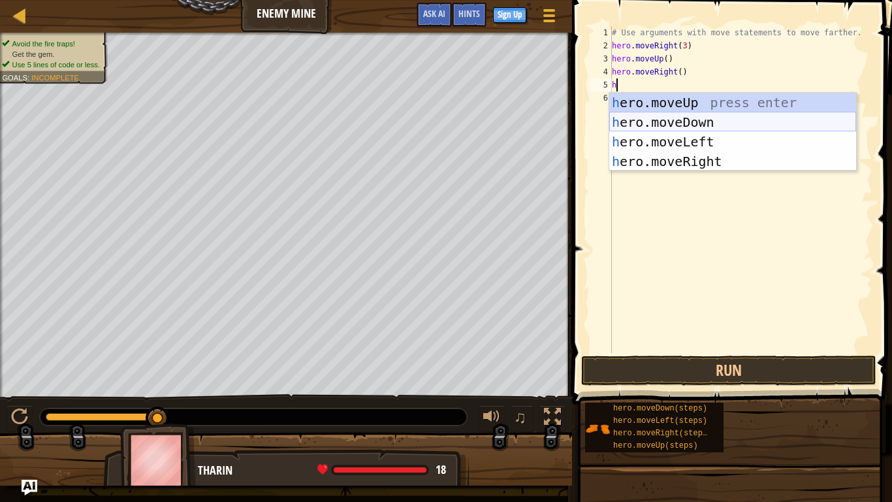
click at [677, 116] on div "h ero.moveUp press enter h ero.moveDown press enter h ero.moveLeft press enter …" at bounding box center [732, 152] width 247 height 118
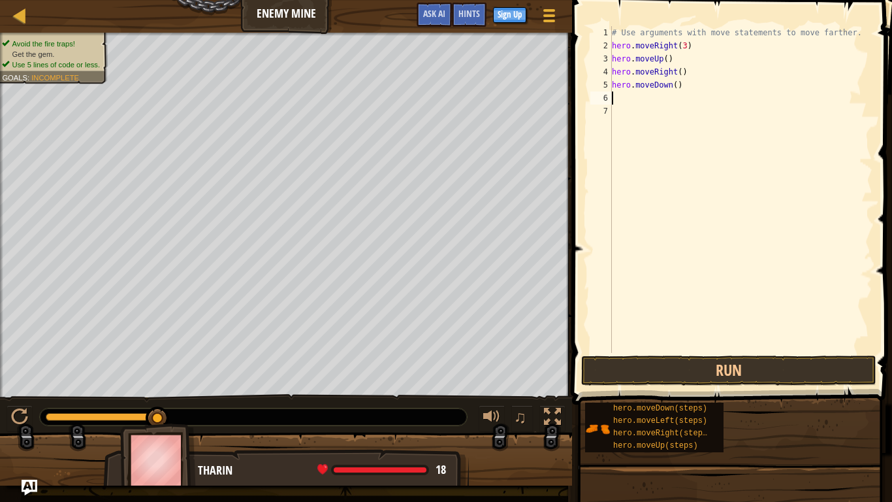
click at [678, 86] on div "# Use arguments with move statements to move farther. hero . moveRight ( 3 ) he…" at bounding box center [740, 202] width 263 height 353
type textarea "hero.moveDown(3)"
type textarea "r"
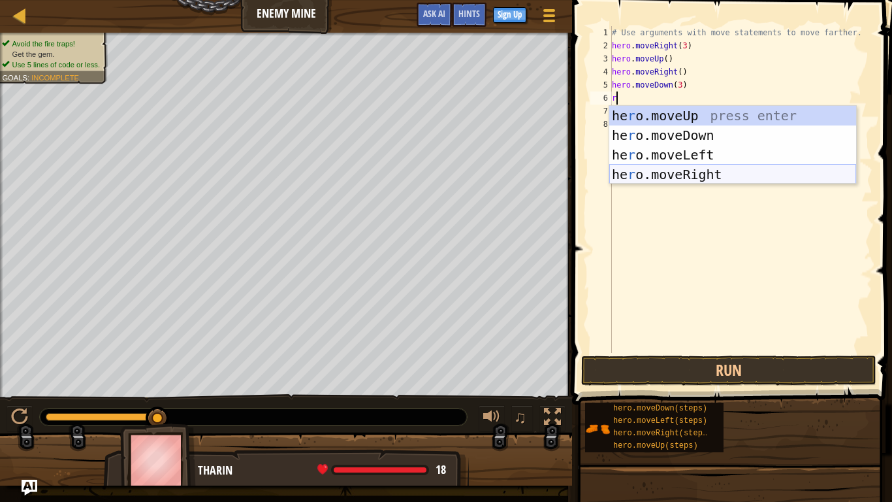
click at [705, 171] on div "he r o.moveUp press enter he r o.moveDown press enter he r o.moveLeft press ent…" at bounding box center [732, 165] width 247 height 118
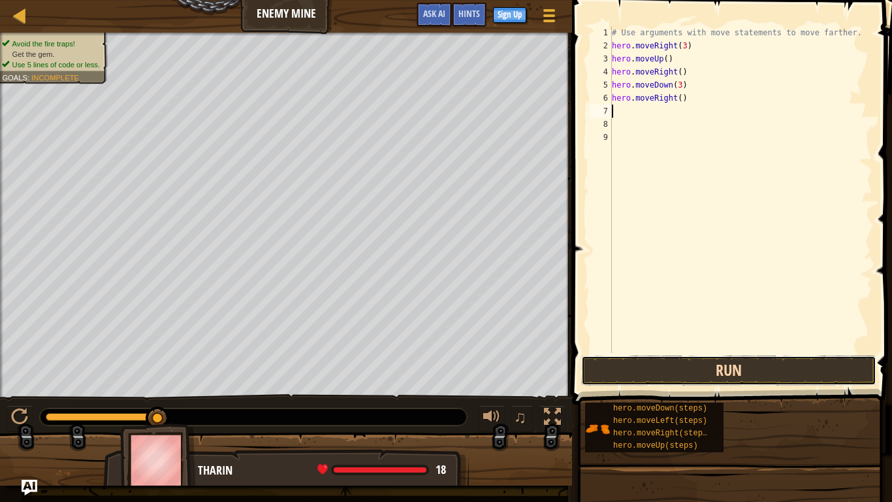
click at [739, 360] on button "Run" at bounding box center [728, 370] width 295 height 30
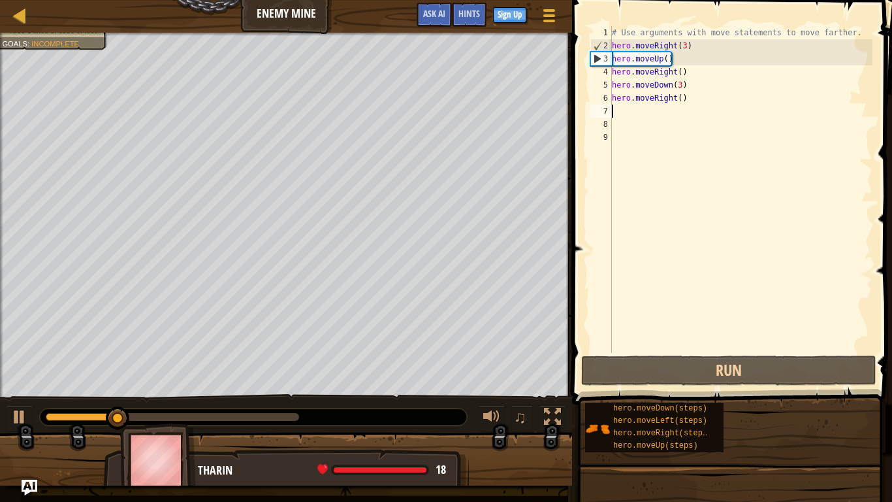
click at [677, 96] on div "# Use arguments with move statements to move farther. hero . moveRight ( 3 ) he…" at bounding box center [740, 202] width 263 height 353
type textarea "hero.moveRight()"
click at [701, 112] on div "# Use arguments with move statements to move farther. hero . moveRight ( 3 ) he…" at bounding box center [740, 202] width 263 height 353
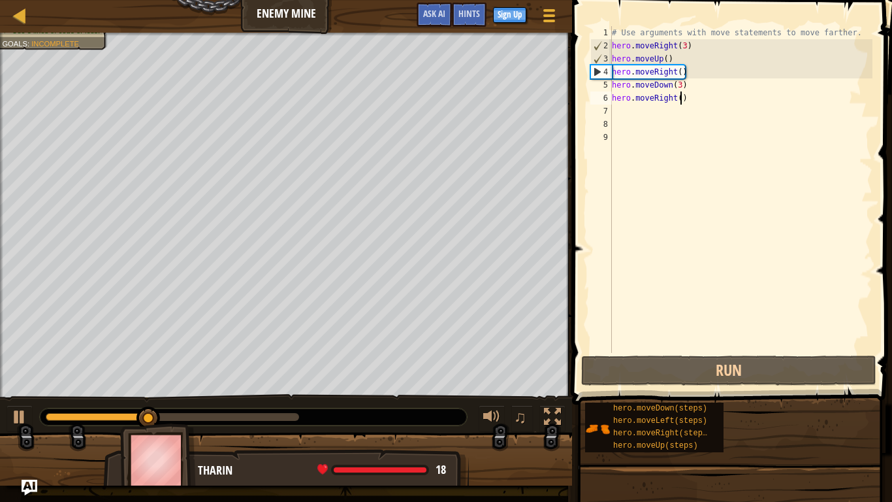
click at [679, 99] on div "# Use arguments with move statements to move farther. hero . moveRight ( 3 ) he…" at bounding box center [740, 202] width 263 height 353
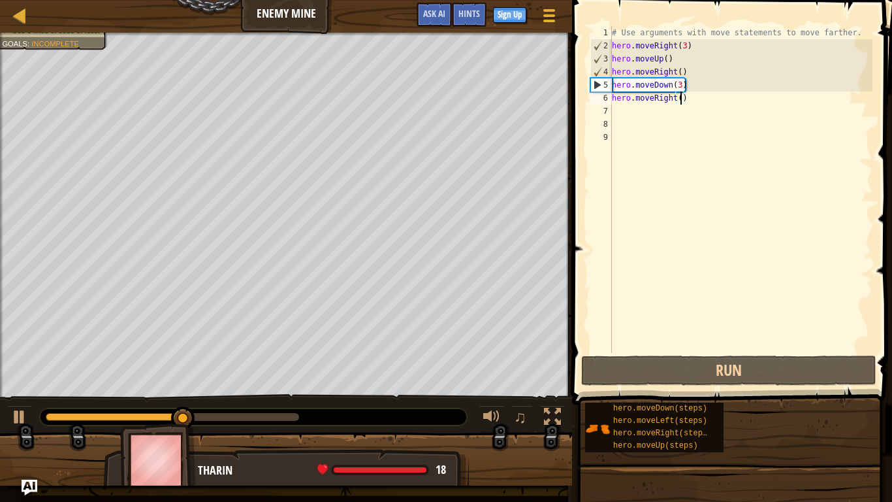
type textarea "hero.moveRight(3)"
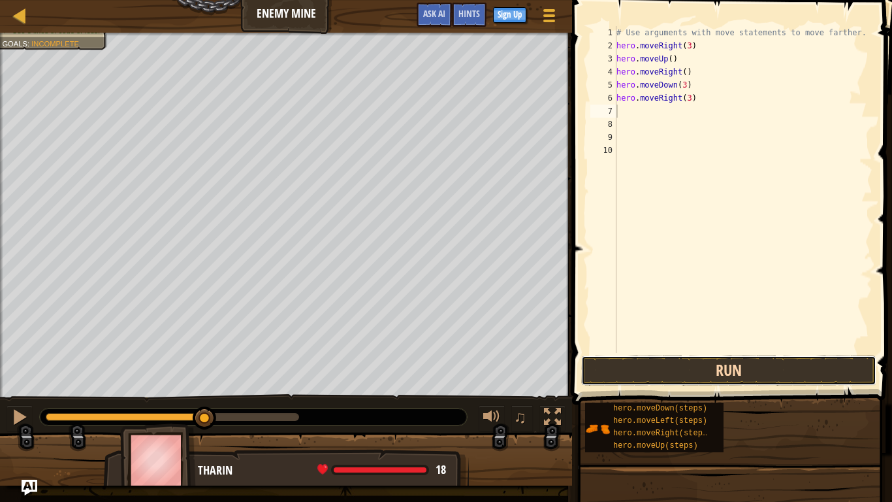
click at [786, 362] on button "Run" at bounding box center [728, 370] width 295 height 30
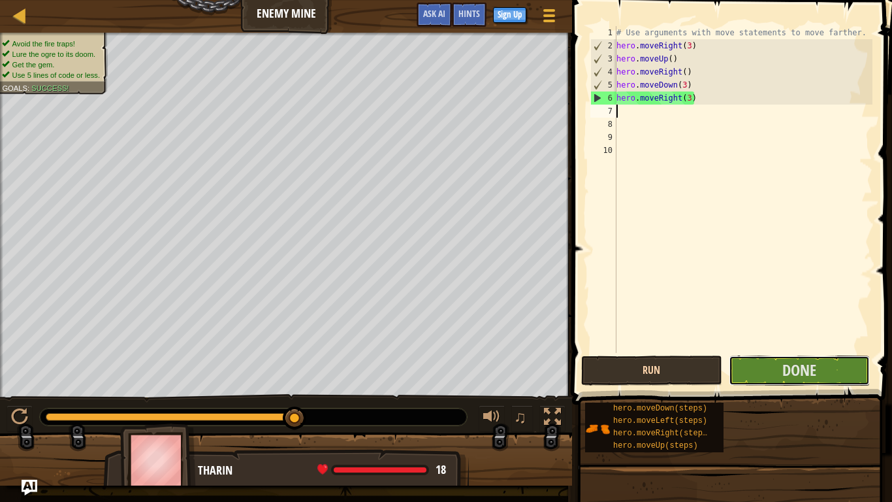
click at [786, 362] on span "Done" at bounding box center [799, 369] width 34 height 21
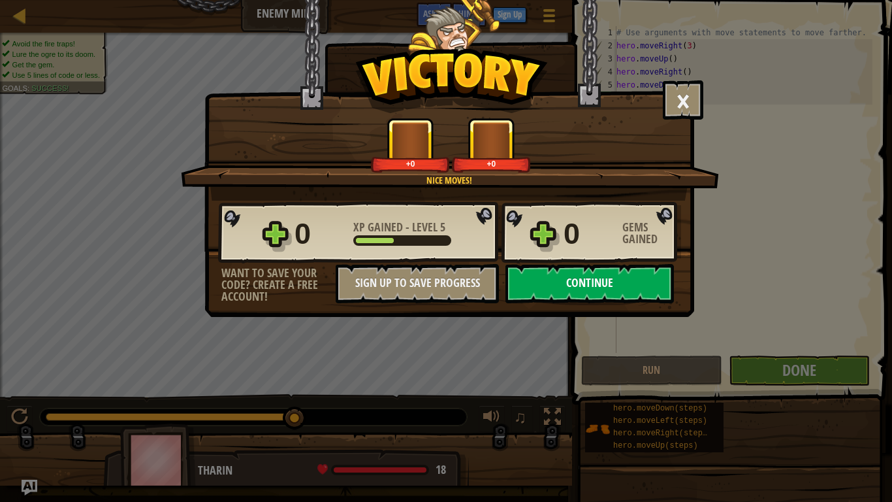
click at [613, 287] on button "Continue" at bounding box center [589, 283] width 168 height 39
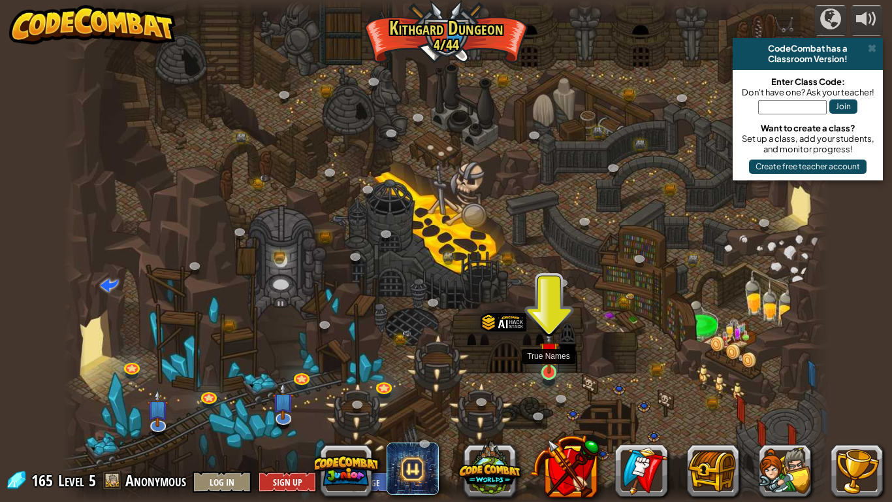
click at [550, 368] on img at bounding box center [549, 351] width 20 height 44
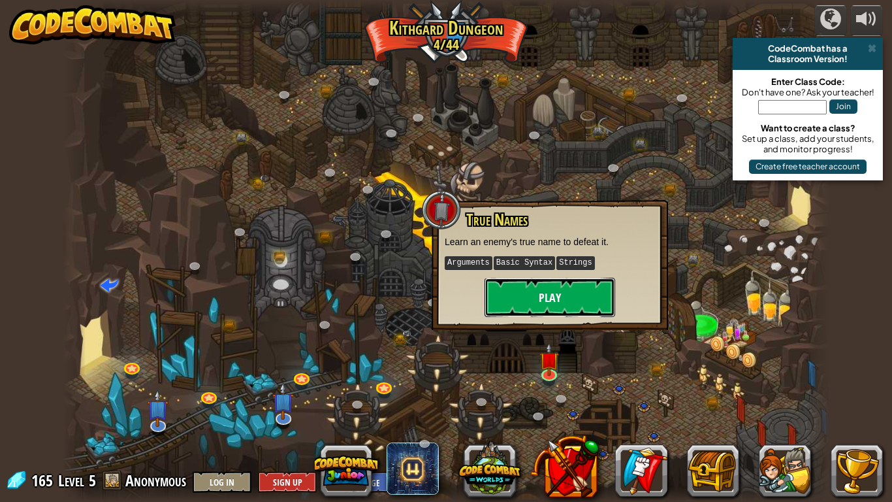
click at [562, 302] on button "Play" at bounding box center [550, 297] width 131 height 39
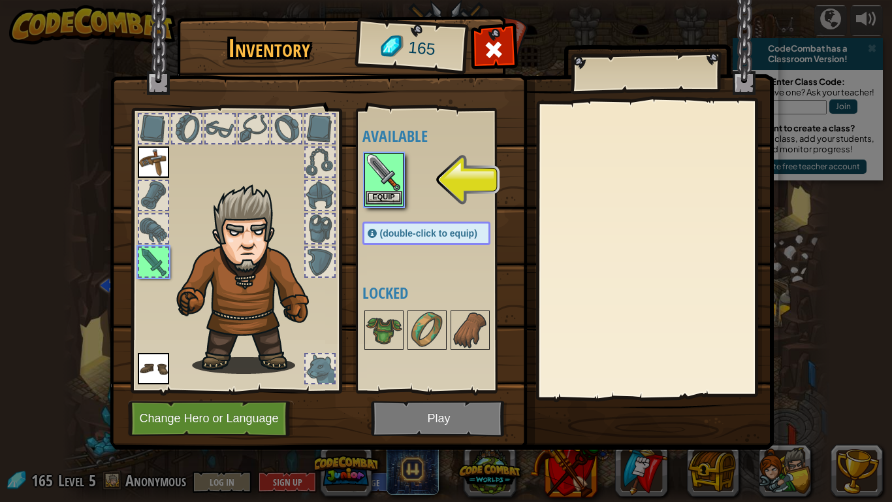
click at [398, 176] on img at bounding box center [384, 172] width 37 height 37
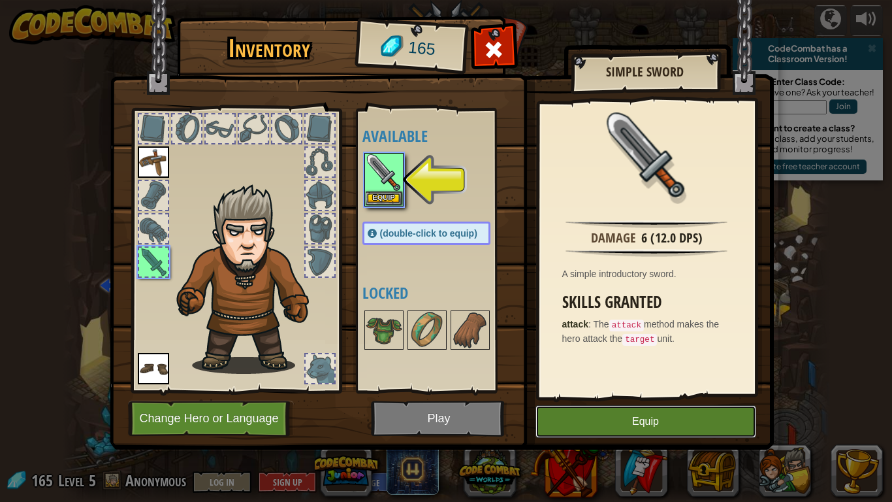
click at [573, 422] on button "Equip" at bounding box center [646, 421] width 221 height 33
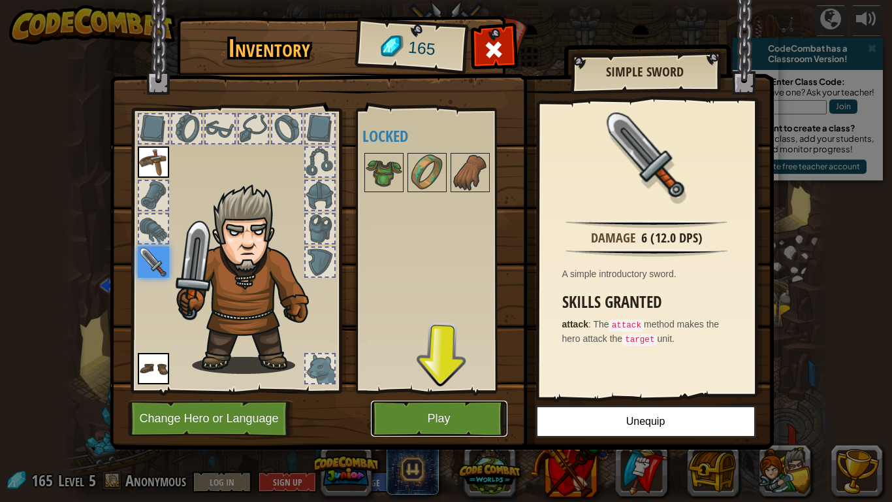
click at [449, 412] on button "Play" at bounding box center [439, 418] width 136 height 36
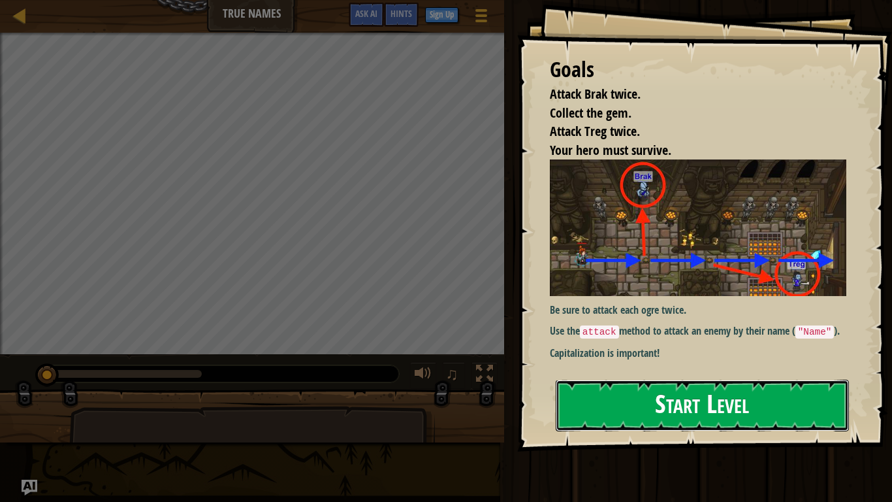
click at [615, 379] on button "Start Level" at bounding box center [702, 405] width 293 height 52
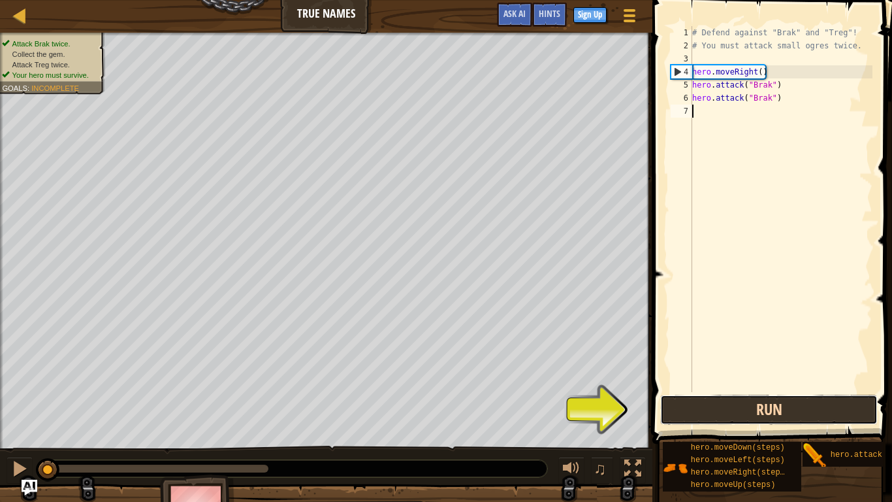
click at [720, 400] on button "Run" at bounding box center [768, 409] width 217 height 30
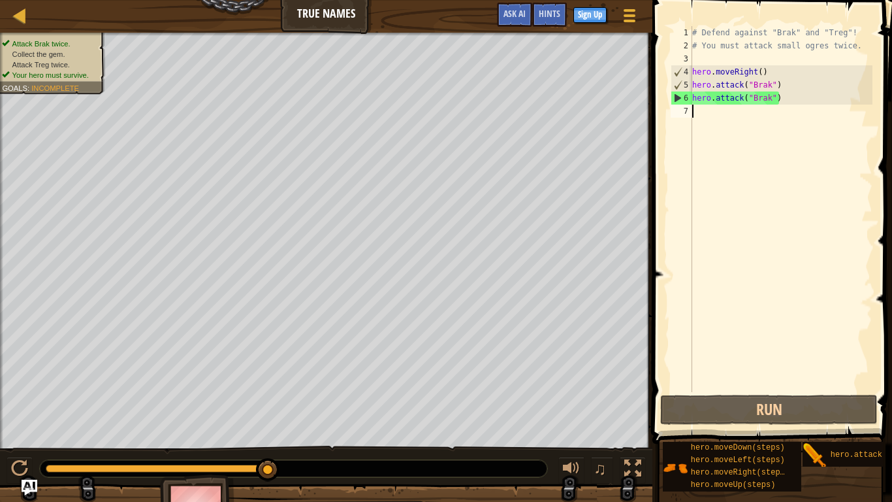
type textarea "h"
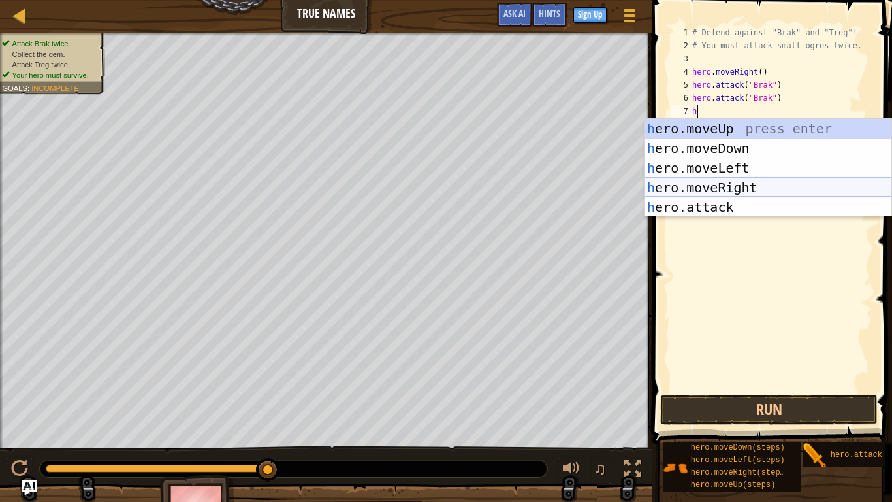
click at [749, 182] on div "h ero.moveUp press enter h ero.moveDown press enter h ero.moveLeft press enter …" at bounding box center [768, 187] width 247 height 137
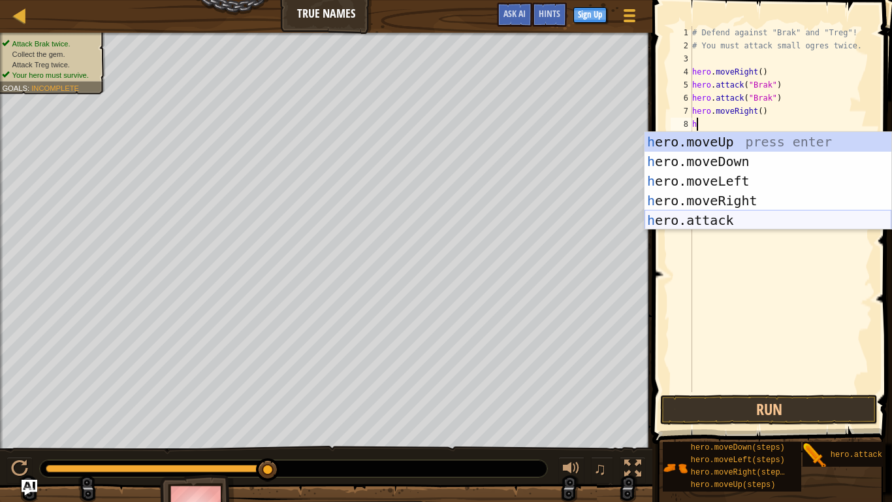
click at [691, 221] on div "h ero.moveUp press enter h ero.moveDown press enter h ero.moveLeft press enter …" at bounding box center [768, 200] width 247 height 137
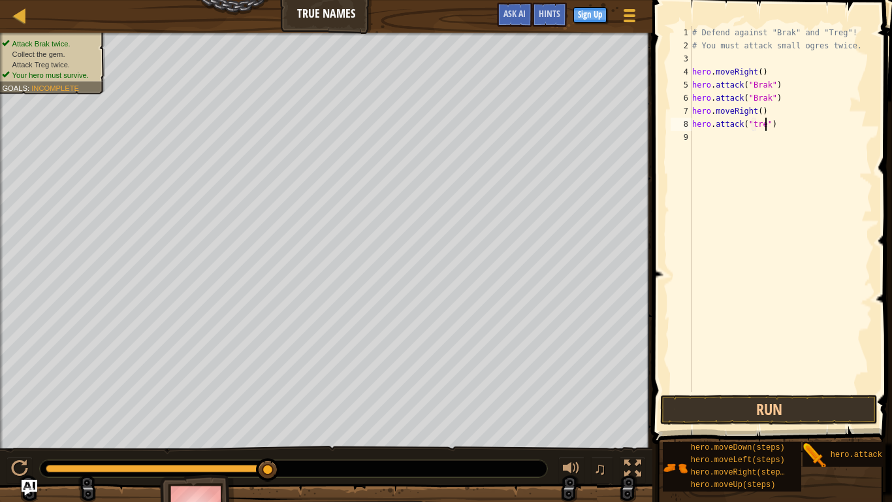
scroll to position [6, 11]
type textarea "hero.attack("treg")"
click at [749, 404] on button "Run" at bounding box center [768, 409] width 217 height 30
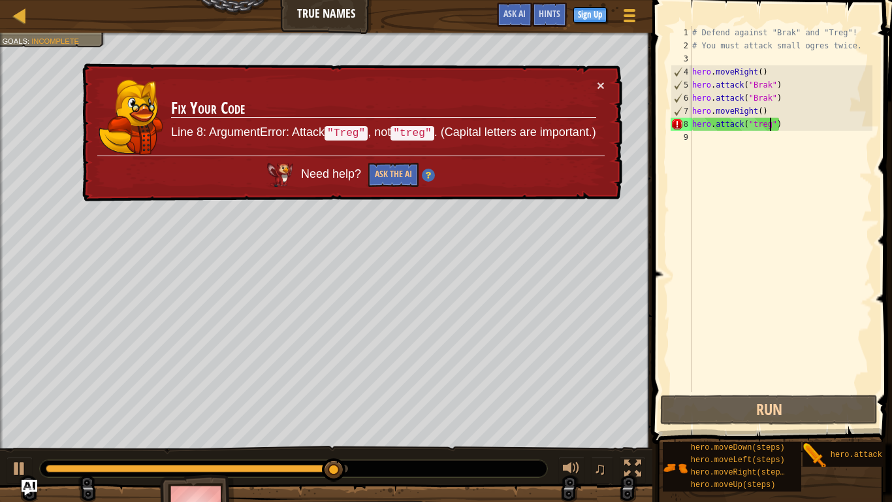
click at [696, 134] on div "# Defend against "Brak" and "Treg"! # You must attack small ogres twice. hero .…" at bounding box center [781, 222] width 183 height 392
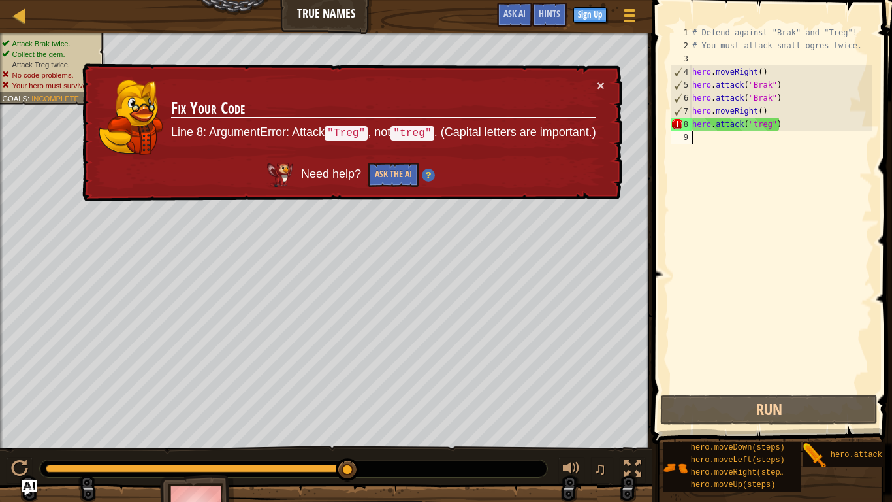
click at [786, 121] on div "# Defend against "Brak" and "Treg"! # You must attack small ogres twice. hero .…" at bounding box center [781, 222] width 183 height 392
type textarea "hero.attack("treg")"
click at [597, 82] on button "×" at bounding box center [601, 85] width 8 height 14
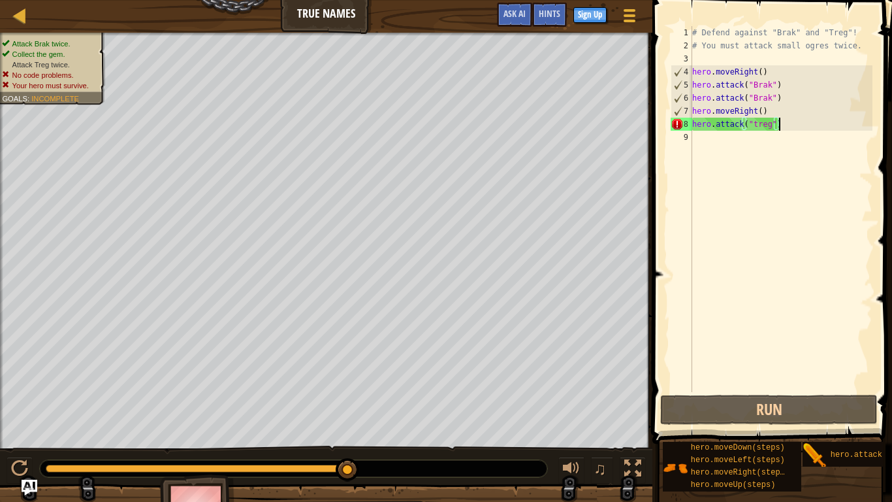
click at [746, 133] on div "# Defend against "Brak" and "Treg"! # You must attack small ogres twice. hero .…" at bounding box center [781, 222] width 183 height 392
click at [780, 129] on div "# Defend against "Brak" and "Treg"! # You must attack small ogres twice. hero .…" at bounding box center [781, 222] width 183 height 392
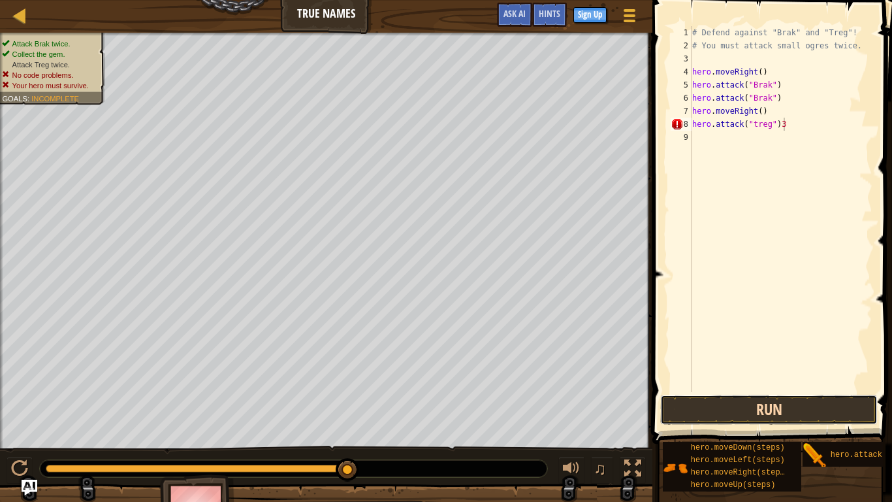
click at [773, 414] on button "Run" at bounding box center [768, 409] width 217 height 30
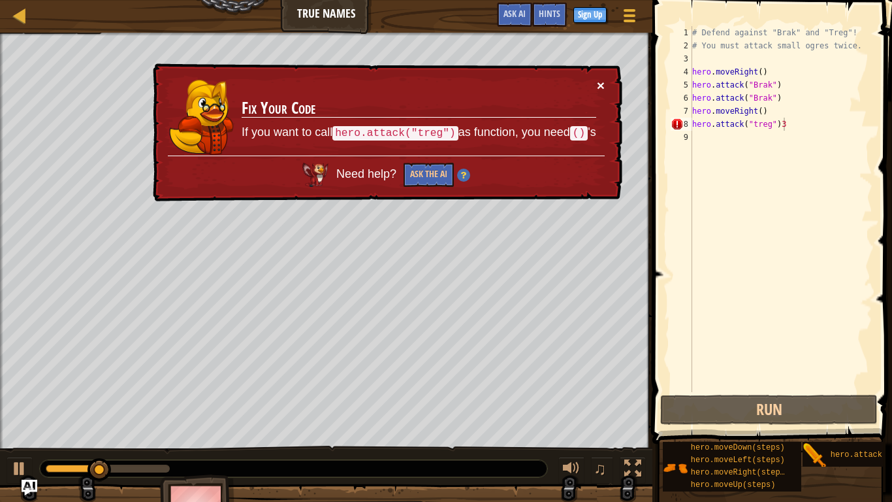
click at [602, 82] on button "×" at bounding box center [601, 85] width 8 height 14
type textarea "hero.attack("treg")"
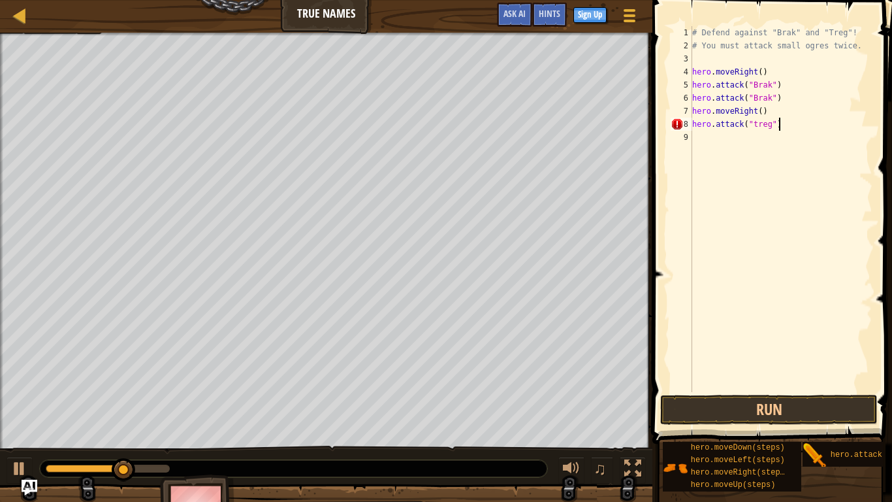
scroll to position [6, 12]
click at [700, 139] on div "# Defend against "Brak" and "Treg"! # You must attack small ogres twice. hero .…" at bounding box center [781, 222] width 183 height 392
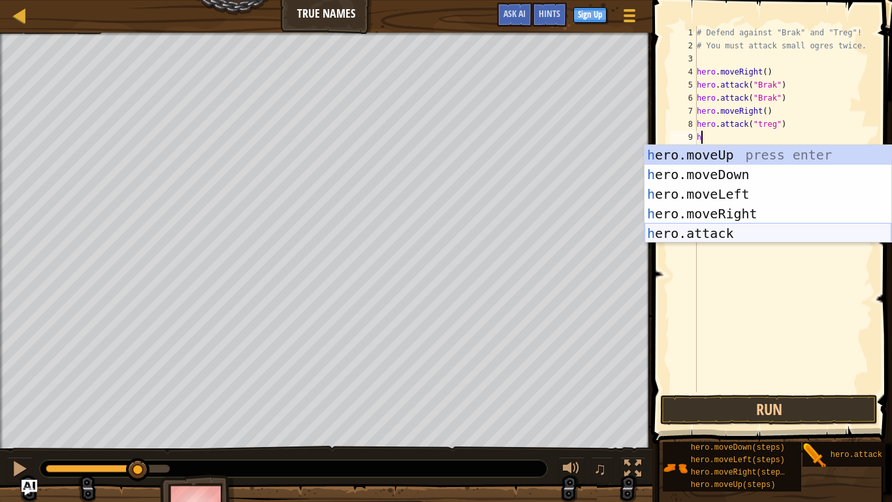
click at [703, 232] on div "h ero.moveUp press enter h ero.moveDown press enter h ero.moveLeft press enter …" at bounding box center [768, 213] width 247 height 137
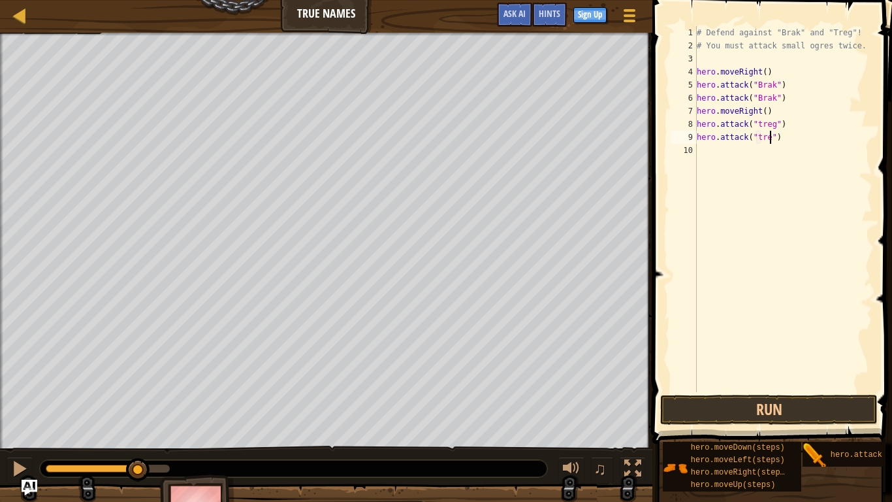
type textarea "hero.attack("treg")"
click at [719, 152] on div "# Defend against "Brak" and "Treg"! # You must attack small ogres twice. hero .…" at bounding box center [783, 222] width 178 height 392
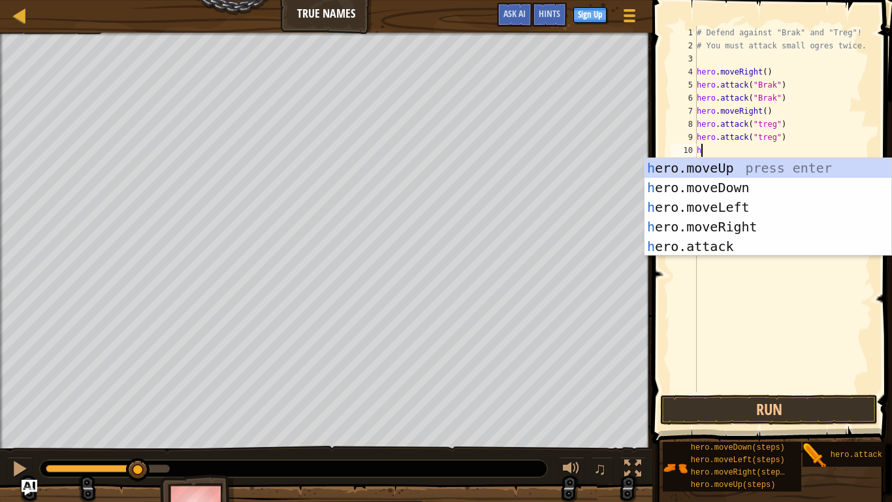
scroll to position [6, 1]
click at [762, 244] on div "he ro.moveUp press enter he ro.moveDown press enter he ro.moveLeft press enter …" at bounding box center [768, 226] width 247 height 137
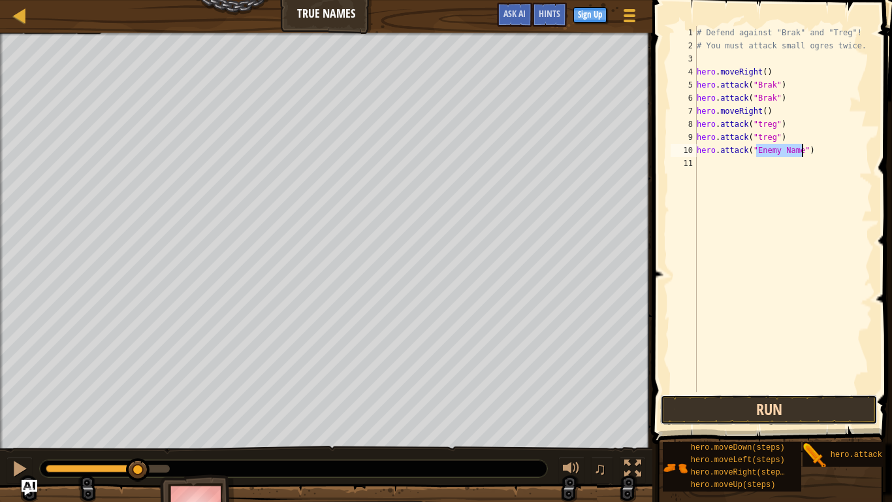
click at [795, 403] on button "Run" at bounding box center [768, 409] width 217 height 30
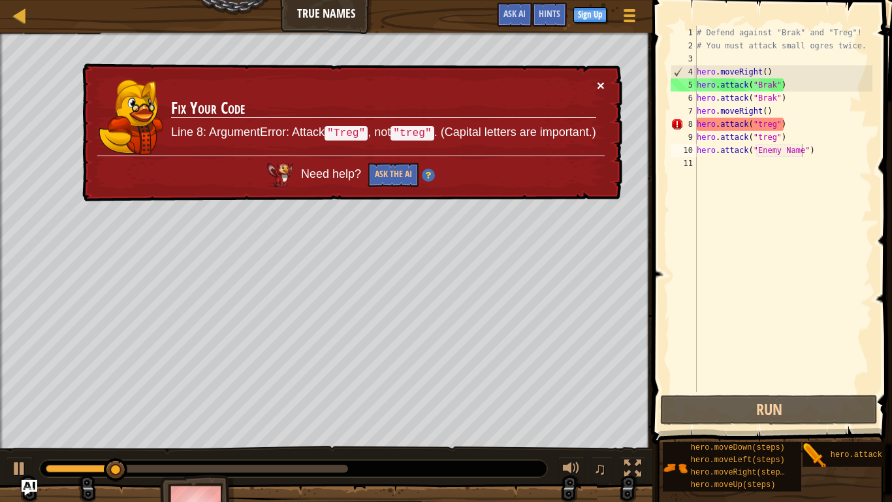
click at [599, 86] on button "×" at bounding box center [601, 85] width 8 height 14
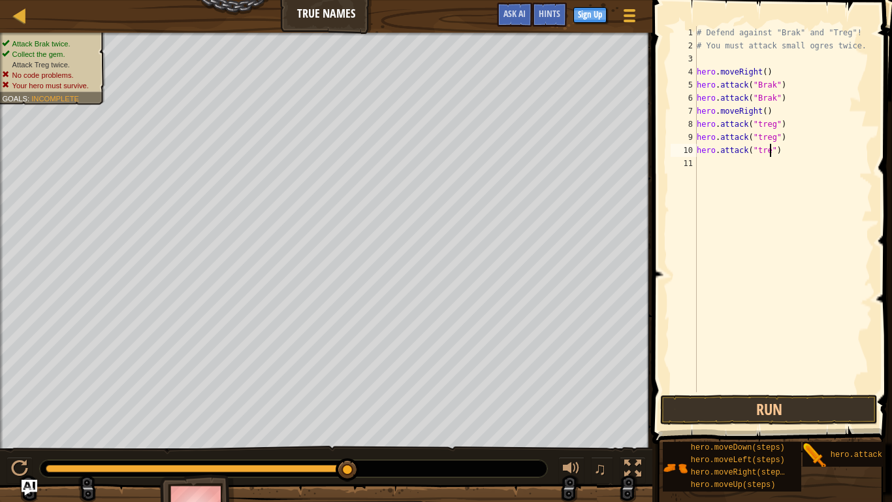
scroll to position [6, 11]
click at [778, 402] on button "Run" at bounding box center [768, 409] width 217 height 30
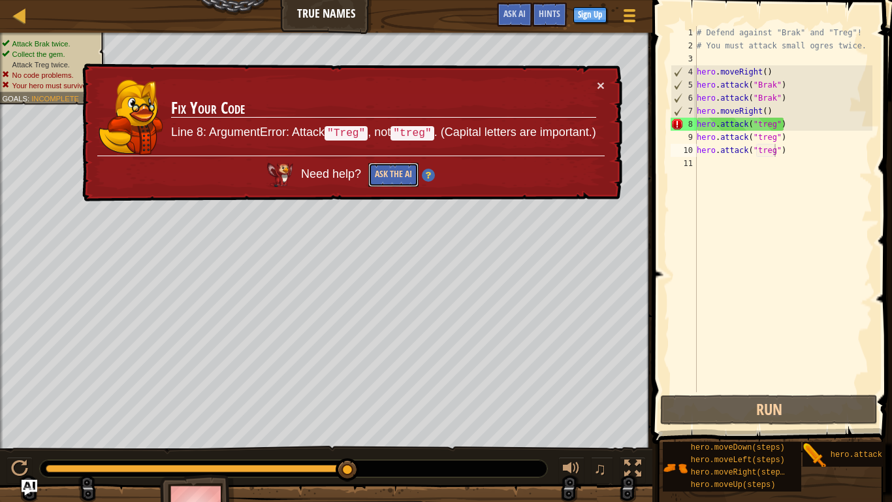
click at [402, 168] on button "Ask the AI" at bounding box center [393, 175] width 50 height 24
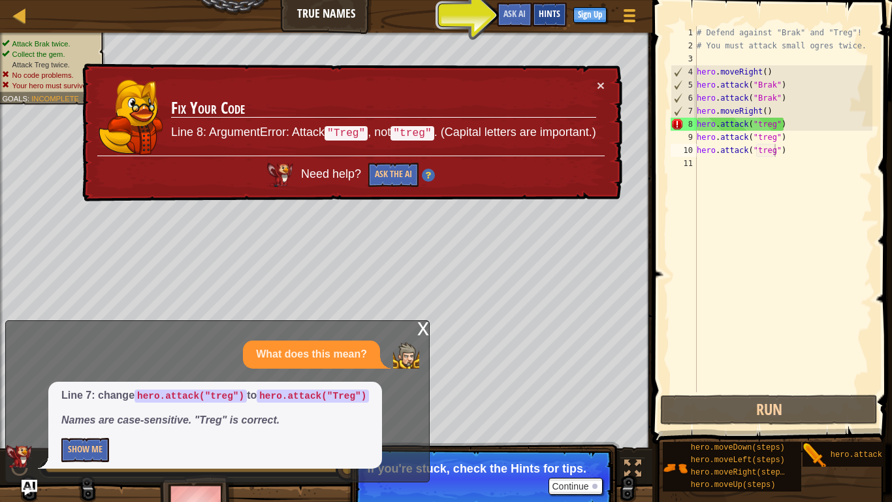
click at [552, 5] on div "Hints" at bounding box center [549, 15] width 35 height 24
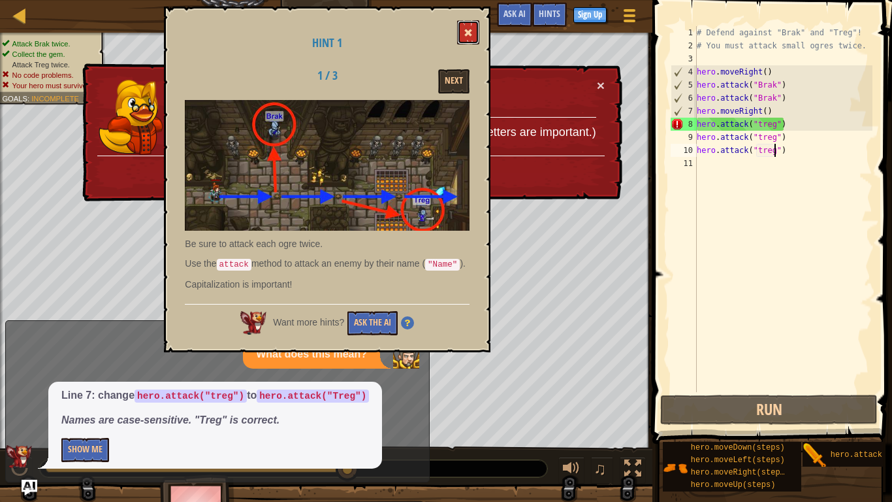
click at [472, 30] on span at bounding box center [468, 32] width 9 height 9
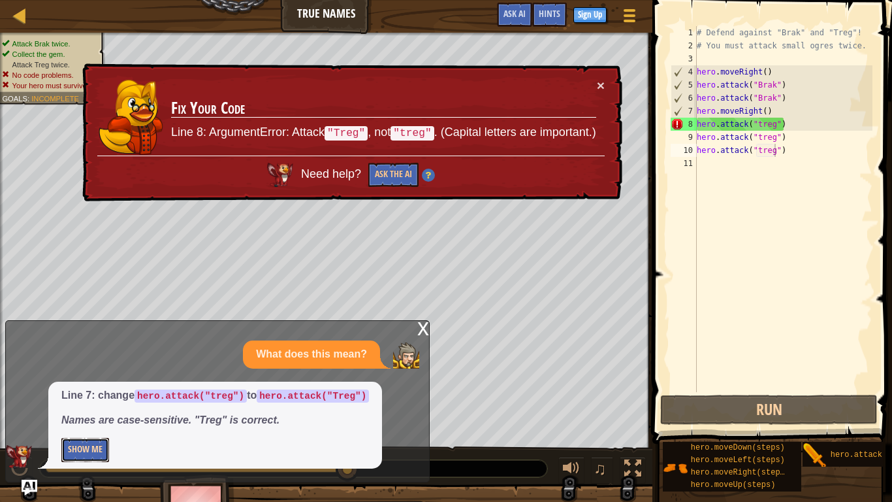
click at [84, 422] on button "Show Me" at bounding box center [85, 450] width 48 height 24
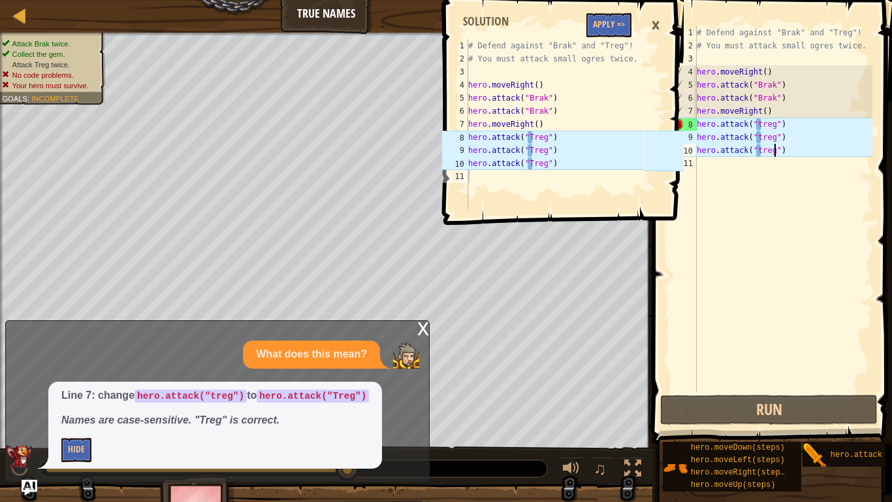
click at [758, 156] on div "# Defend against "Brak" and "Treg"! # You must attack small ogres twice. hero .…" at bounding box center [783, 222] width 178 height 392
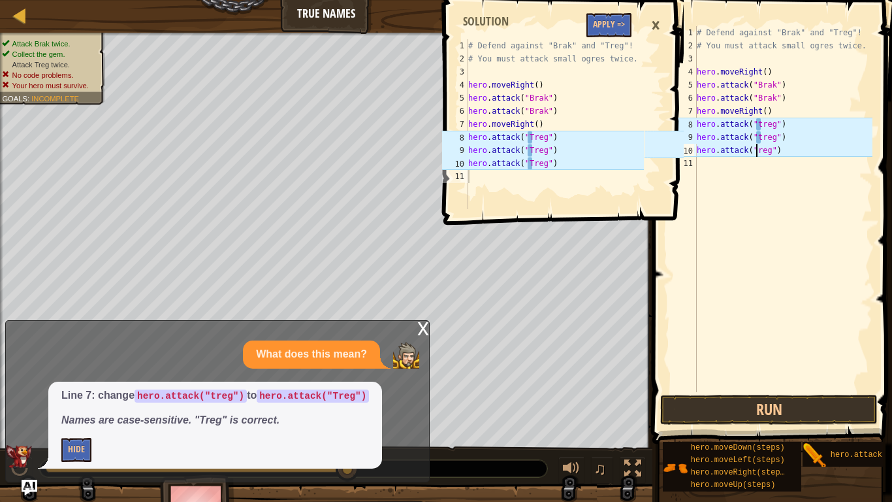
scroll to position [6, 9]
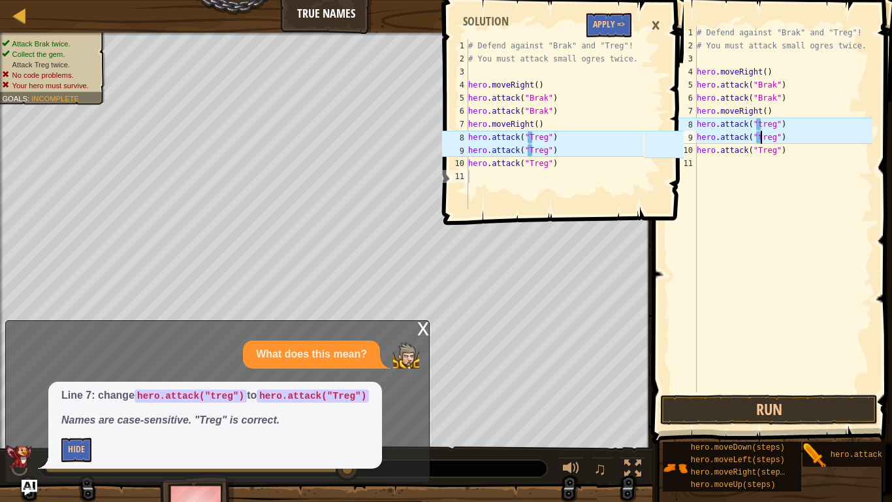
click at [761, 141] on div "# Defend against "Brak" and "Treg"! # You must attack small ogres twice. hero .…" at bounding box center [783, 222] width 178 height 392
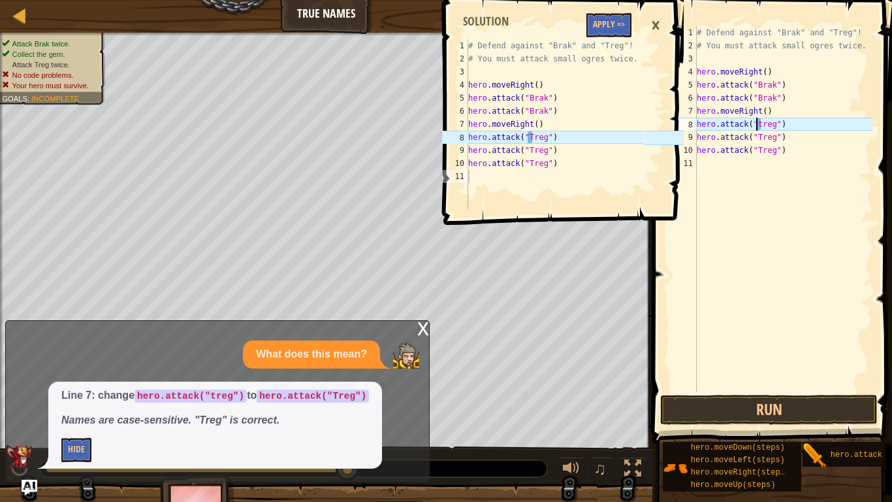
click at [754, 127] on div "# Defend against "Brak" and "Treg"! # You must attack small ogres twice. hero .…" at bounding box center [783, 222] width 178 height 392
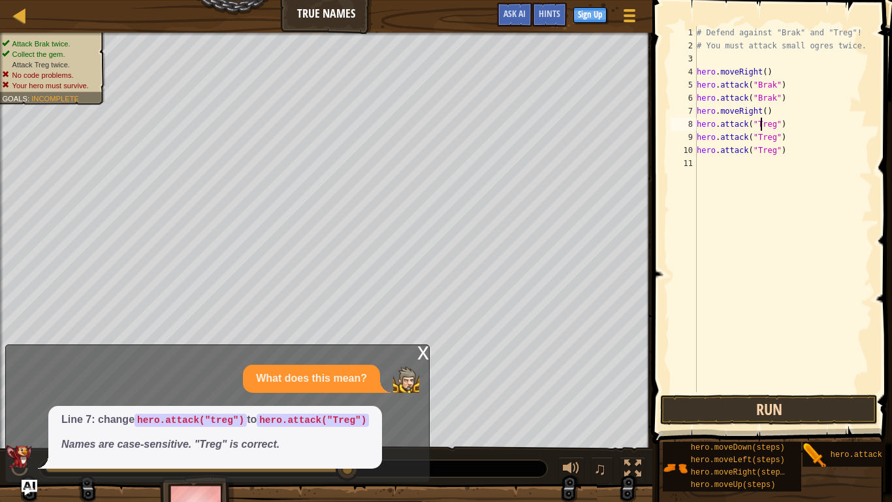
type textarea "hero.attack("Treg")"
click at [807, 405] on button "Run" at bounding box center [768, 409] width 217 height 30
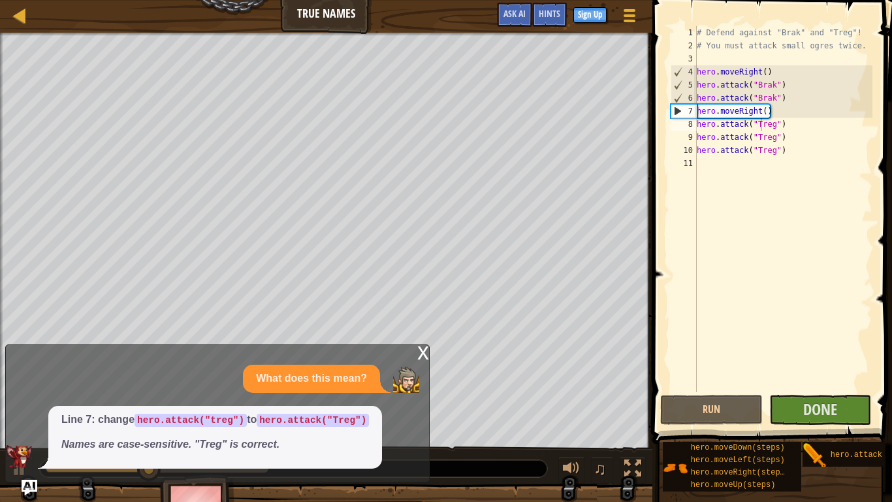
click at [428, 345] on div "x" at bounding box center [423, 351] width 12 height 13
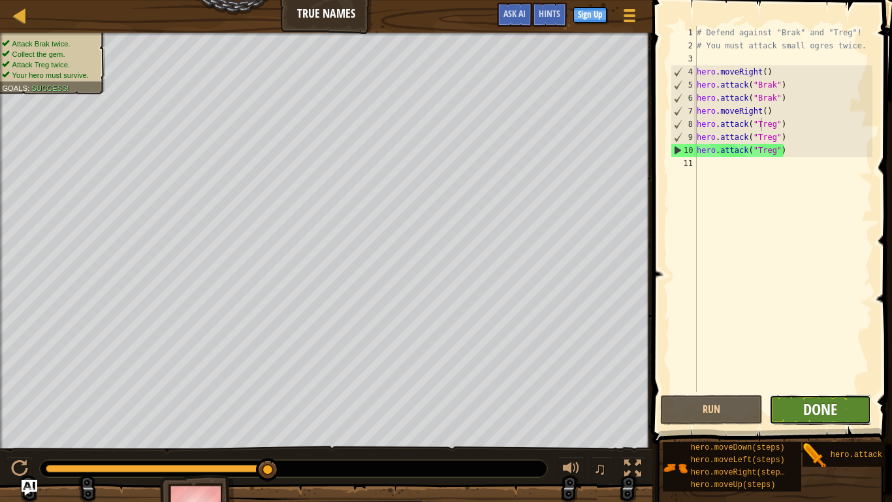
click at [819, 402] on span "Done" at bounding box center [820, 408] width 34 height 21
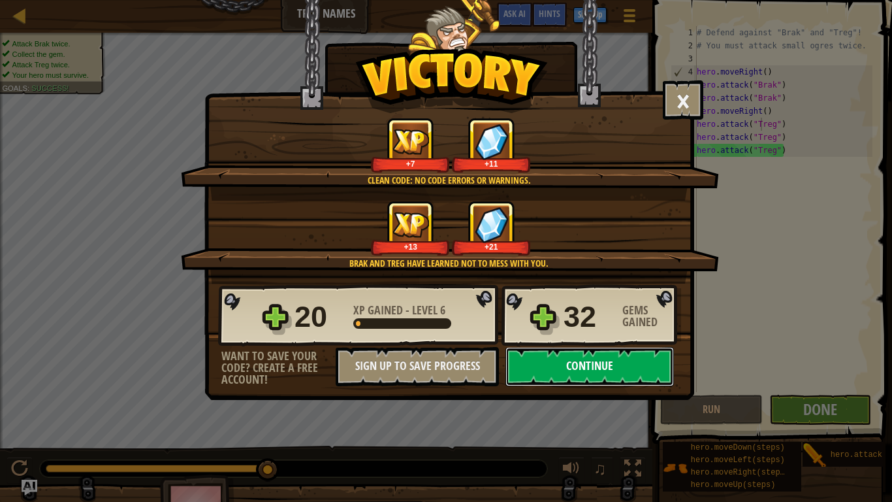
click at [581, 361] on button "Continue" at bounding box center [589, 366] width 168 height 39
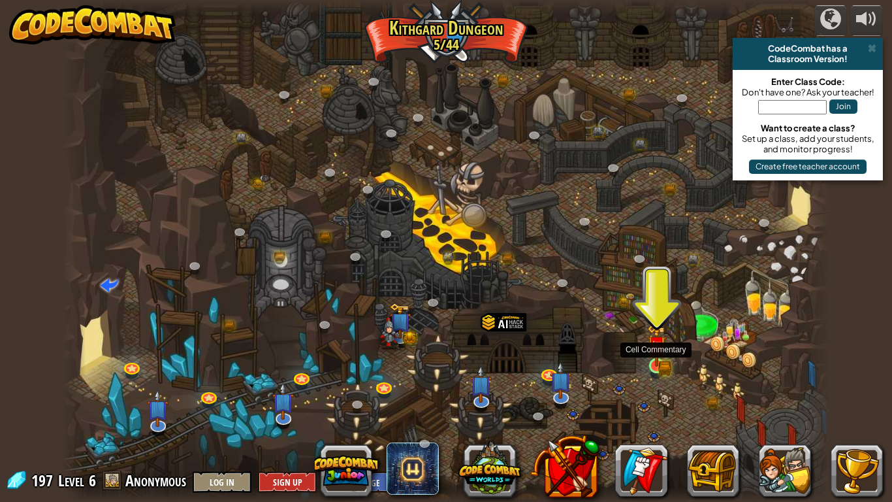
click at [656, 359] on img at bounding box center [657, 345] width 20 height 42
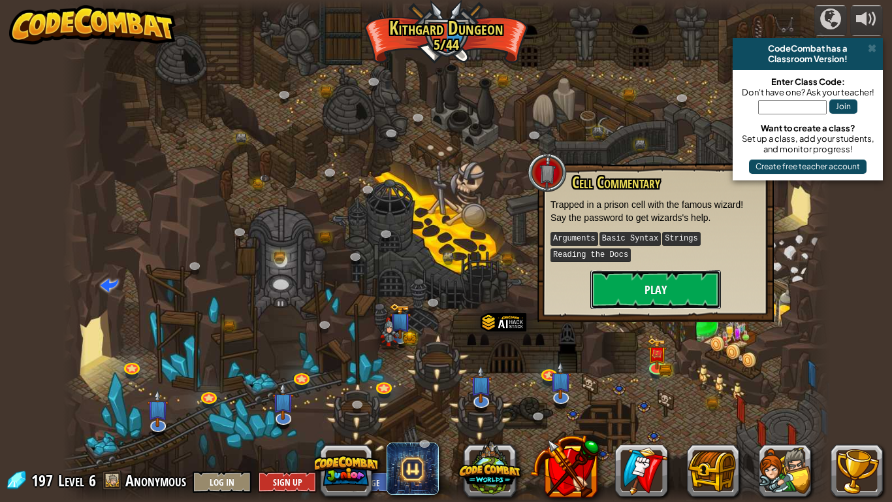
click at [663, 274] on button "Play" at bounding box center [655, 289] width 131 height 39
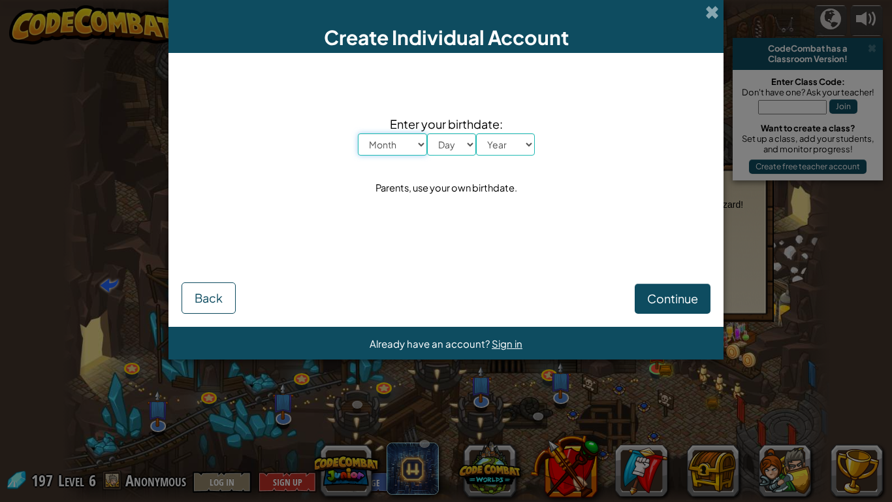
click at [403, 140] on select "Month January February March April May June July August September October Novem…" at bounding box center [392, 144] width 69 height 22
click at [711, 5] on span at bounding box center [712, 12] width 14 height 14
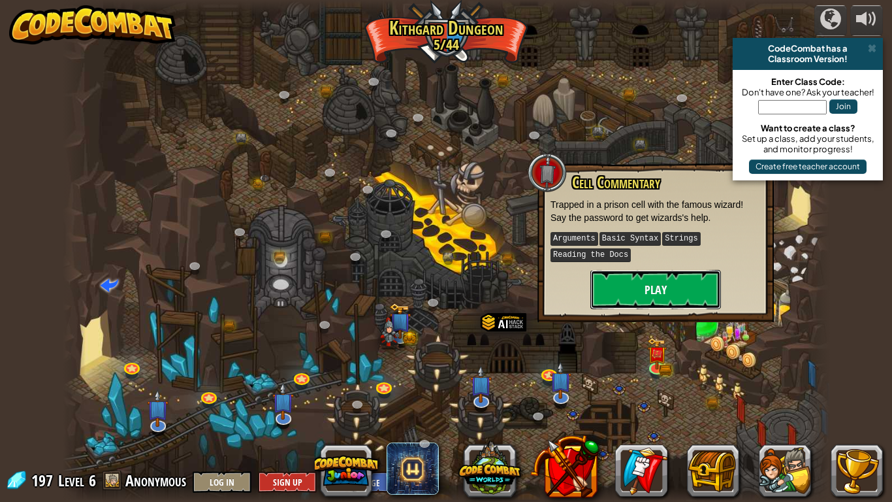
click at [691, 282] on button "Play" at bounding box center [655, 289] width 131 height 39
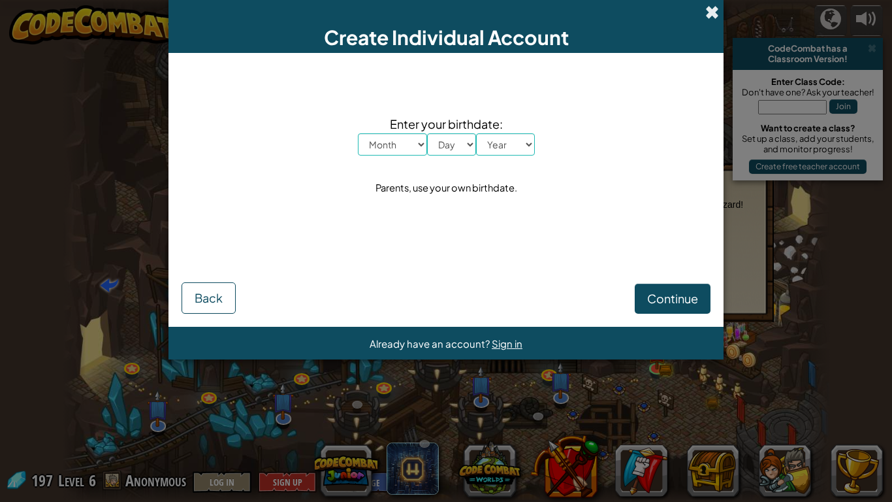
click at [716, 9] on span at bounding box center [712, 12] width 14 height 14
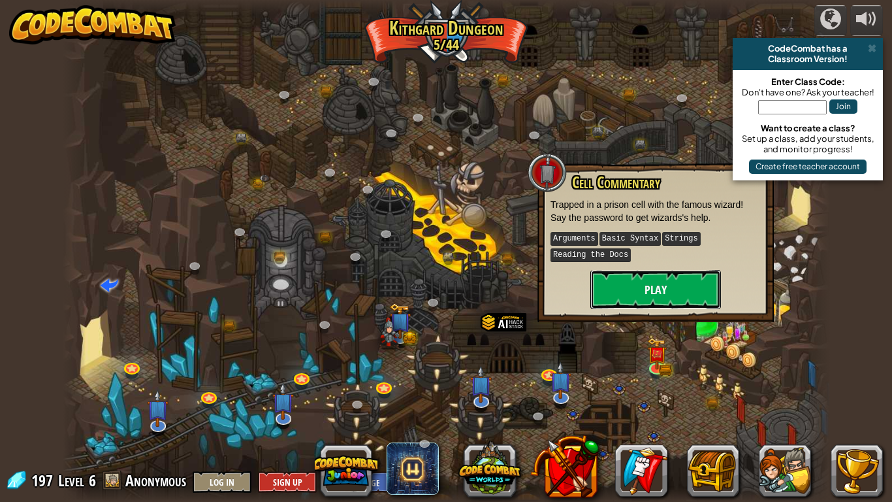
click at [631, 287] on button "Play" at bounding box center [655, 289] width 131 height 39
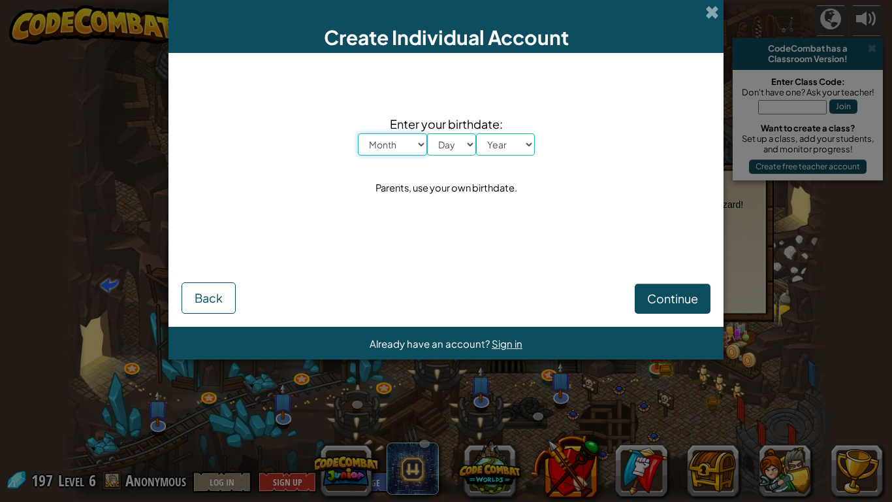
click at [386, 149] on select "Month January February March April May June July August September October Novem…" at bounding box center [392, 144] width 69 height 22
click at [358, 133] on select "Month January February March April May June July August September October Novem…" at bounding box center [392, 144] width 69 height 22
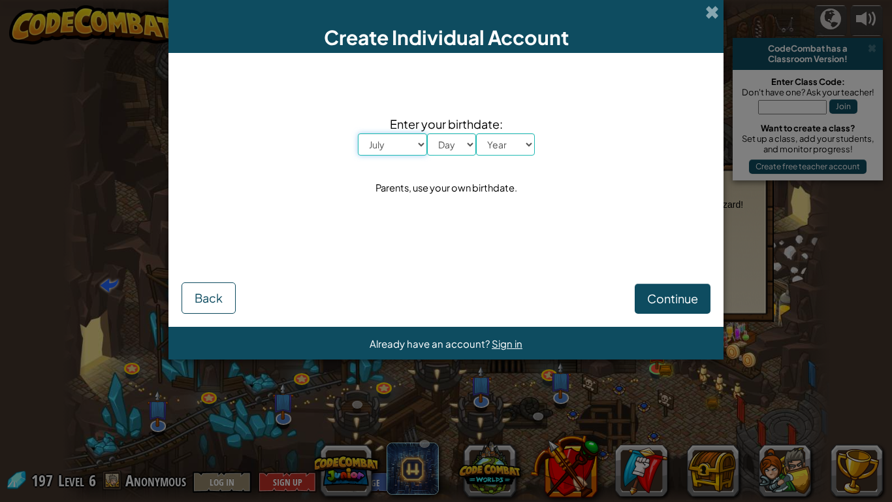
click at [383, 146] on select "Month January February March April May June July August September October Novem…" at bounding box center [392, 144] width 69 height 22
select select "6"
click at [358, 133] on select "Month January February March April May June July August September October Novem…" at bounding box center [392, 144] width 69 height 22
click at [453, 147] on select "Day 1 2 3 4 5 6 7 8 9 10 11 12 13 14 15 16 17 18 19 20 21 22 23 24 25 26 27 28 …" at bounding box center [451, 144] width 49 height 22
select select "8"
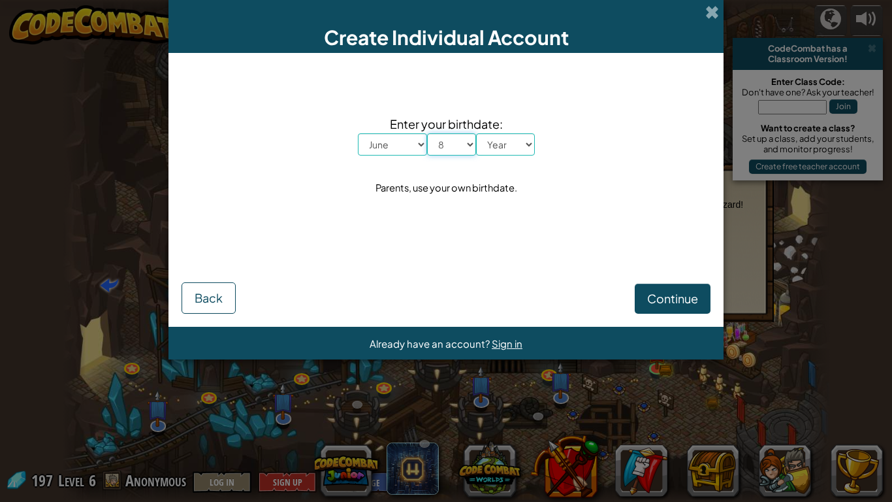
click at [427, 133] on select "Day 1 2 3 4 5 6 7 8 9 10 11 12 13 14 15 16 17 18 19 20 21 22 23 24 25 26 27 28 …" at bounding box center [451, 144] width 49 height 22
click at [513, 140] on select "Year 2025 2024 2023 2022 2021 2020 2019 2018 2017 2016 2015 2014 2013 2012 2011…" at bounding box center [505, 144] width 59 height 22
click at [476, 133] on select "Year 2025 2024 2023 2022 2021 2020 2019 2018 2017 2016 2015 2014 2013 2012 2011…" at bounding box center [505, 144] width 59 height 22
click at [500, 144] on select "Year 2025 2024 2023 2022 2021 2020 2019 2018 2017 2016 2015 2014 2013 2012 2011…" at bounding box center [505, 144] width 59 height 22
select select "2008"
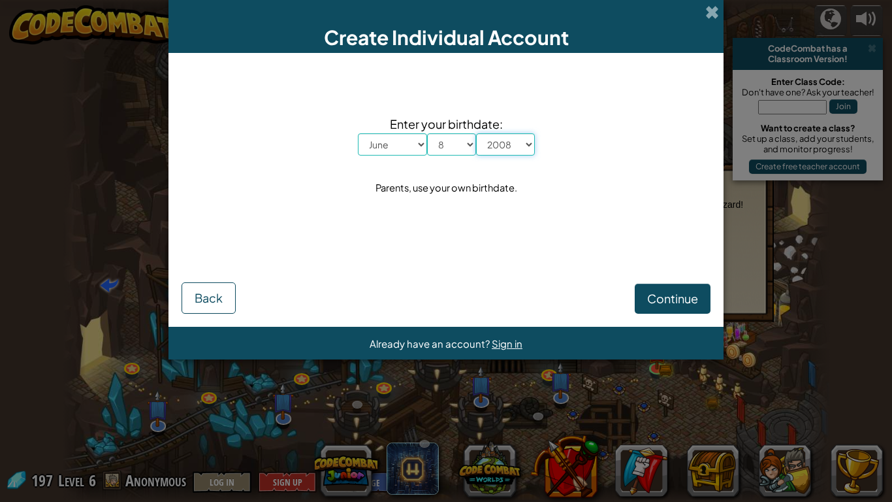
click at [476, 133] on select "Year 2025 2024 2023 2022 2021 2020 2019 2018 2017 2016 2015 2014 2013 2012 2011…" at bounding box center [505, 144] width 59 height 22
click at [668, 293] on span "Continue" at bounding box center [672, 298] width 51 height 15
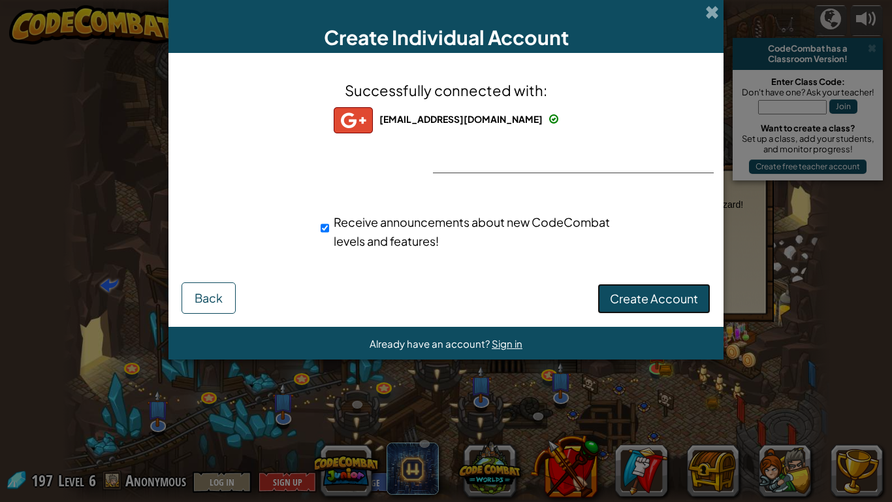
click at [685, 301] on span "Create Account" at bounding box center [654, 298] width 88 height 15
click at [685, 302] on button "Create Account" at bounding box center [654, 298] width 113 height 30
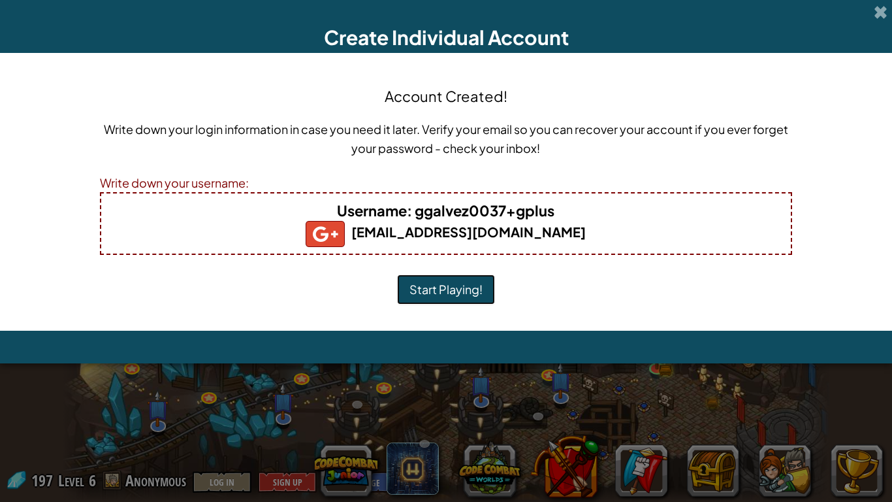
click at [444, 279] on button "Start Playing!" at bounding box center [446, 289] width 98 height 30
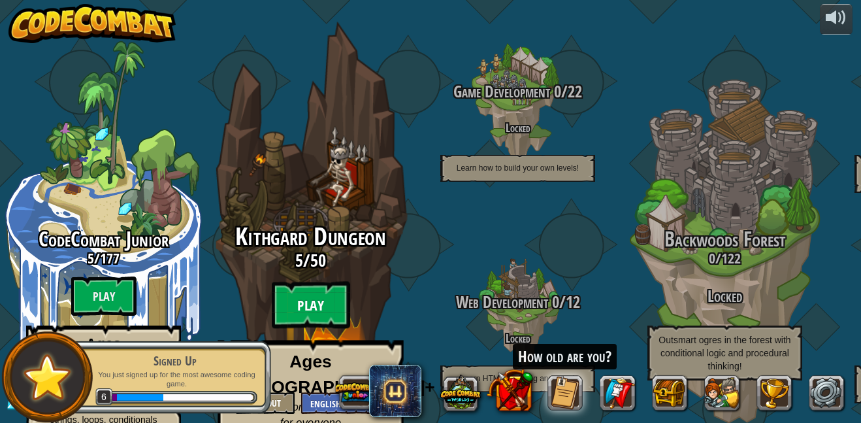
click at [293, 281] on btn "Play" at bounding box center [311, 304] width 78 height 47
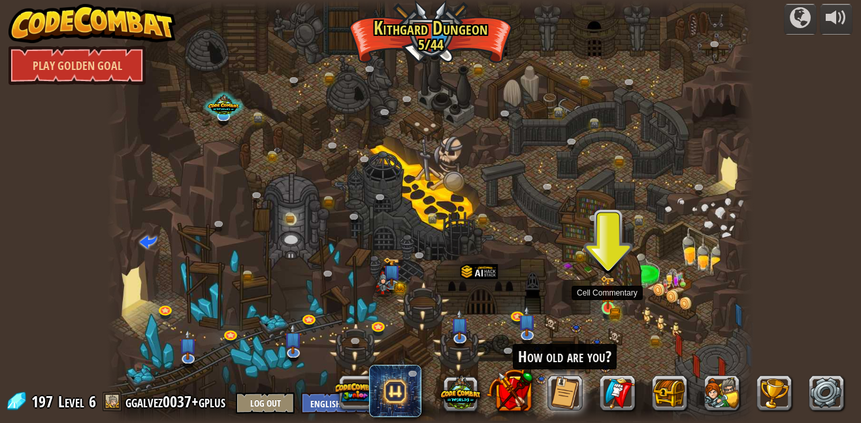
click at [614, 299] on img at bounding box center [607, 292] width 15 height 34
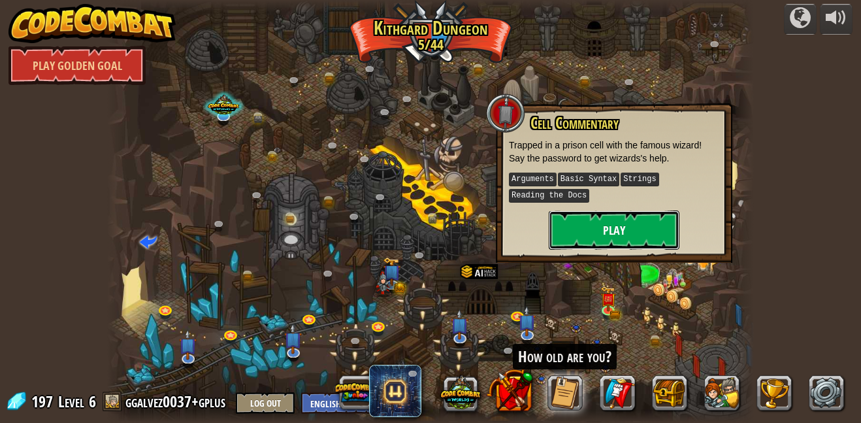
click at [609, 234] on button "Play" at bounding box center [614, 229] width 131 height 39
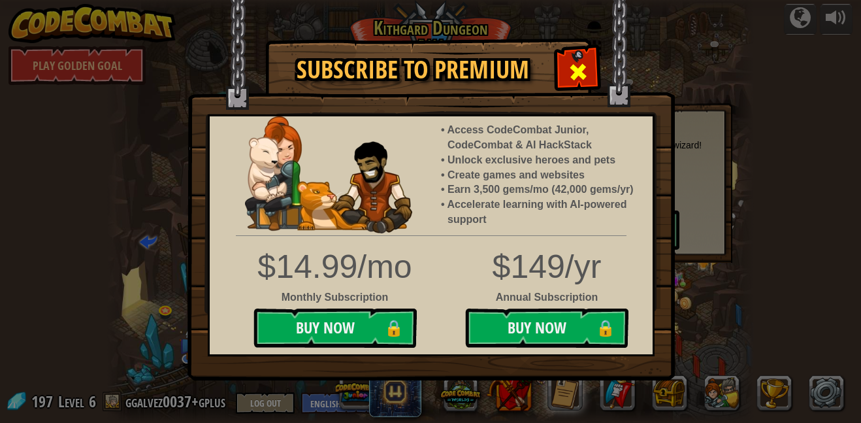
click at [568, 64] on span at bounding box center [578, 71] width 21 height 21
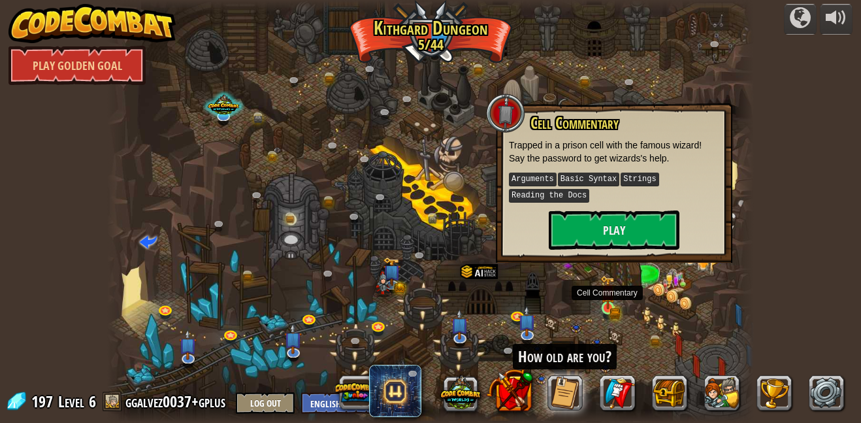
click at [602, 295] on img at bounding box center [607, 292] width 15 height 34
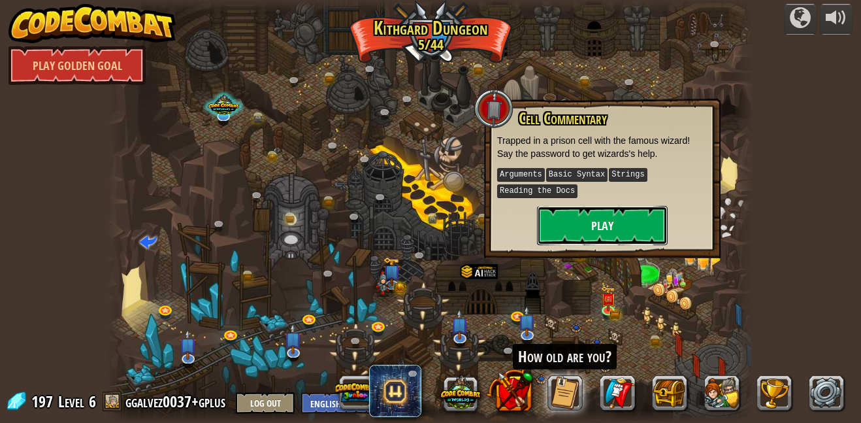
click at [640, 224] on button "Play" at bounding box center [602, 225] width 131 height 39
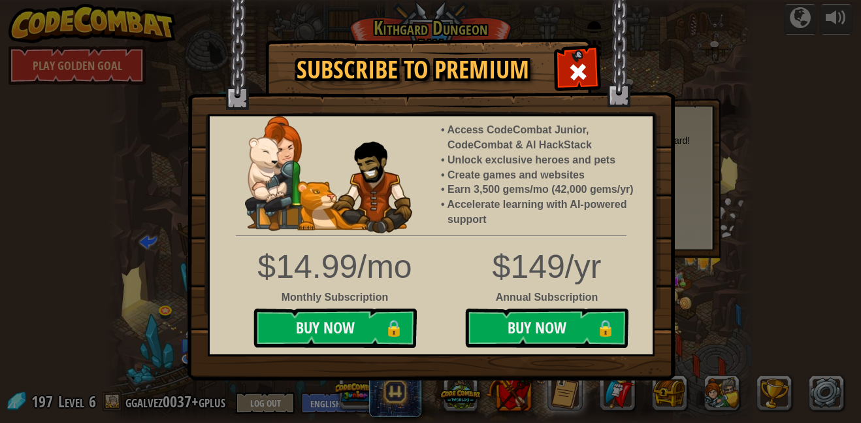
click at [581, 91] on img at bounding box center [430, 190] width 487 height 380
click at [576, 84] on div at bounding box center [577, 70] width 41 height 41
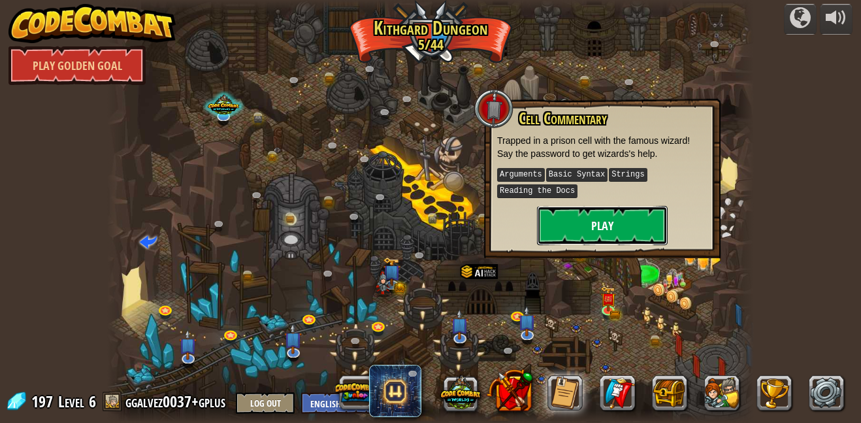
click at [613, 229] on button "Play" at bounding box center [602, 225] width 131 height 39
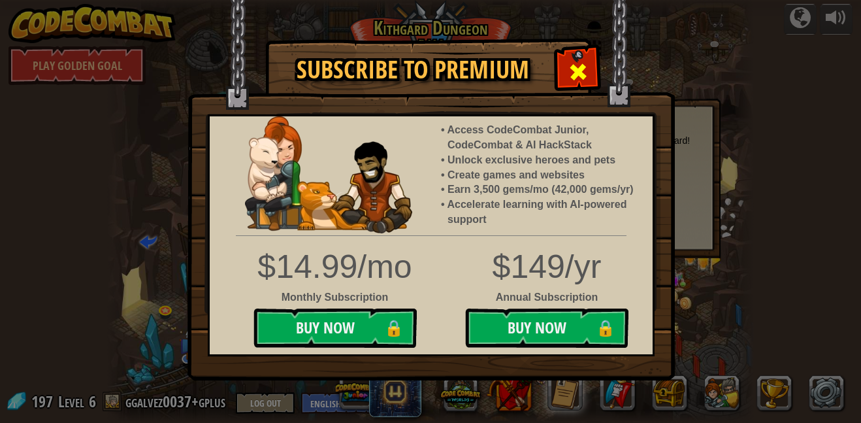
click at [567, 85] on div at bounding box center [577, 70] width 41 height 41
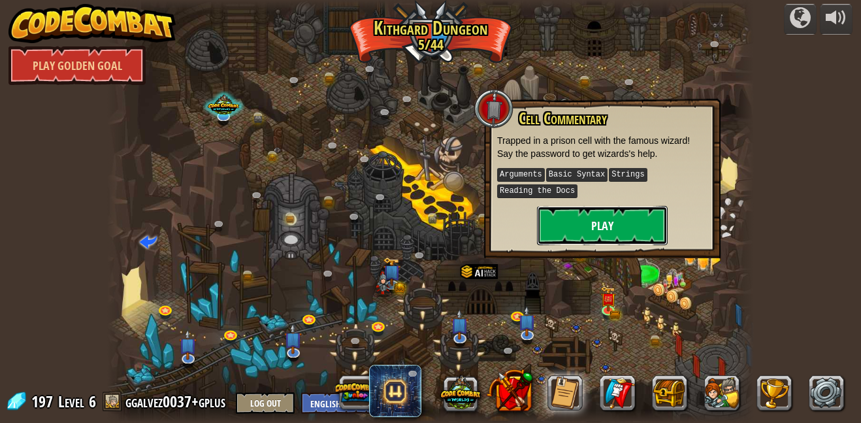
click at [616, 217] on button "Play" at bounding box center [602, 225] width 131 height 39
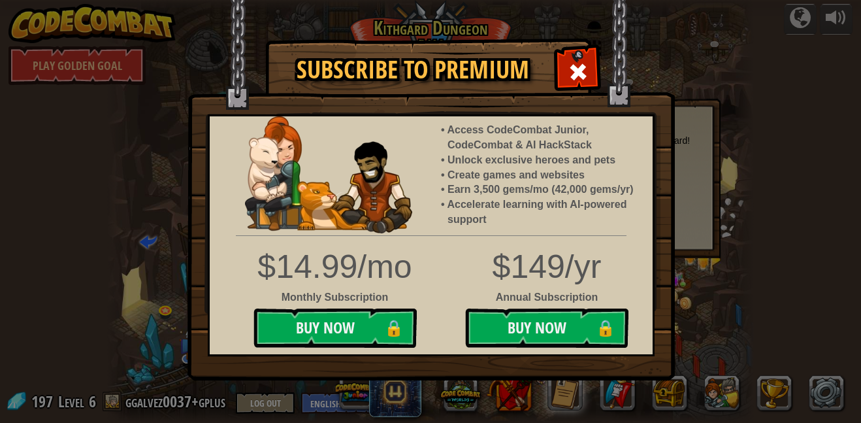
click at [601, 45] on img at bounding box center [430, 190] width 487 height 380
click at [542, 72] on h1 "Subscribe to Premium" at bounding box center [413, 69] width 268 height 27
click at [571, 69] on span at bounding box center [578, 71] width 21 height 21
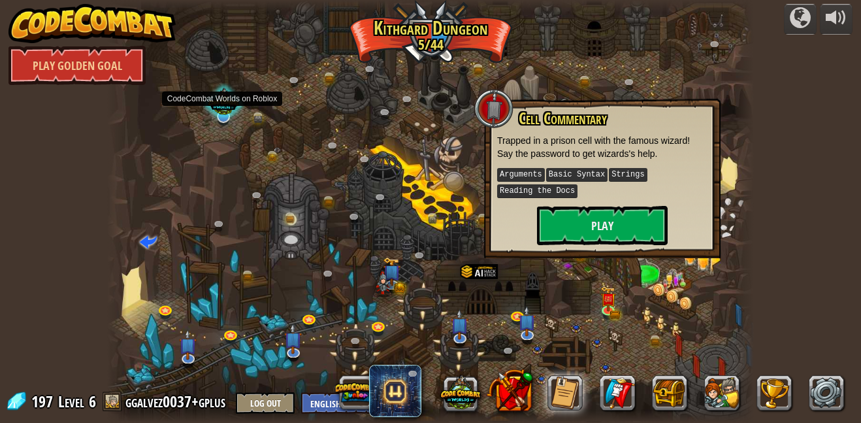
click at [222, 110] on div at bounding box center [223, 103] width 42 height 40
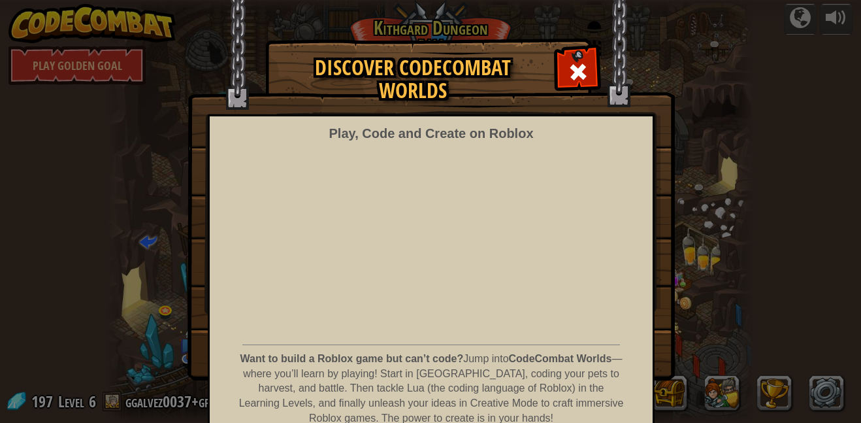
scroll to position [65, 0]
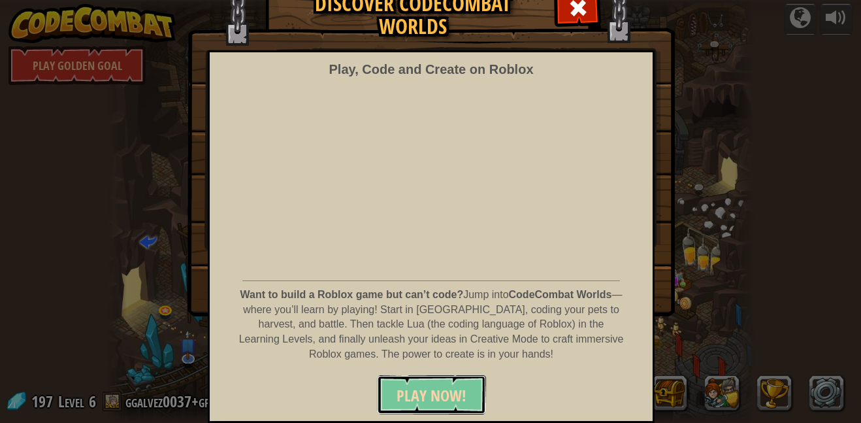
click at [454, 387] on span "PLAY NOW!" at bounding box center [431, 395] width 70 height 21
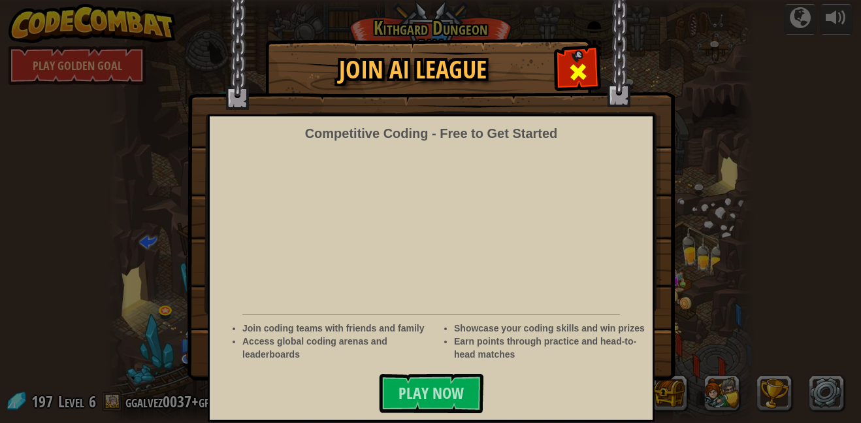
click at [559, 67] on div at bounding box center [577, 70] width 41 height 41
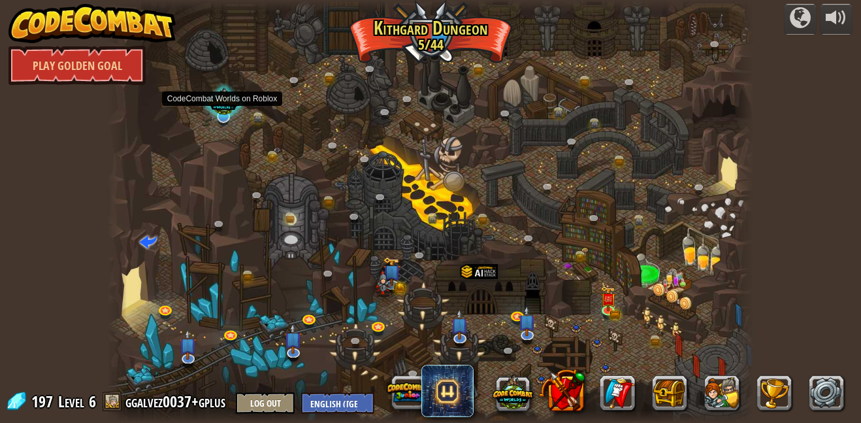
click at [227, 108] on div at bounding box center [223, 103] width 42 height 40
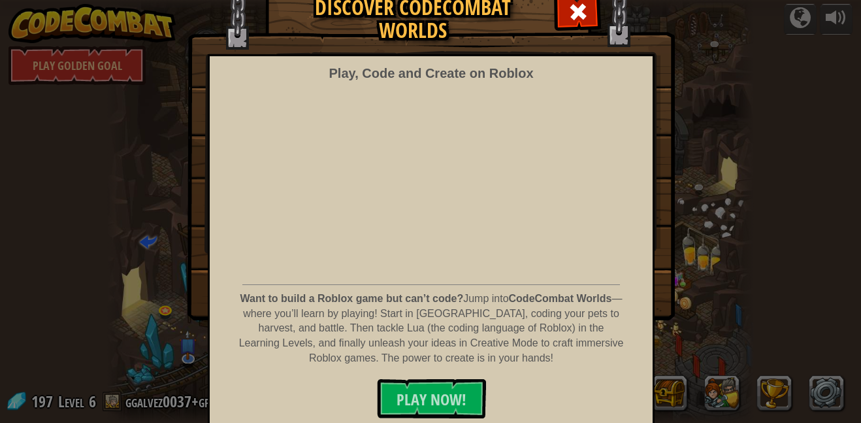
scroll to position [65, 0]
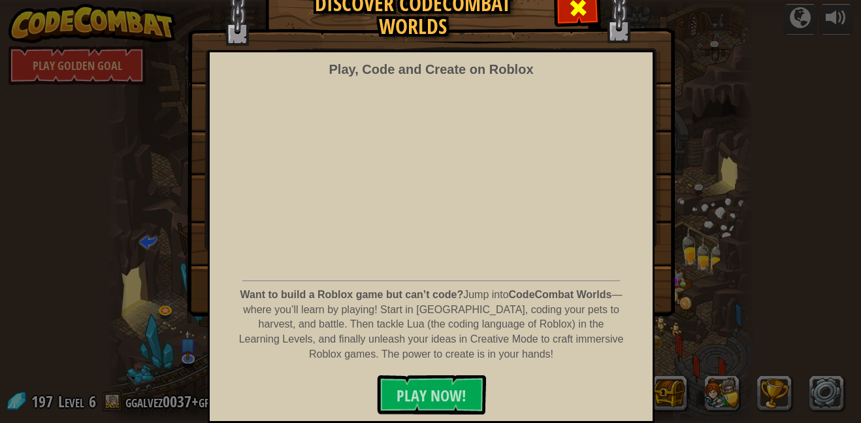
click at [567, 18] on div at bounding box center [577, 6] width 41 height 41
